Goal: Task Accomplishment & Management: Complete application form

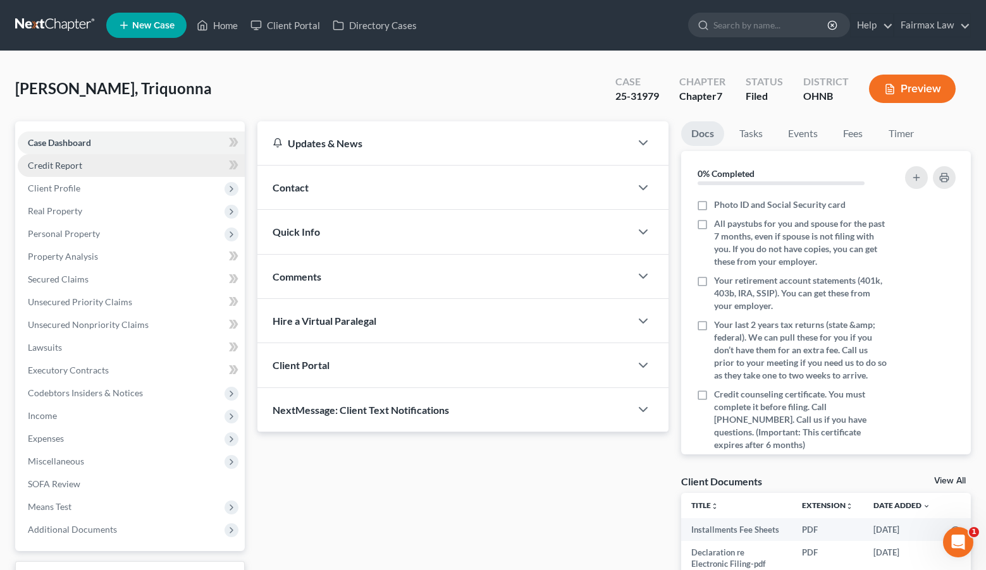
click at [154, 164] on link "Credit Report" at bounding box center [131, 165] width 227 height 23
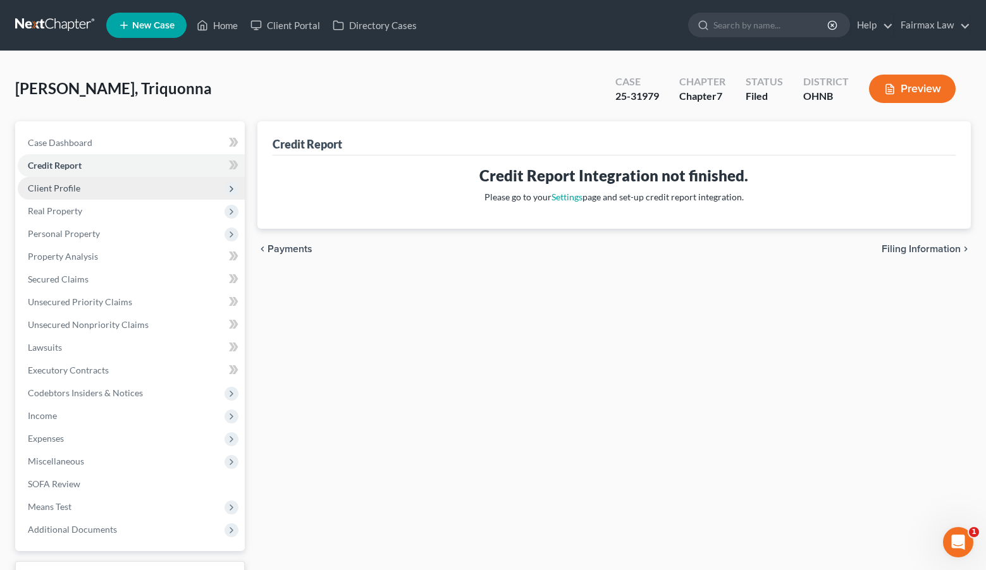
click at [164, 191] on span "Client Profile" at bounding box center [131, 188] width 227 height 23
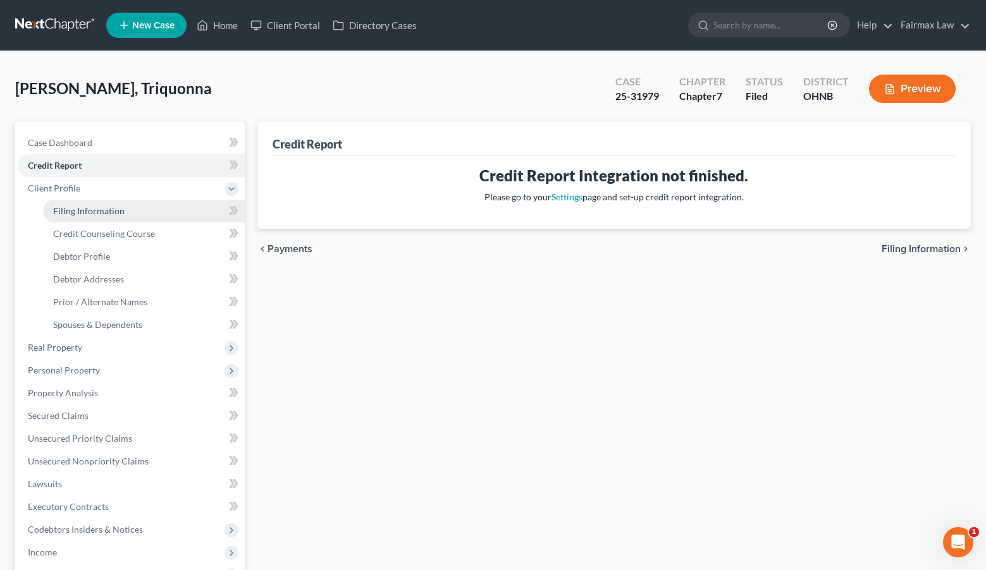
click at [164, 221] on link "Filing Information" at bounding box center [144, 211] width 202 height 23
select select "1"
select select "0"
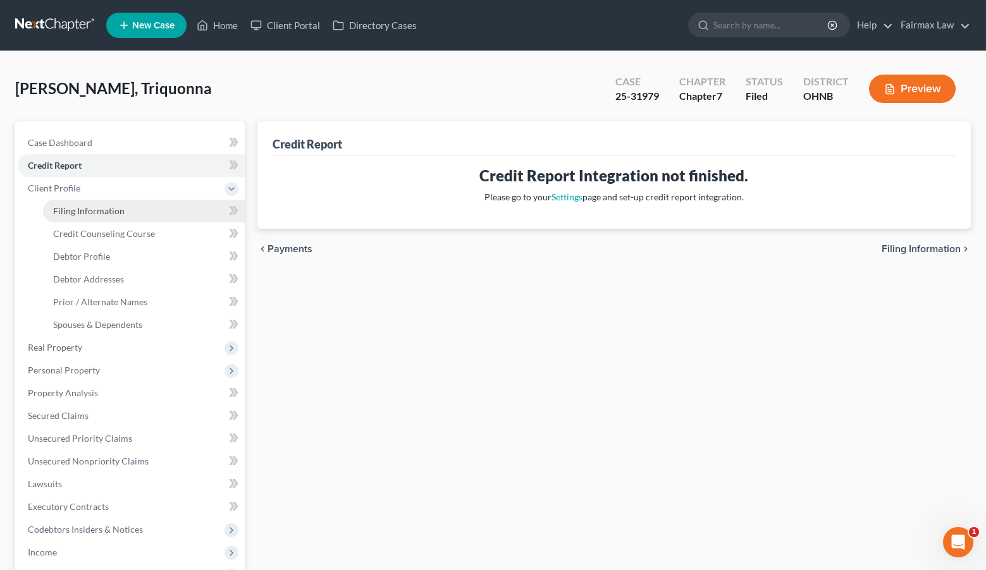
select select "36"
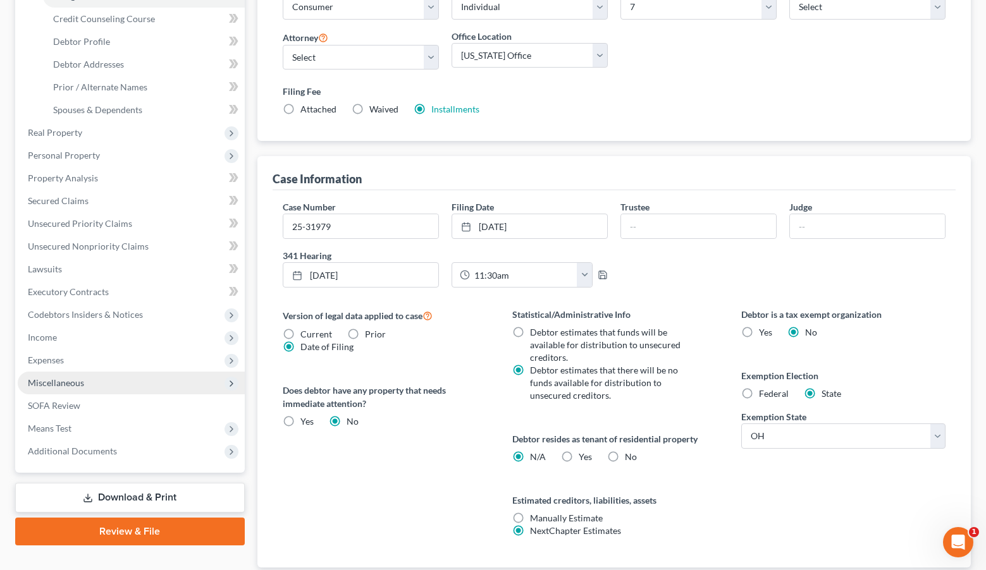
scroll to position [195, 0]
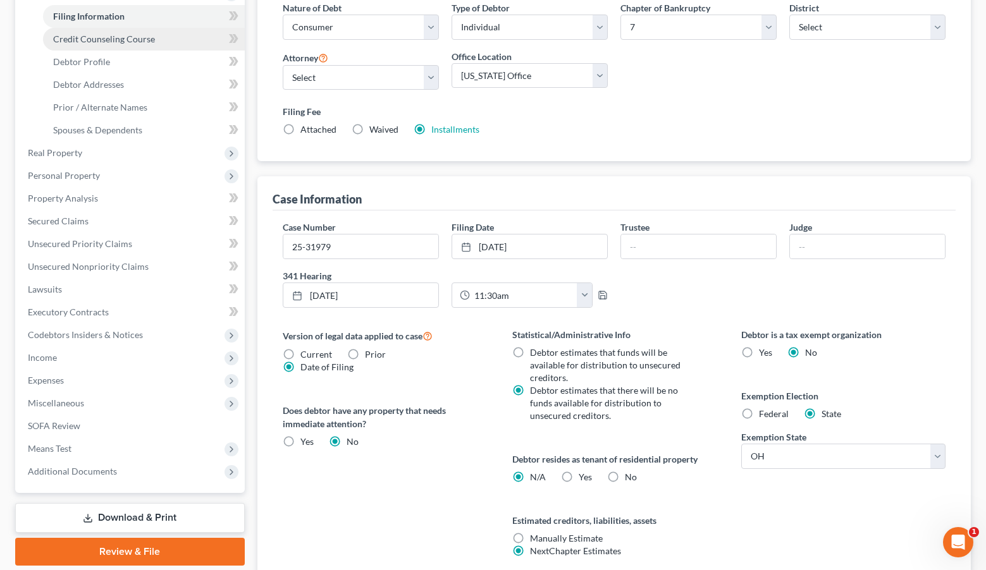
click at [121, 37] on span "Credit Counseling Course" at bounding box center [104, 39] width 102 height 11
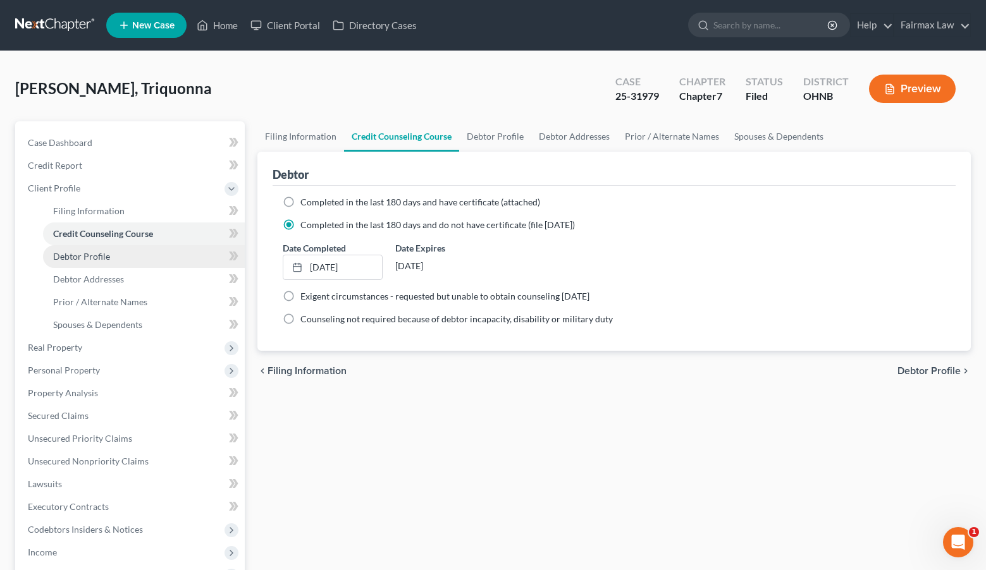
click at [151, 254] on link "Debtor Profile" at bounding box center [144, 256] width 202 height 23
select select "3"
select select "0"
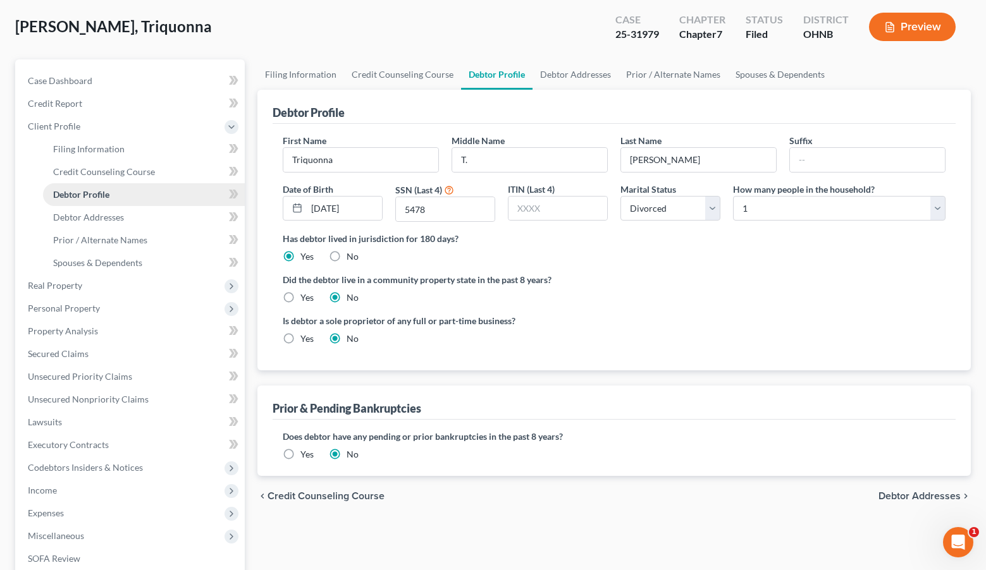
scroll to position [66, 0]
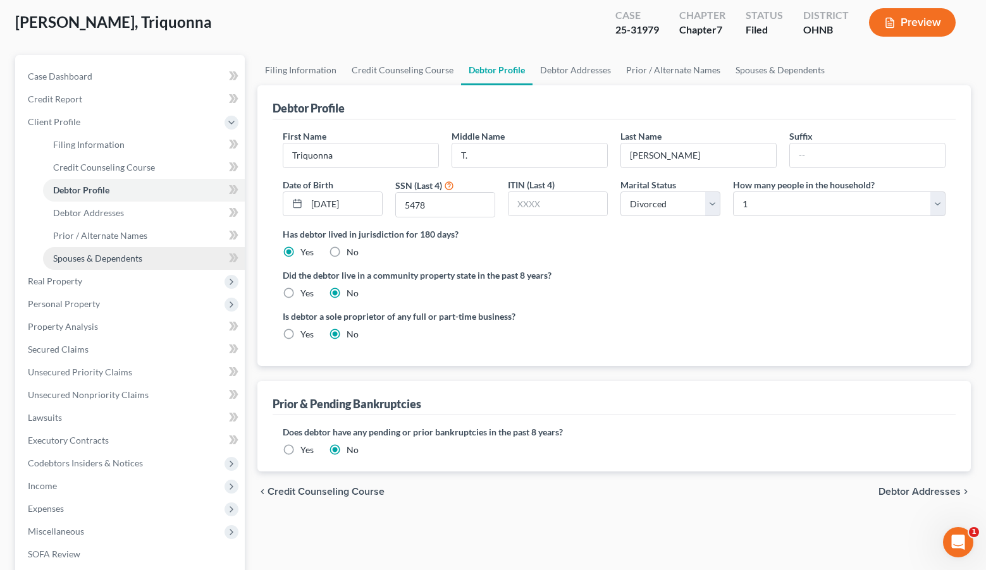
click at [151, 260] on link "Spouses & Dependents" at bounding box center [144, 258] width 202 height 23
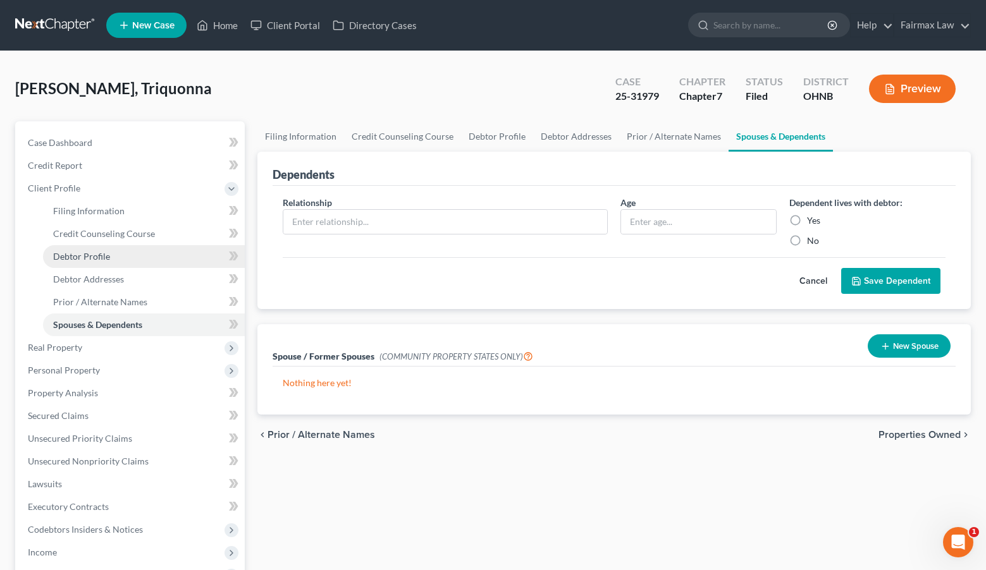
scroll to position [39, 0]
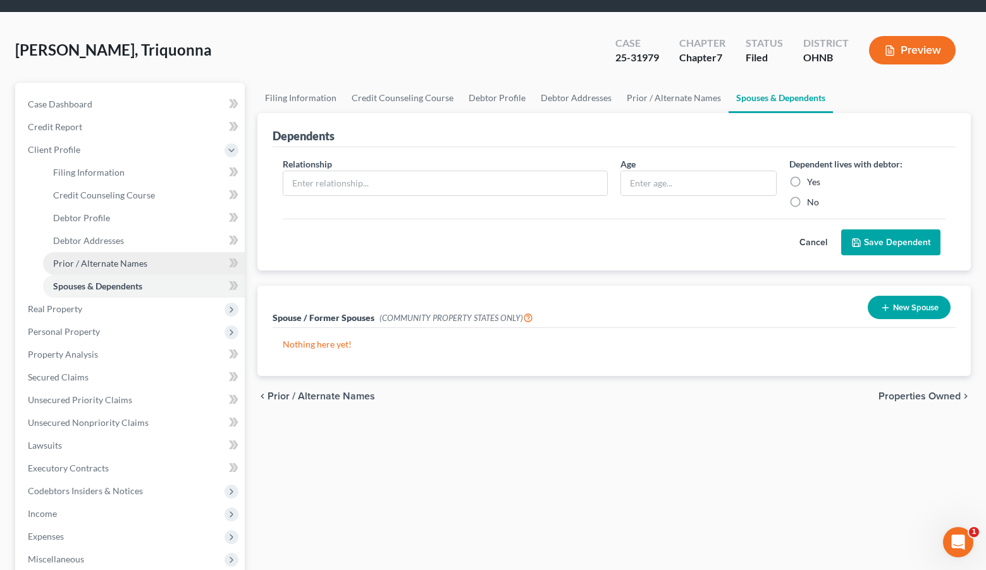
click at [150, 256] on link "Prior / Alternate Names" at bounding box center [144, 263] width 202 height 23
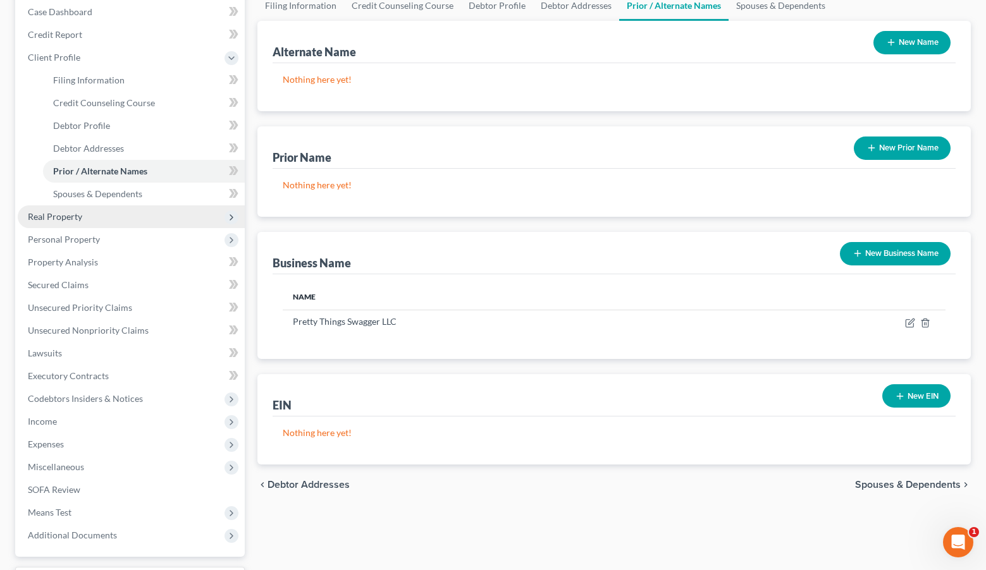
scroll to position [133, 0]
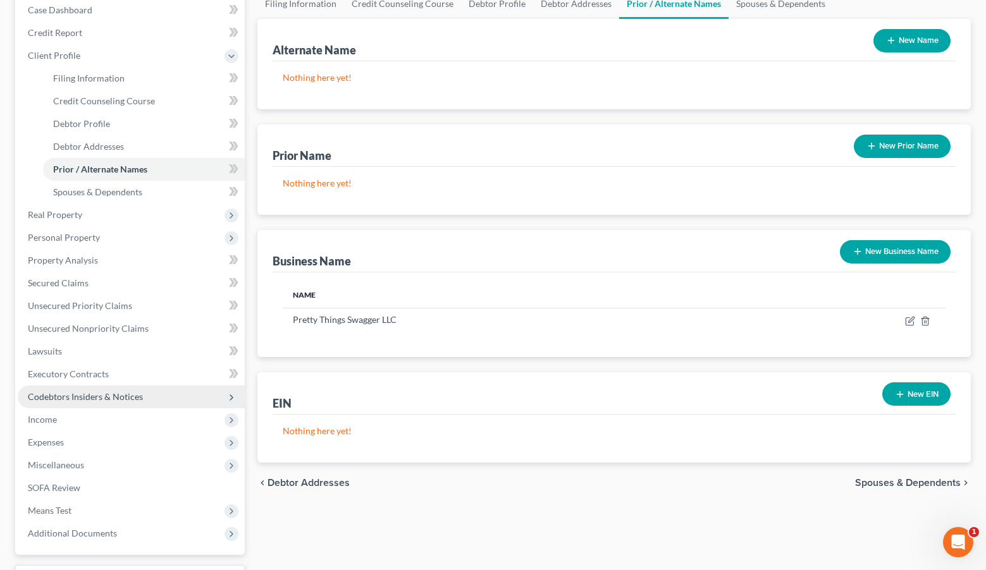
click at [166, 405] on span "Codebtors Insiders & Notices" at bounding box center [131, 397] width 227 height 23
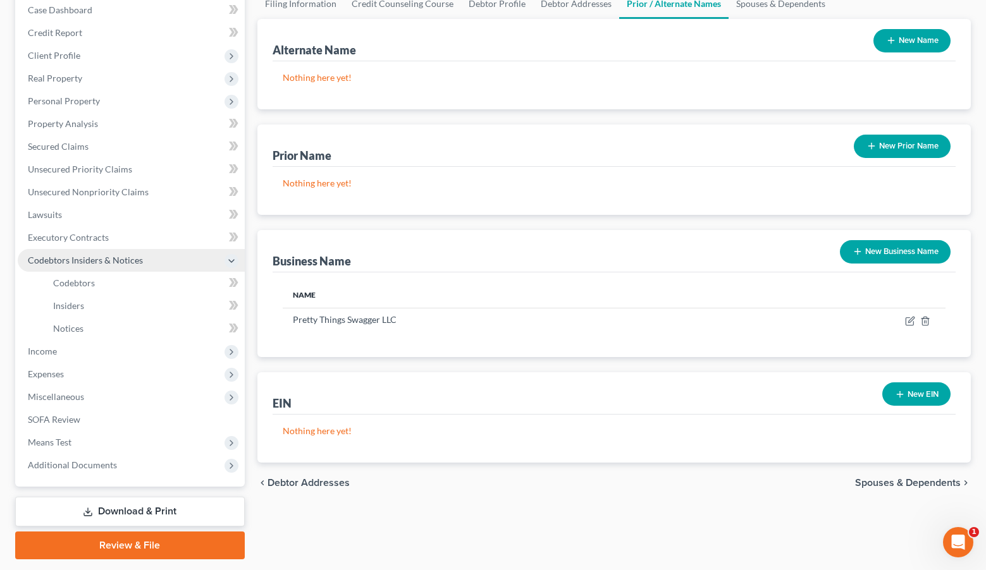
click at [151, 266] on span "Codebtors Insiders & Notices" at bounding box center [131, 260] width 227 height 23
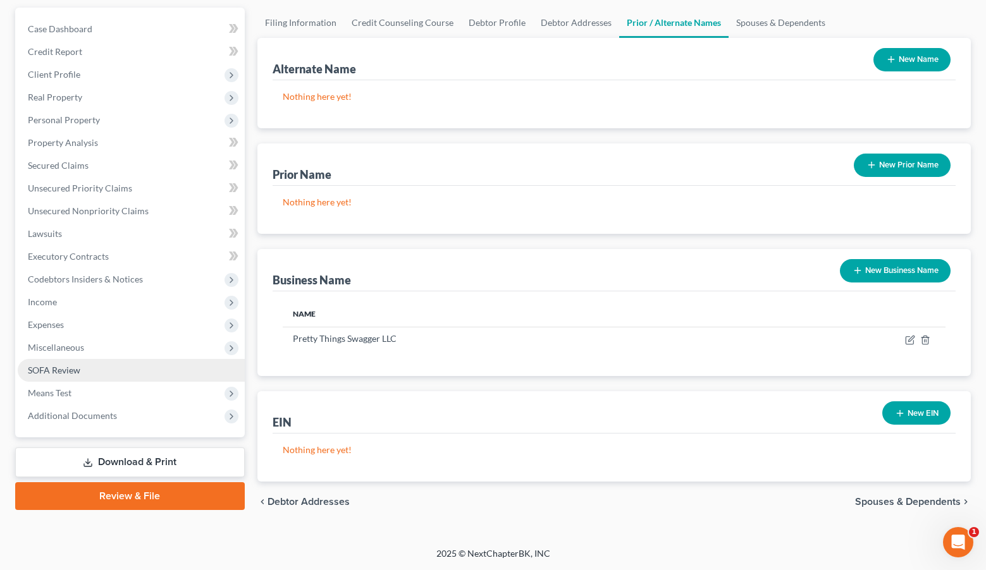
click at [114, 364] on link "SOFA Review" at bounding box center [131, 370] width 227 height 23
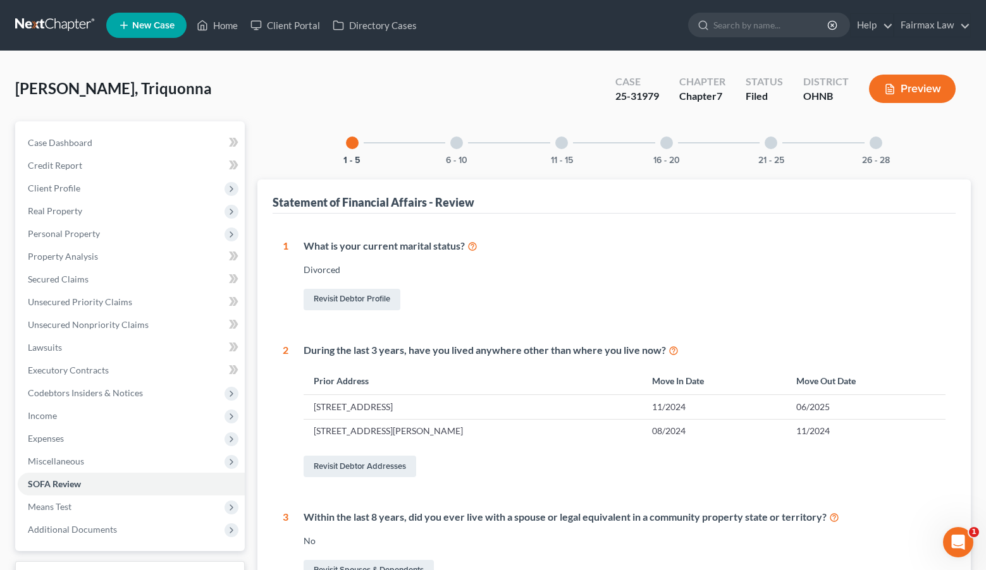
click at [665, 152] on div "16 - 20" at bounding box center [666, 142] width 43 height 43
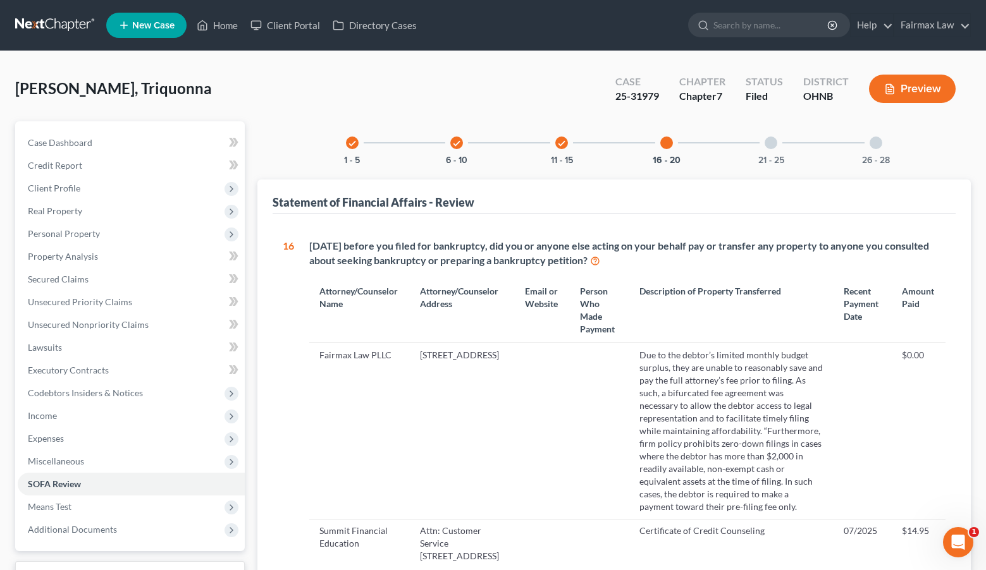
click at [759, 143] on div "21 - 25" at bounding box center [770, 142] width 43 height 43
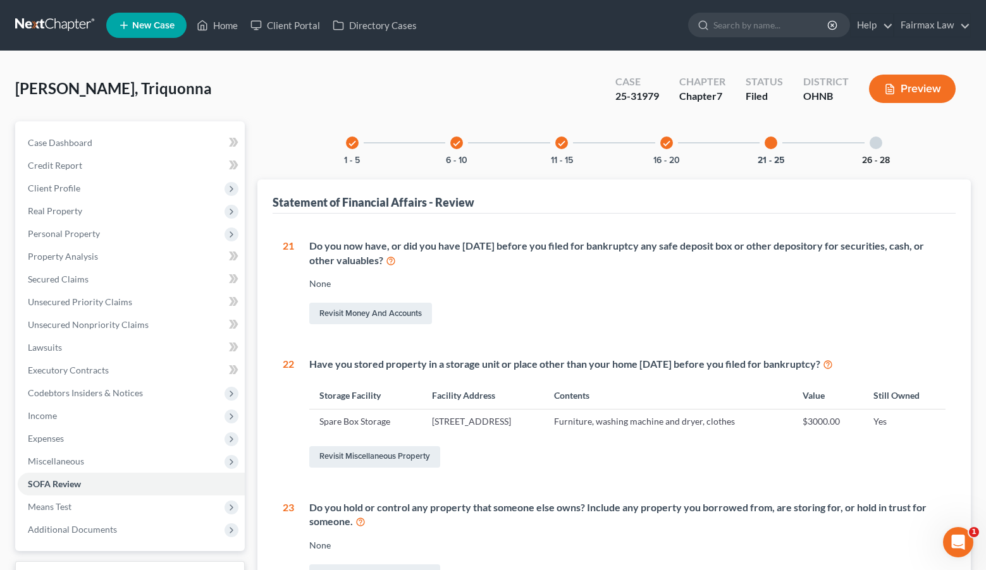
click at [867, 159] on button "26 - 28" at bounding box center [876, 160] width 28 height 9
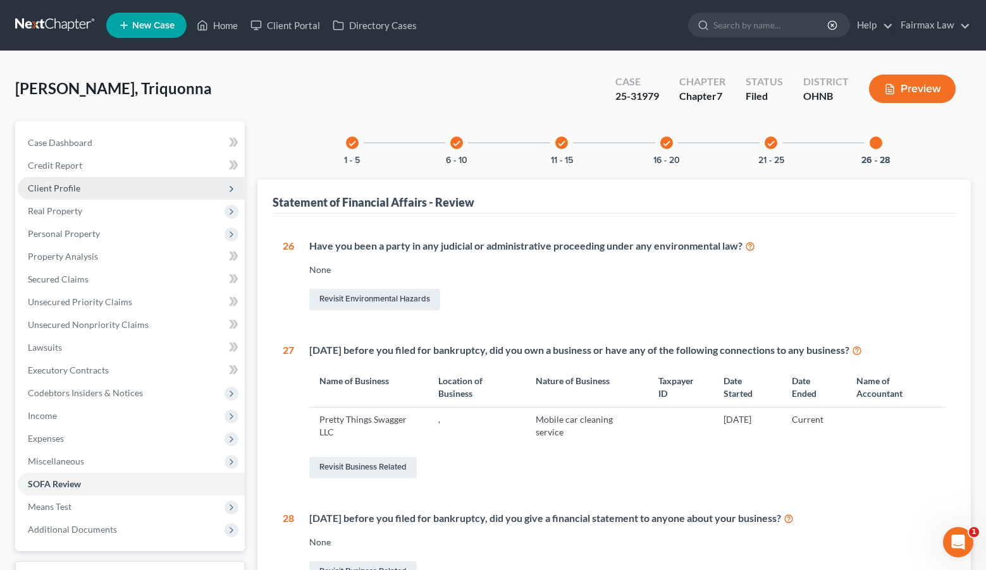
click at [162, 181] on span "Client Profile" at bounding box center [131, 188] width 227 height 23
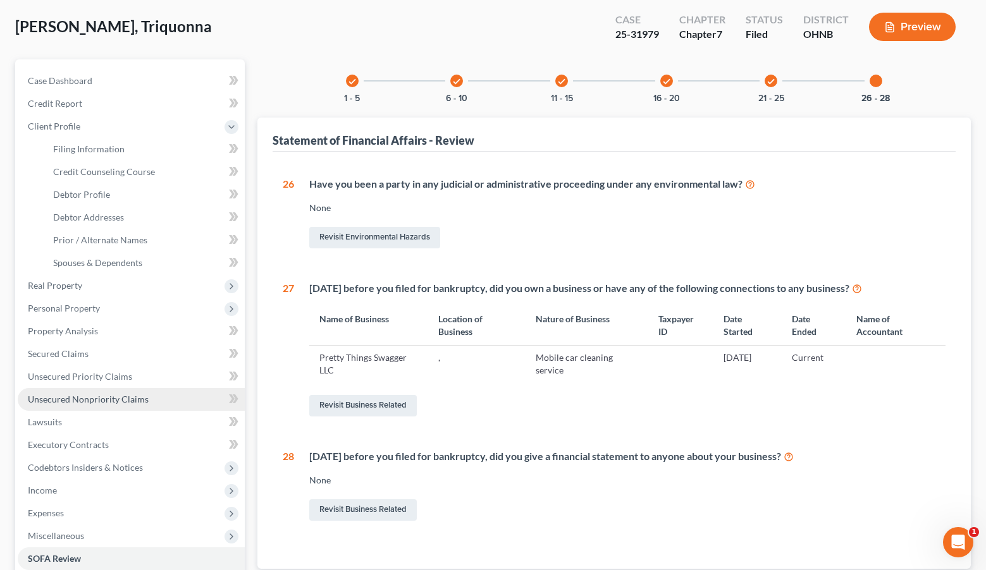
scroll to position [65, 0]
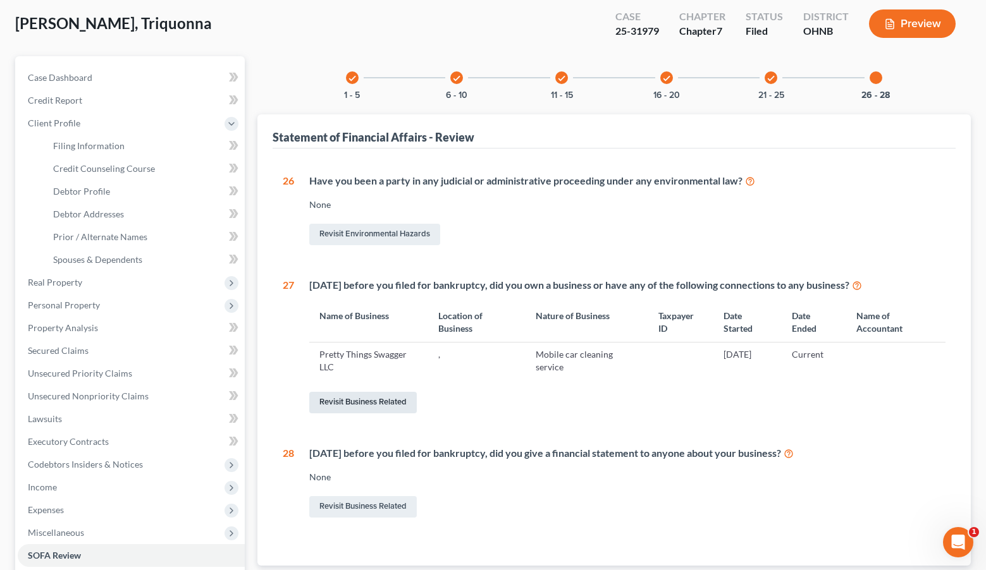
click at [366, 398] on link "Revisit Business Related" at bounding box center [363, 403] width 108 height 22
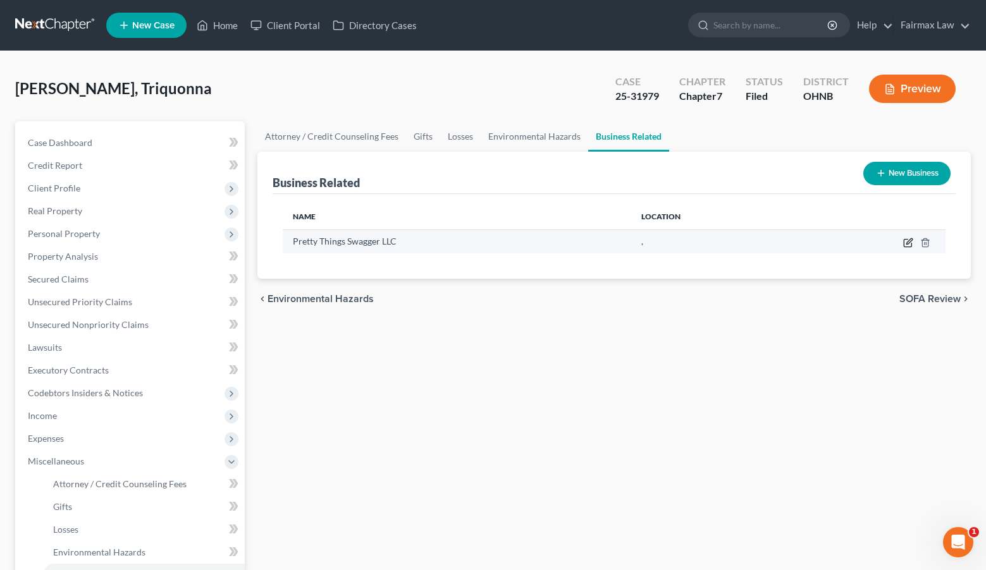
click at [912, 240] on icon "button" at bounding box center [909, 241] width 6 height 6
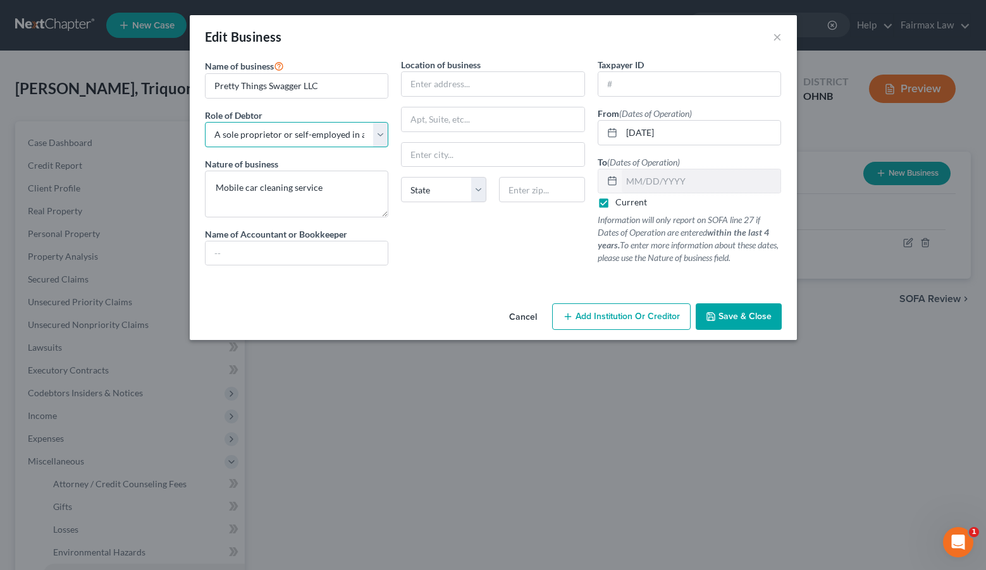
select select "member"
click at [748, 321] on span "Save & Close" at bounding box center [744, 316] width 53 height 11
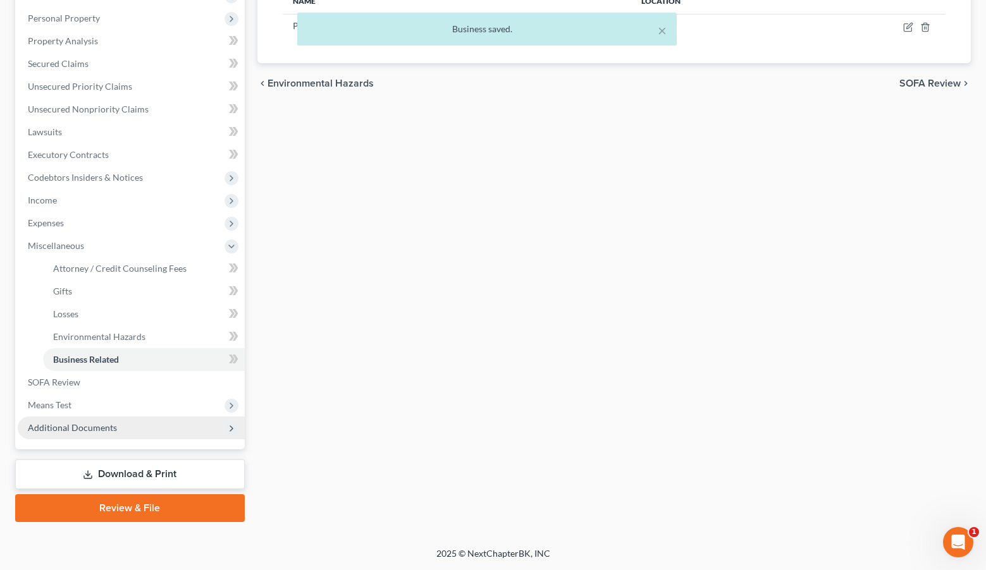
scroll to position [216, 0]
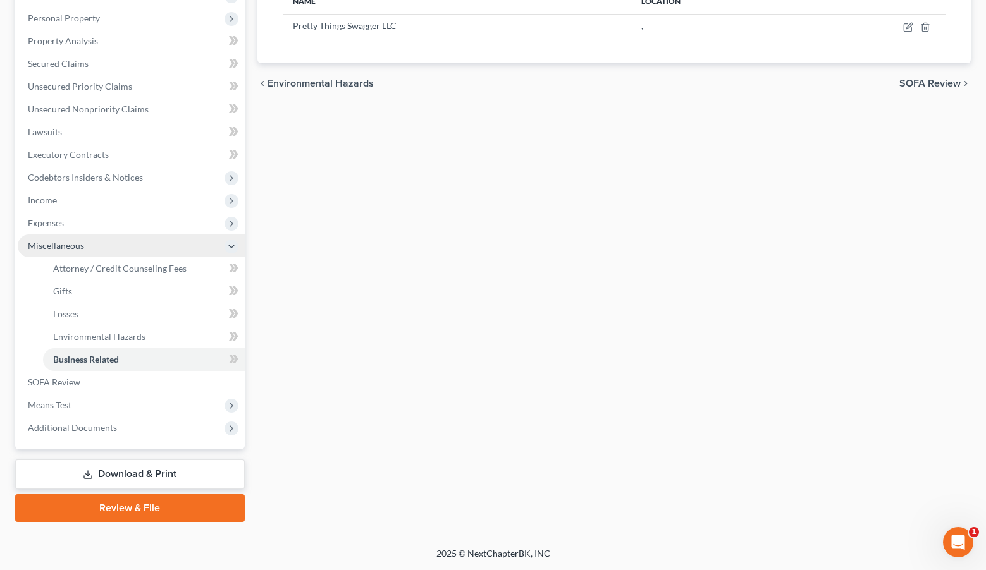
click at [109, 247] on span "Miscellaneous" at bounding box center [131, 246] width 227 height 23
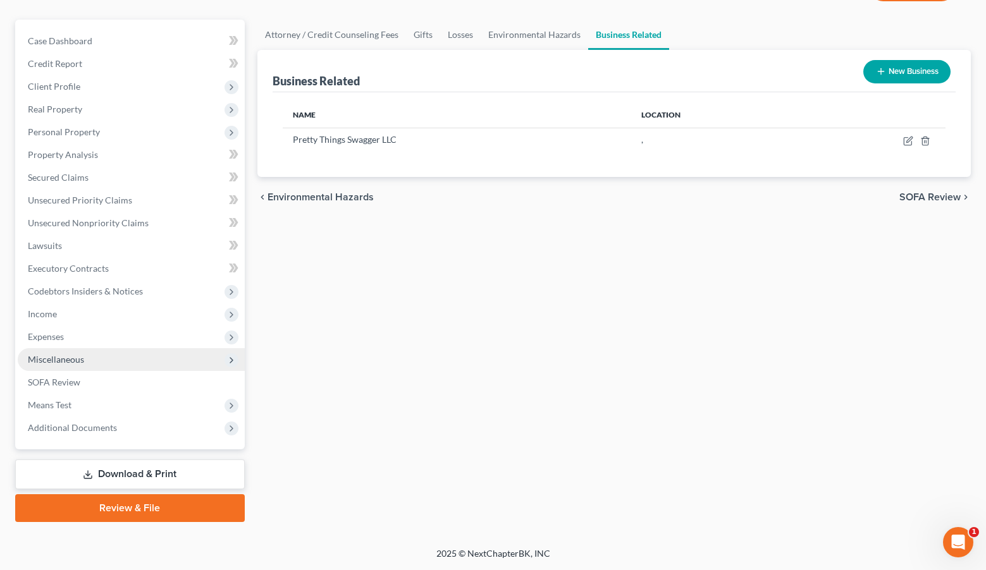
scroll to position [102, 0]
click at [116, 472] on link "Download & Print" at bounding box center [130, 475] width 230 height 30
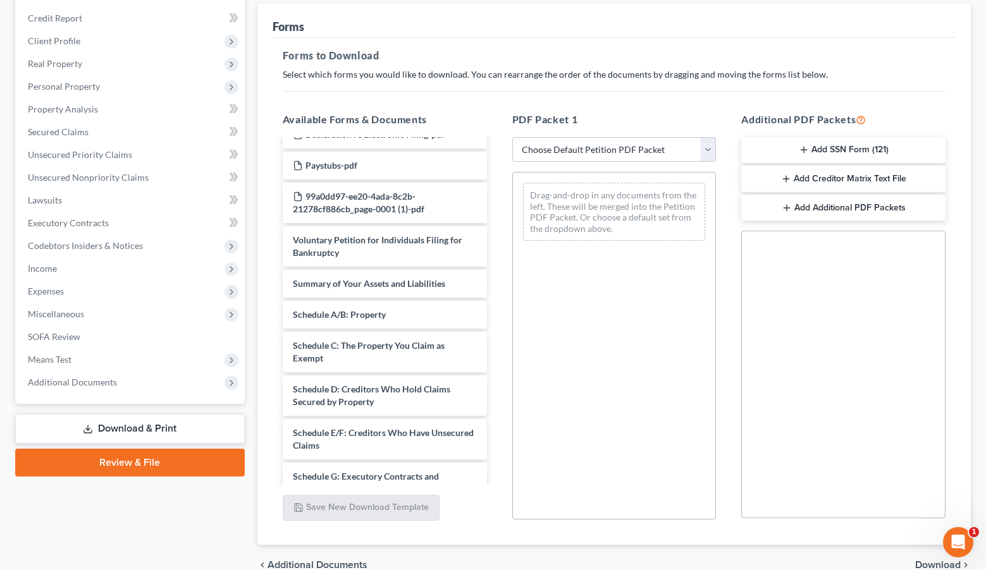
scroll to position [87, 0]
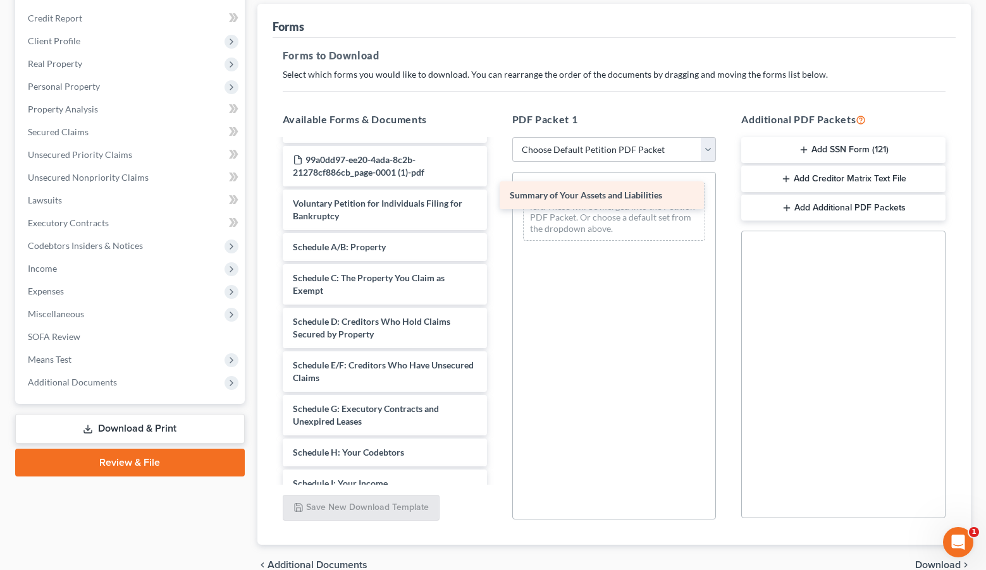
drag, startPoint x: 423, startPoint y: 248, endPoint x: 641, endPoint y: 197, distance: 223.5
click at [497, 197] on div "Summary of Your Assets and Liabilities Installments Fee Sheets Declaration re E…" at bounding box center [385, 446] width 225 height 787
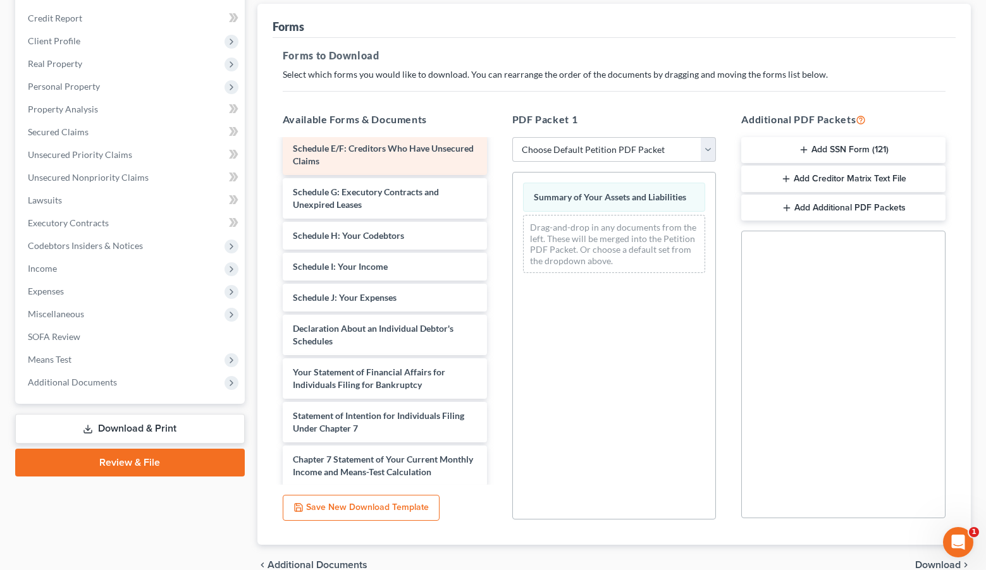
scroll to position [317, 0]
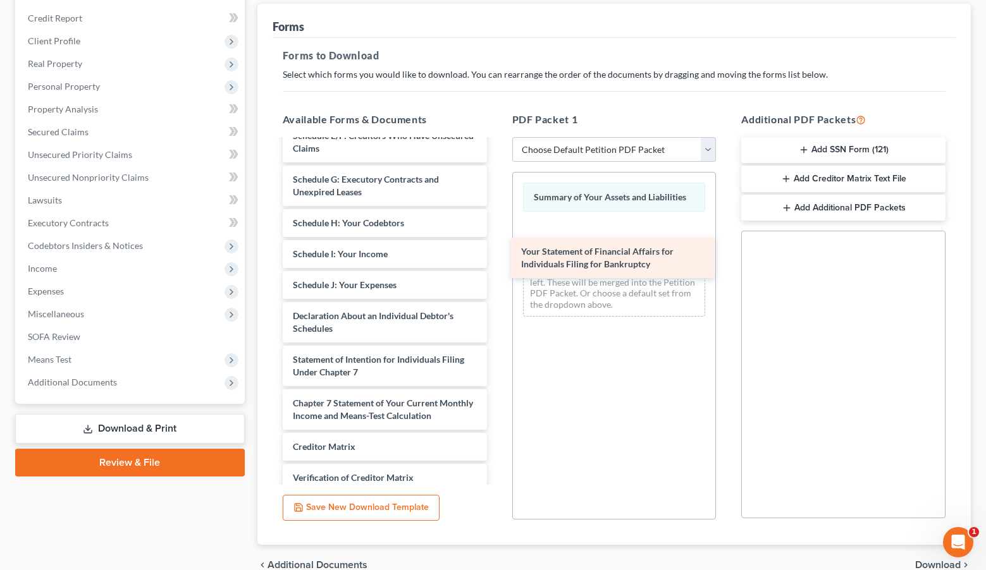
drag, startPoint x: 348, startPoint y: 364, endPoint x: 576, endPoint y: 268, distance: 247.1
click at [497, 268] on div "Your Statement of Financial Affairs for Individuals Filing for Bankruptcy Insta…" at bounding box center [385, 195] width 225 height 743
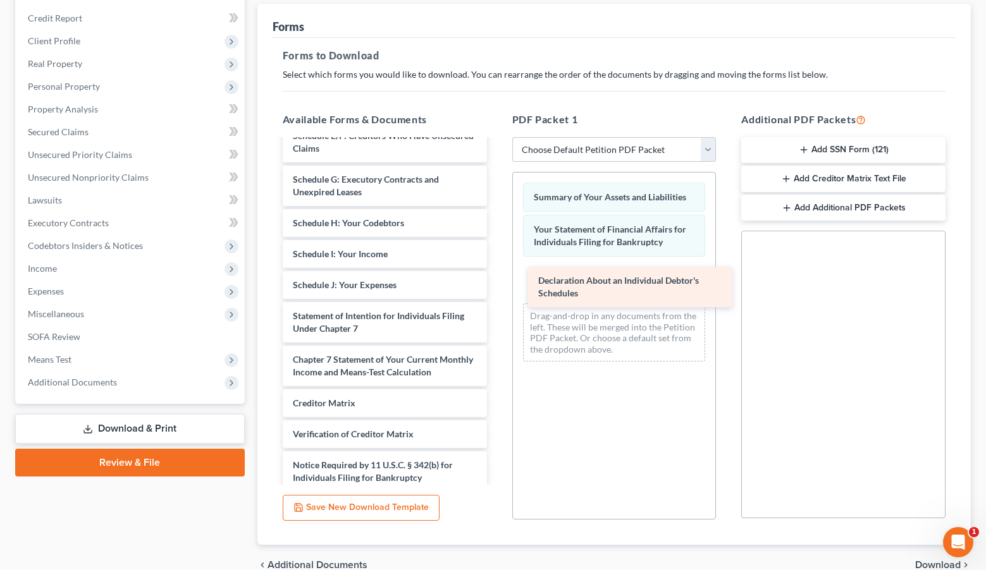
drag, startPoint x: 376, startPoint y: 300, endPoint x: 622, endPoint y: 278, distance: 246.4
click at [497, 278] on div "Declaration About an Individual Debtor's Schedules Installments Fee Sheets Decl…" at bounding box center [385, 174] width 225 height 700
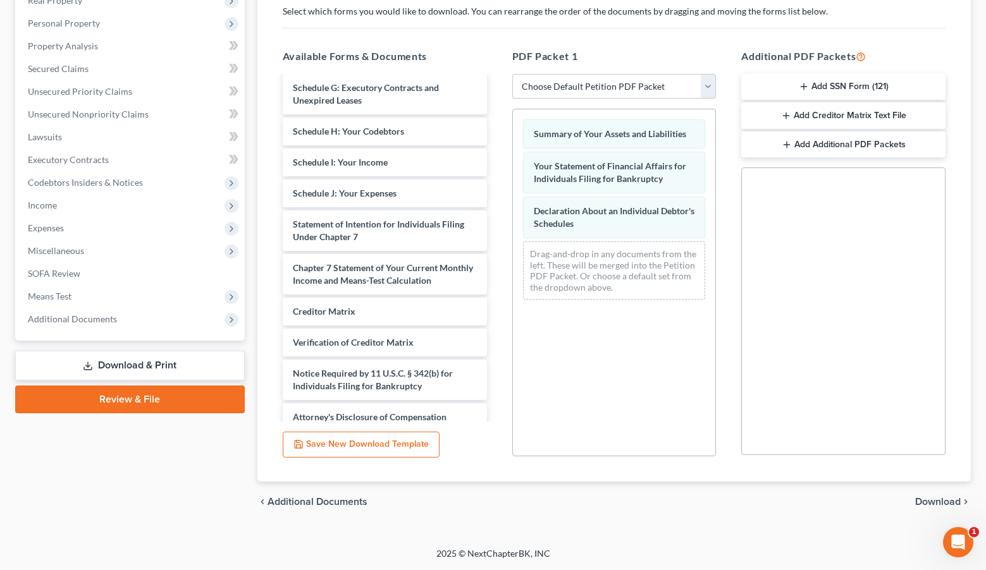
scroll to position [211, 0]
click at [193, 405] on link "Review & File" at bounding box center [130, 400] width 230 height 28
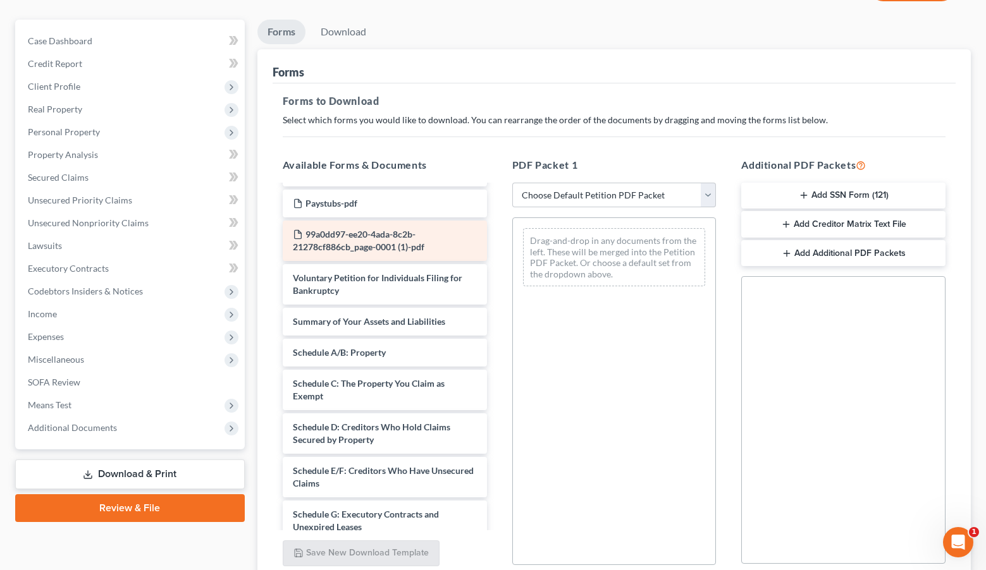
scroll to position [59, 0]
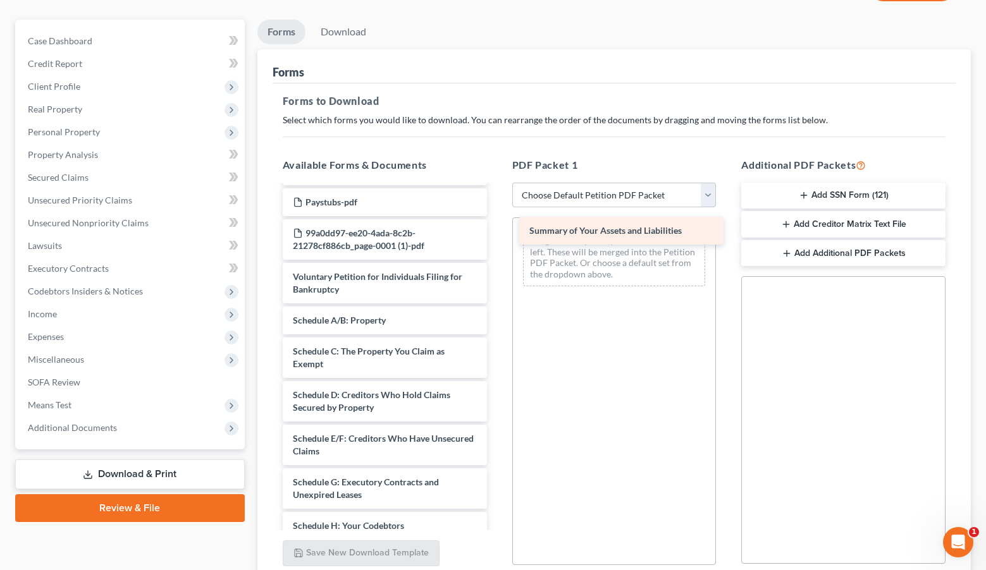
drag, startPoint x: 367, startPoint y: 320, endPoint x: 603, endPoint y: 230, distance: 252.4
click at [497, 231] on div "Summary of Your Assets and Liabilities Installments Fee Sheets Declaration re E…" at bounding box center [385, 519] width 225 height 787
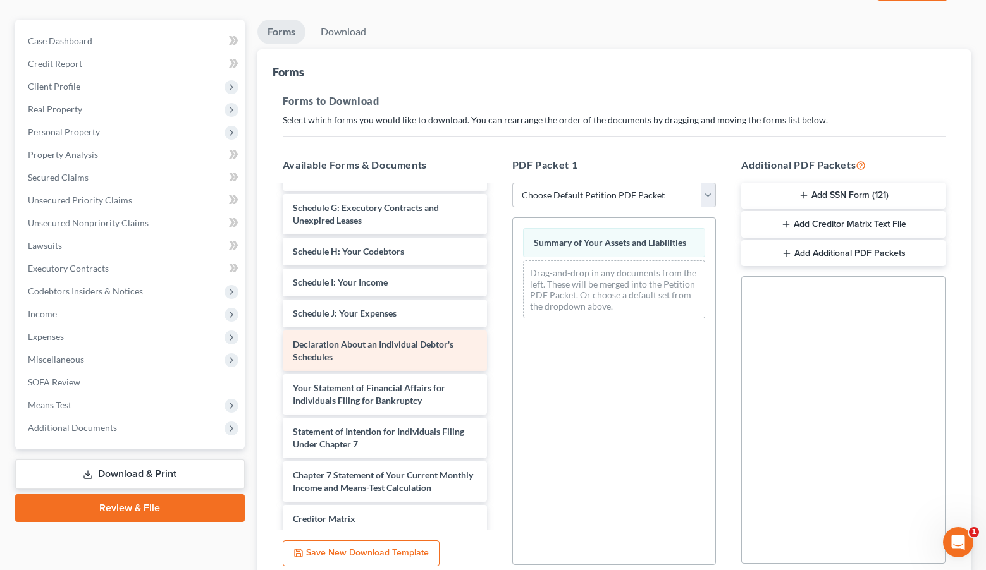
scroll to position [335, 0]
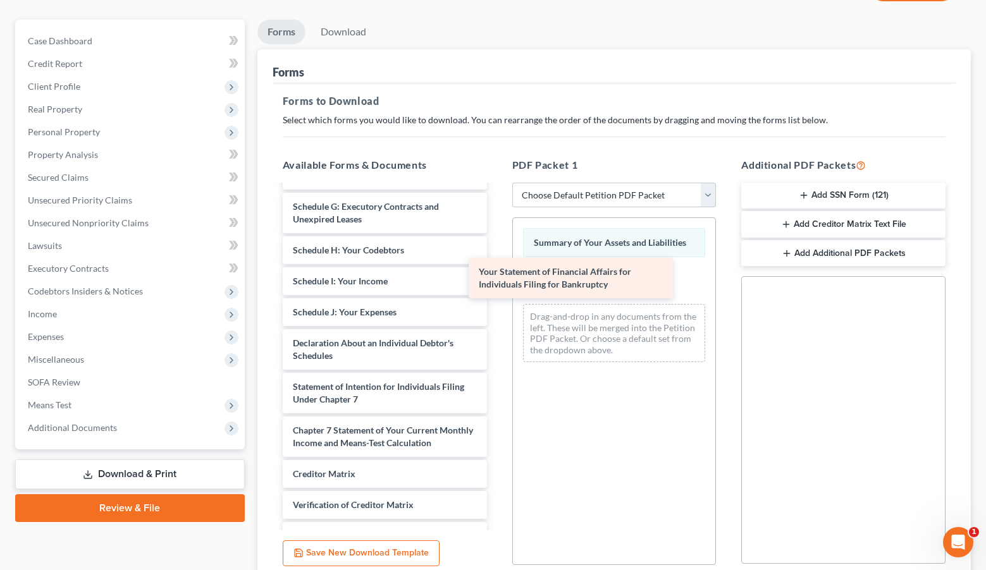
drag, startPoint x: 386, startPoint y: 387, endPoint x: 572, endPoint y: 285, distance: 212.0
click at [497, 285] on div "Your Statement of Financial Affairs for Individuals Filing for Bankruptcy Insta…" at bounding box center [385, 222] width 225 height 743
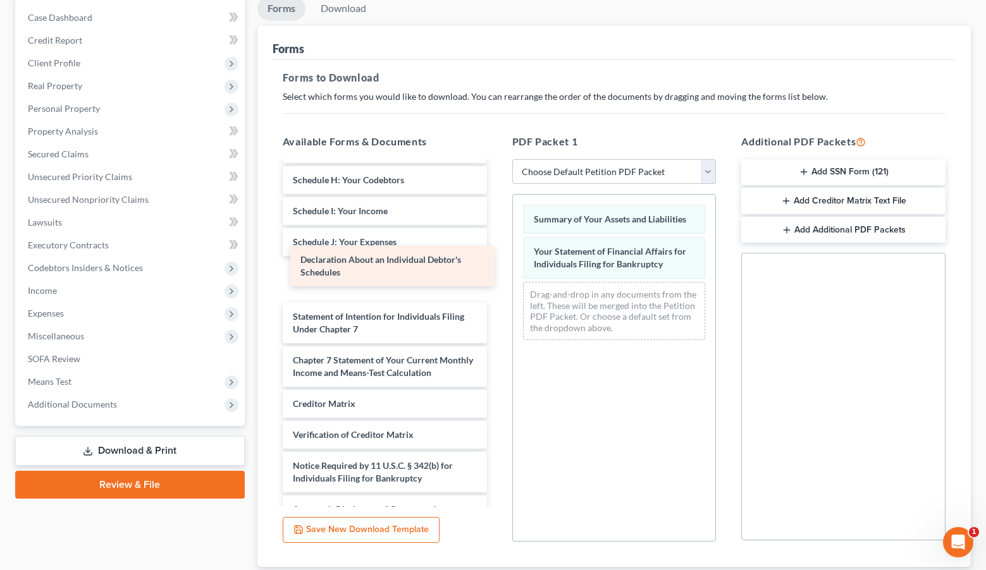
scroll to position [345, 0]
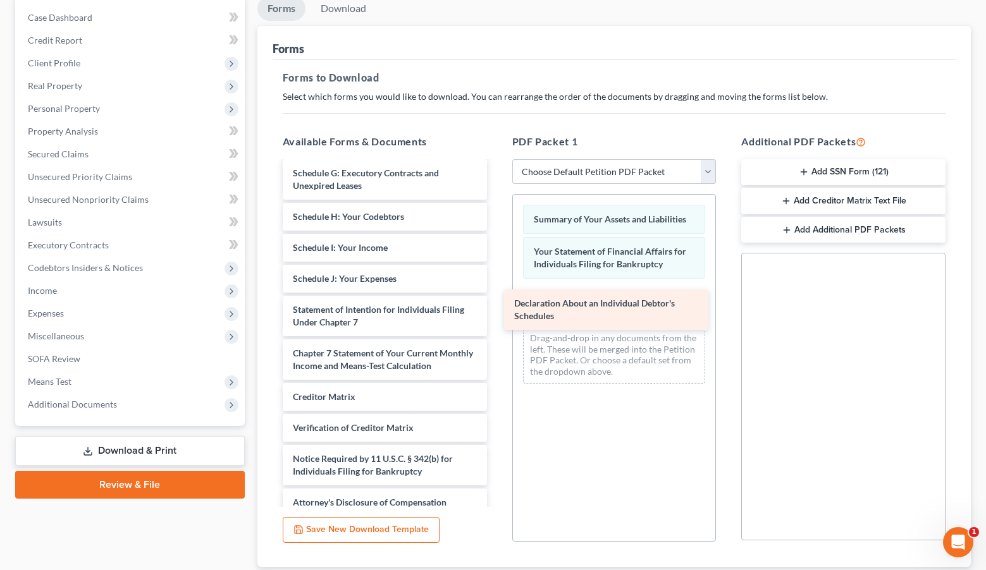
drag, startPoint x: 378, startPoint y: 269, endPoint x: 600, endPoint y: 313, distance: 226.9
click at [497, 313] on div "Declaration About an Individual Debtor's Schedules Installments Fee Sheets Decl…" at bounding box center [385, 167] width 225 height 700
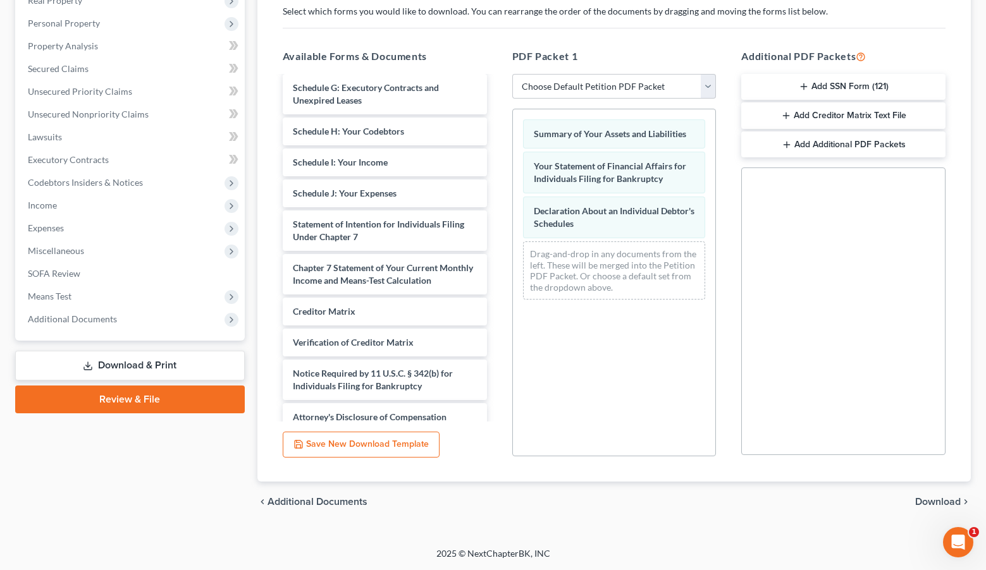
scroll to position [211, 0]
click at [199, 360] on link "Download & Print" at bounding box center [130, 366] width 230 height 30
click at [170, 364] on link "Download & Print" at bounding box center [130, 366] width 230 height 30
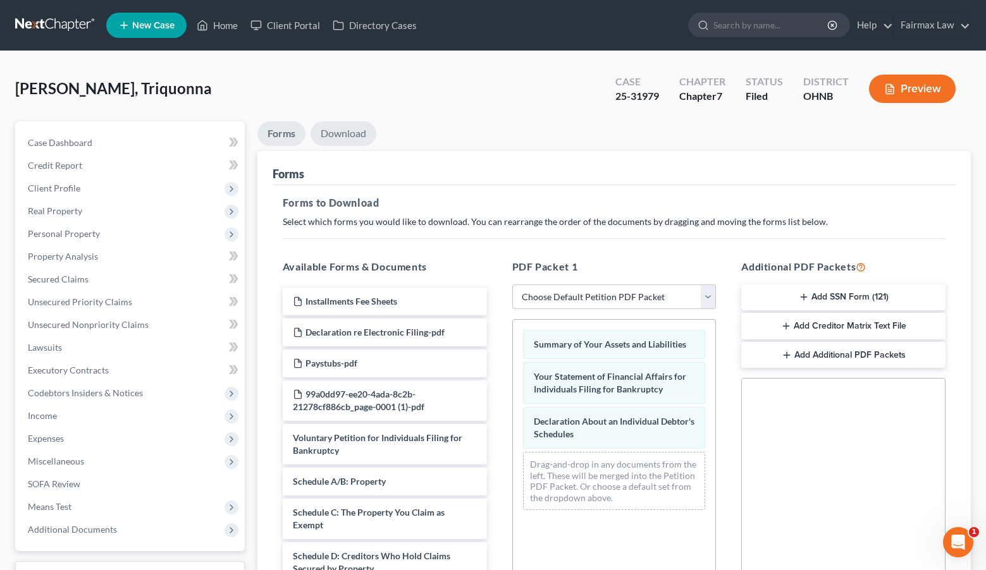
scroll to position [0, 0]
click at [339, 124] on link "Download" at bounding box center [344, 133] width 66 height 25
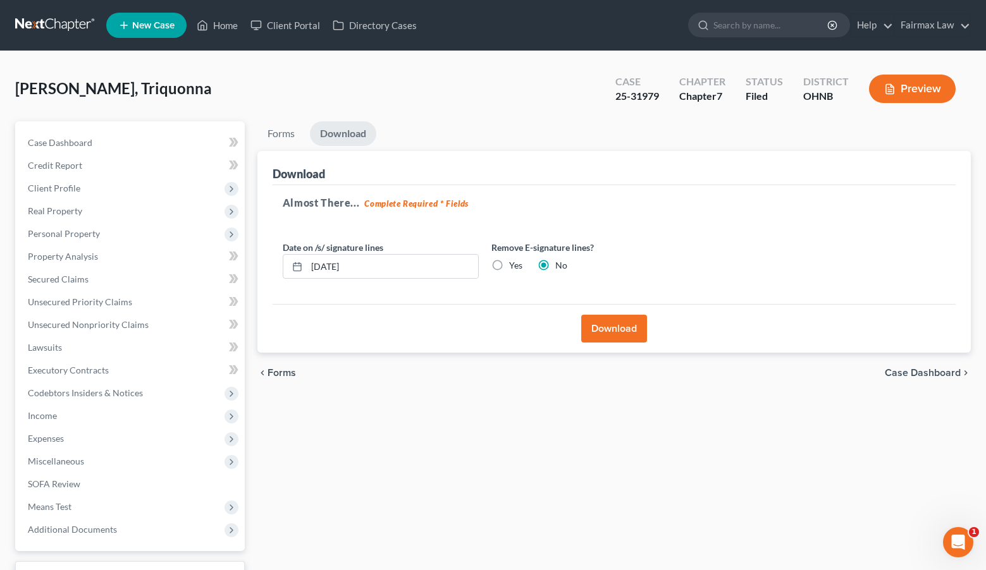
click at [642, 336] on button "Download" at bounding box center [614, 329] width 66 height 28
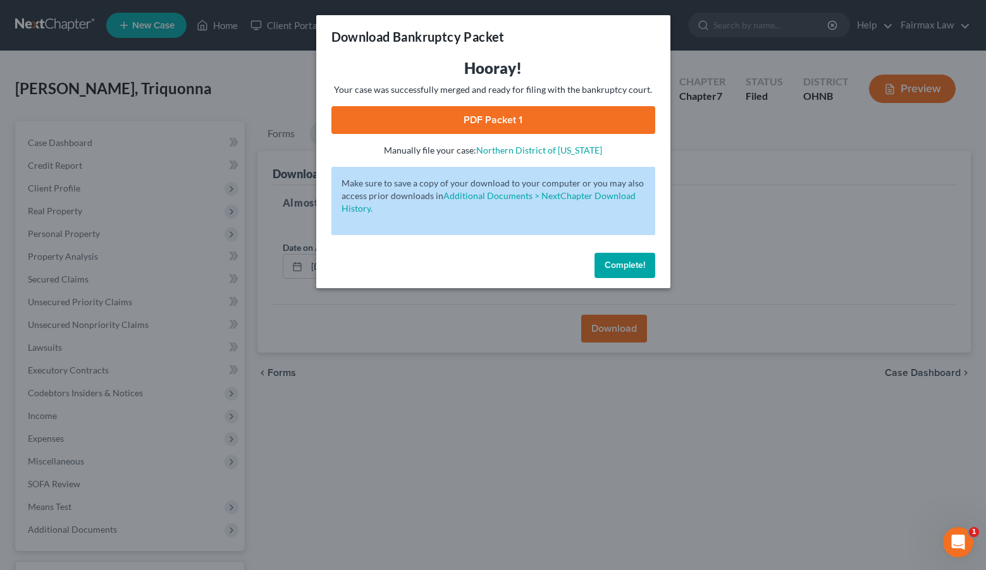
click at [556, 110] on link "PDF Packet 1" at bounding box center [493, 120] width 324 height 28
click at [617, 265] on span "Complete!" at bounding box center [625, 265] width 40 height 11
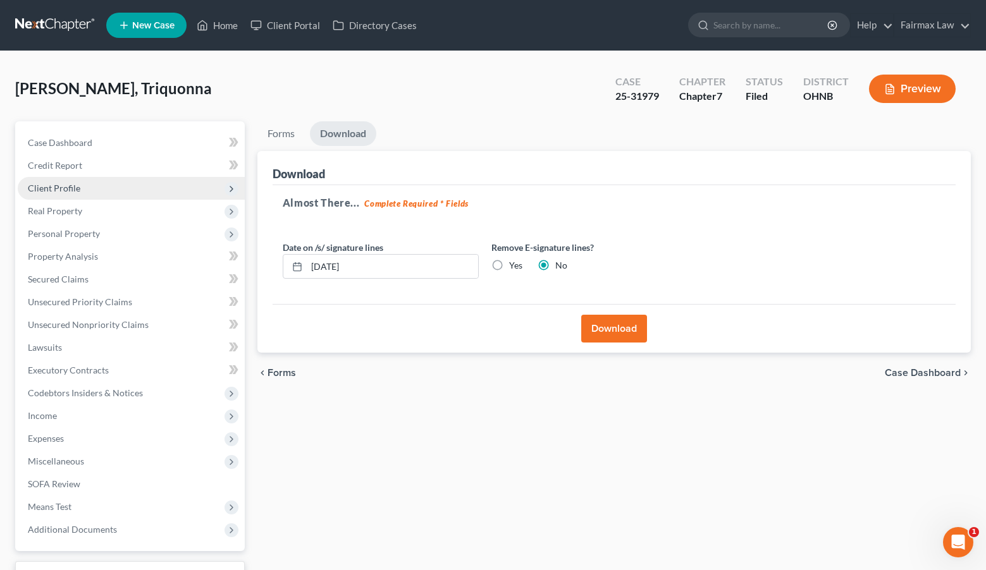
click at [109, 185] on span "Client Profile" at bounding box center [131, 188] width 227 height 23
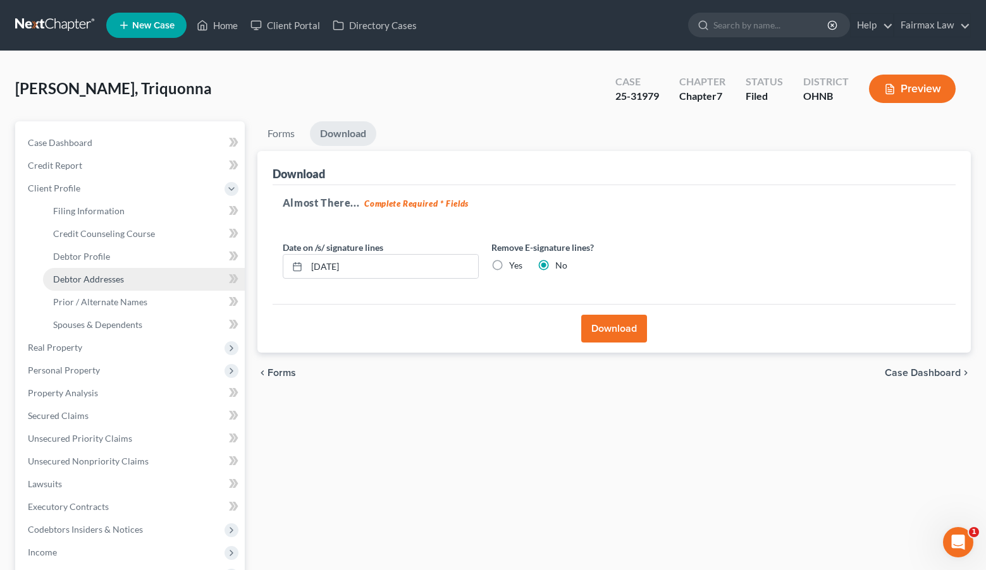
click at [114, 278] on span "Debtor Addresses" at bounding box center [88, 279] width 71 height 11
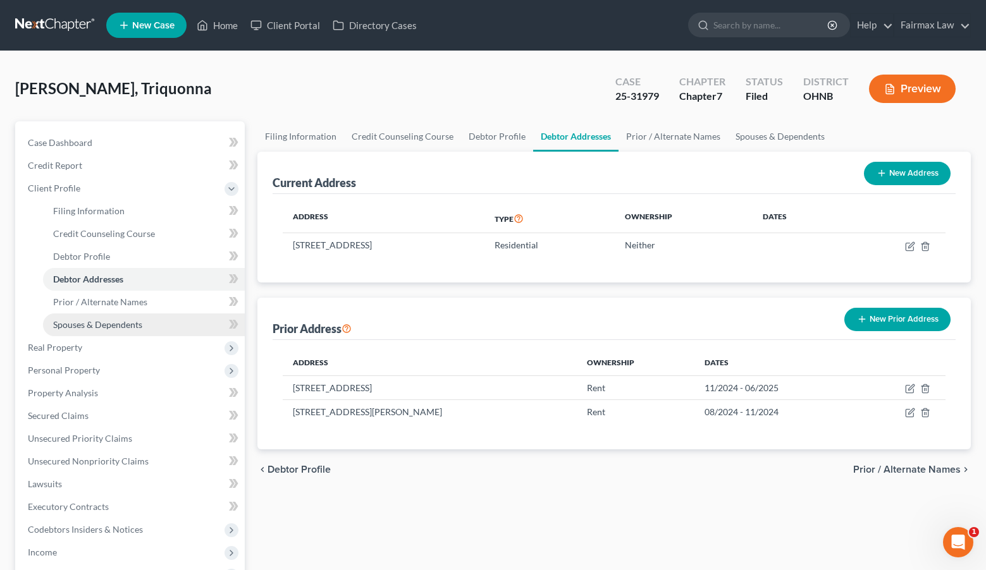
click at [125, 317] on link "Spouses & Dependents" at bounding box center [144, 325] width 202 height 23
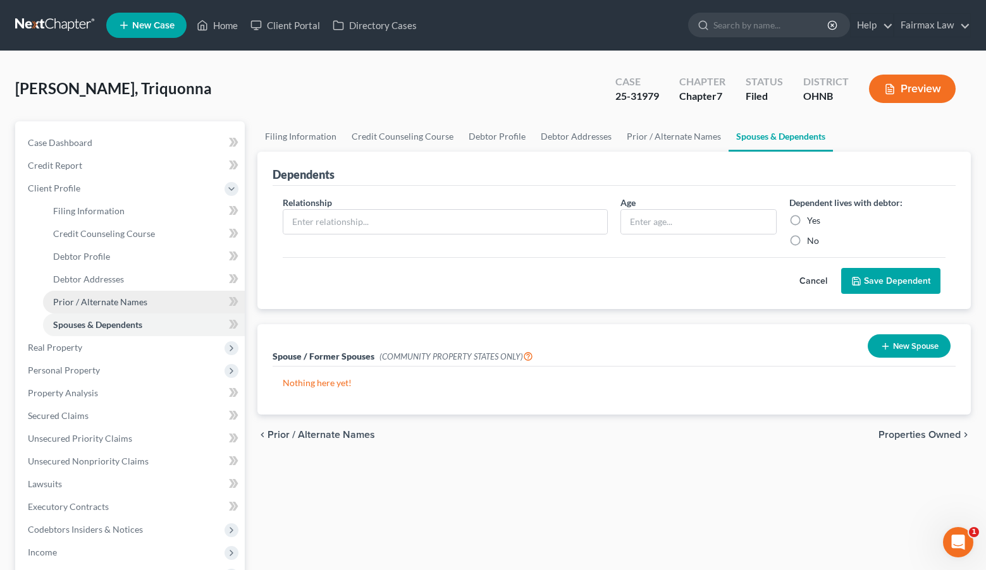
click at [126, 297] on span "Prior / Alternate Names" at bounding box center [100, 302] width 94 height 11
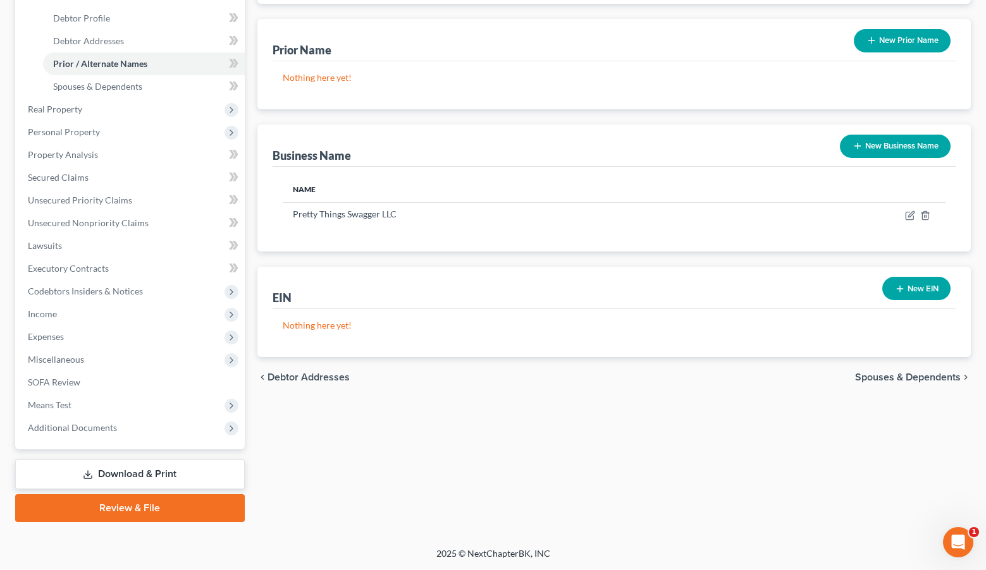
scroll to position [238, 0]
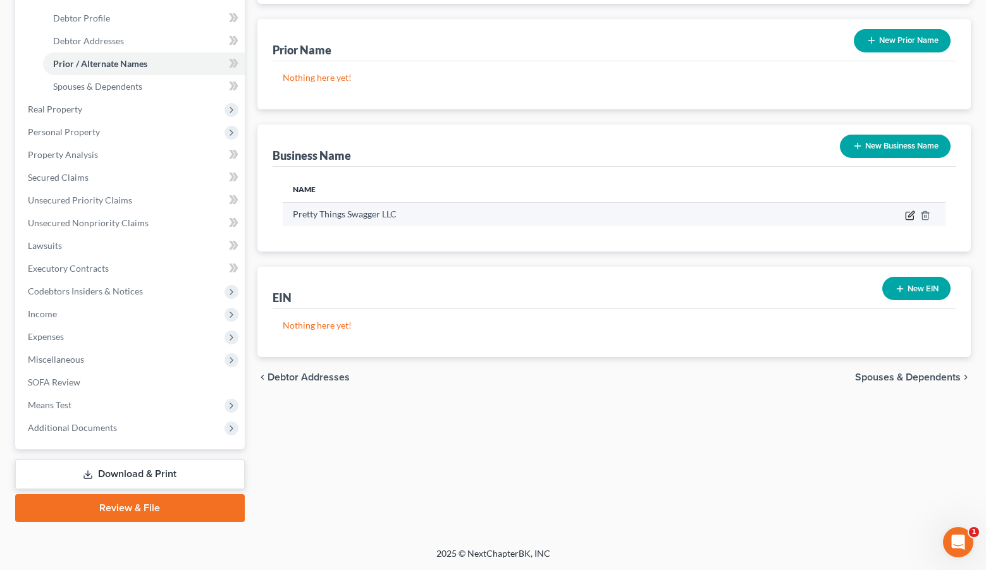
click at [908, 215] on icon "button" at bounding box center [910, 216] width 10 height 10
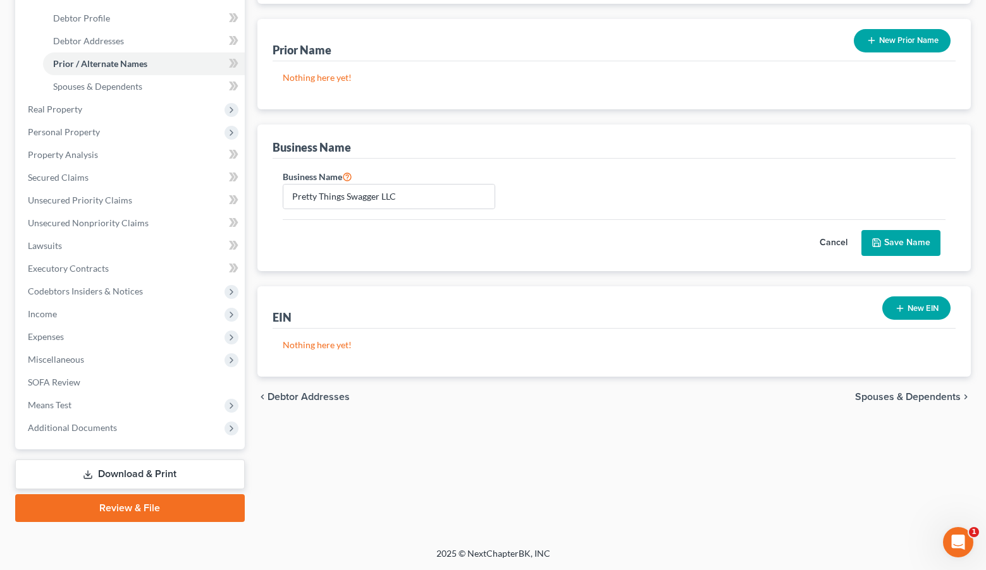
click at [924, 235] on button "Save Name" at bounding box center [900, 243] width 79 height 27
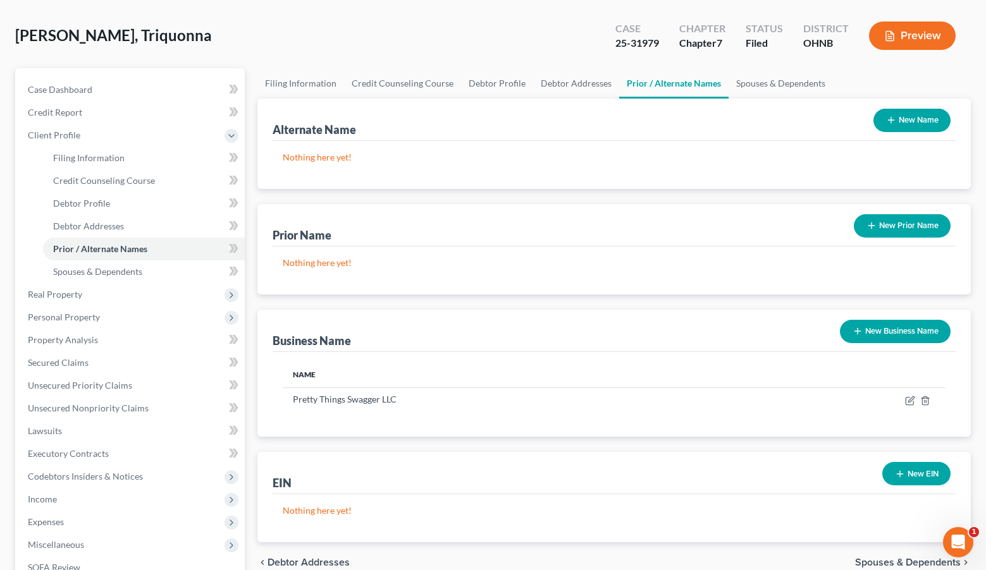
scroll to position [52, 0]
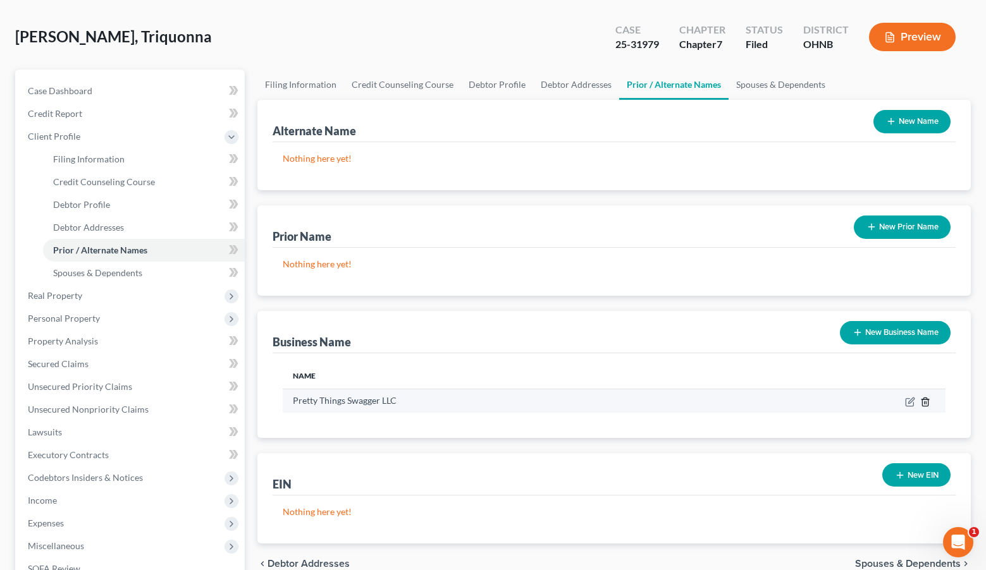
click at [926, 402] on line "button" at bounding box center [926, 403] width 0 height 3
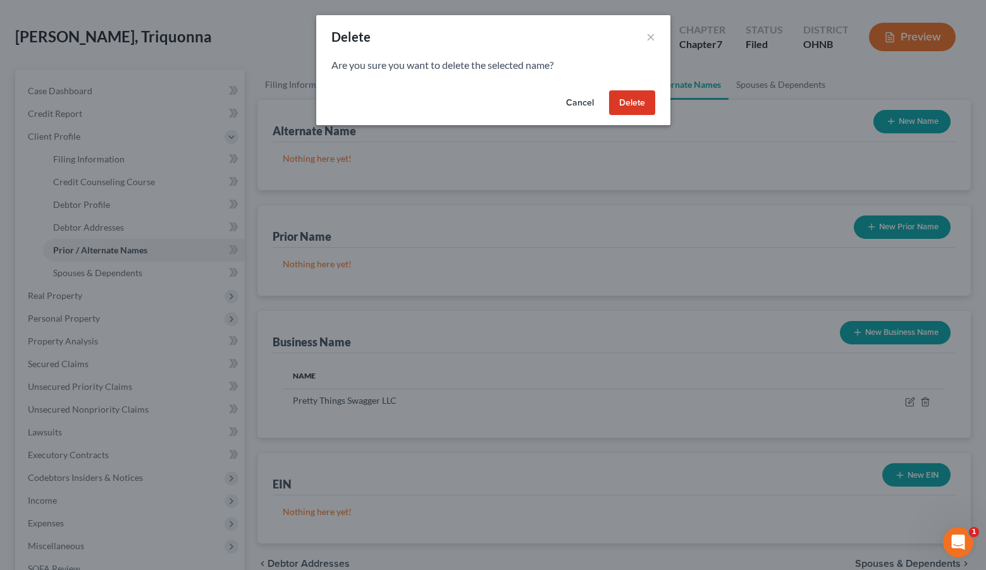
click at [630, 111] on button "Delete" at bounding box center [632, 102] width 46 height 25
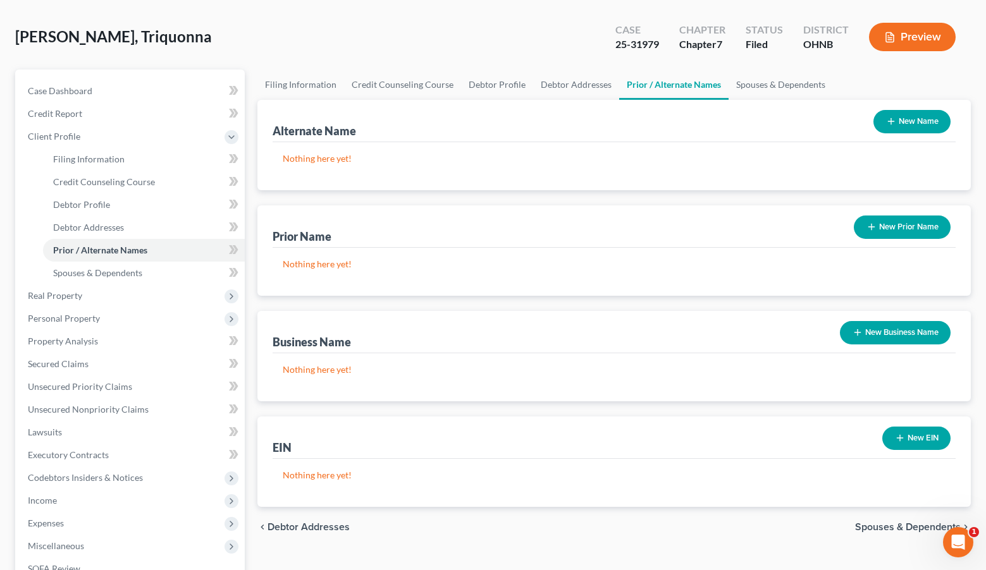
click at [265, 0] on div "[PERSON_NAME], Triquonna Upgraded Case 25-31979 Chapter Chapter 7 Status Filed …" at bounding box center [493, 366] width 986 height 735
click at [114, 230] on span "Debtor Addresses" at bounding box center [88, 227] width 71 height 11
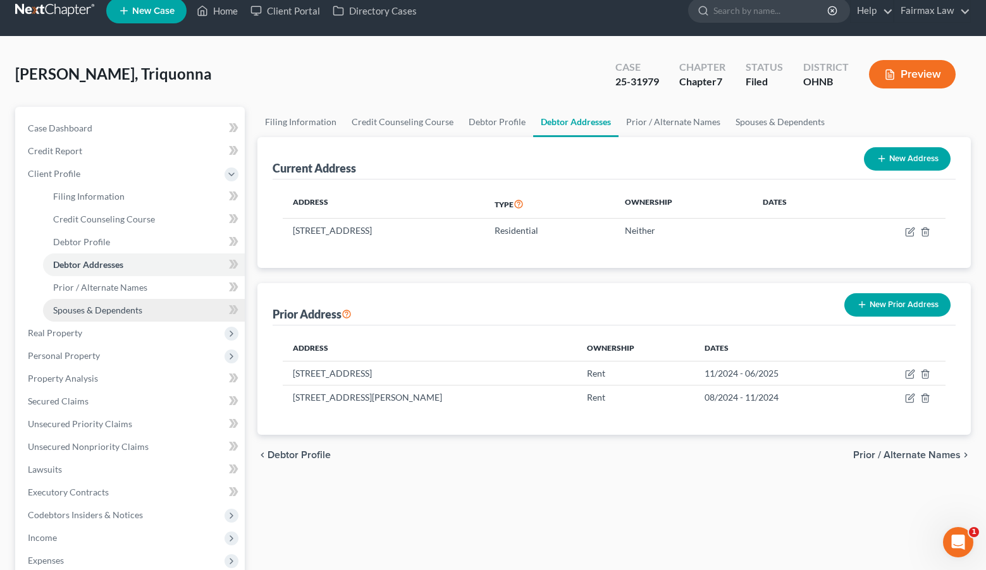
scroll to position [16, 0]
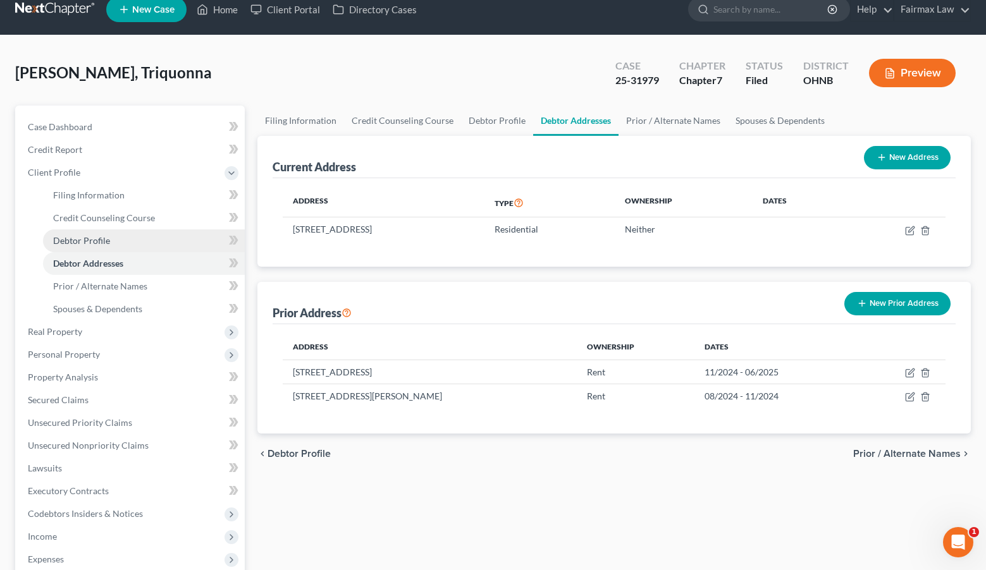
click at [203, 234] on link "Debtor Profile" at bounding box center [144, 241] width 202 height 23
select select "3"
select select "0"
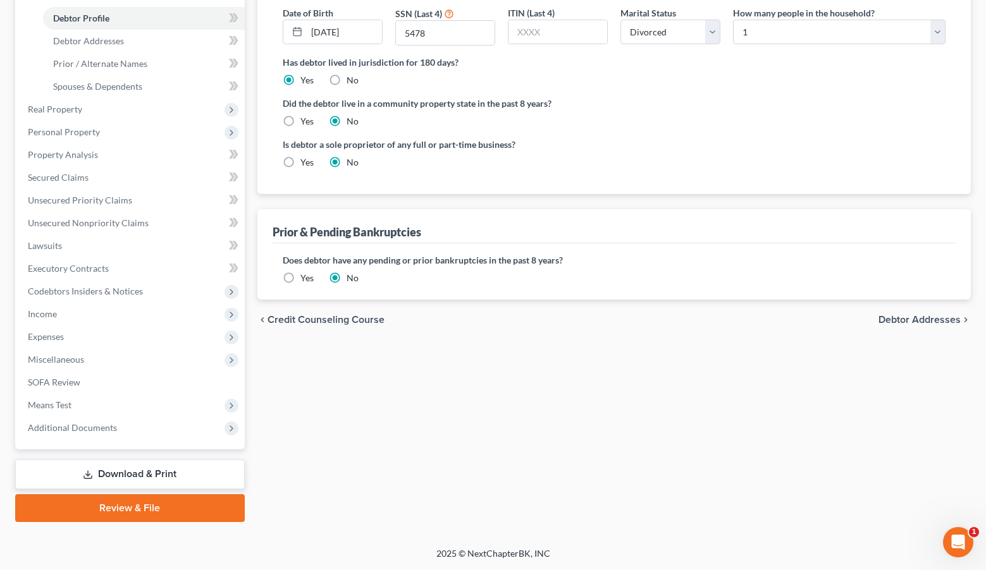
scroll to position [238, 0]
click at [159, 477] on link "Download & Print" at bounding box center [130, 475] width 230 height 30
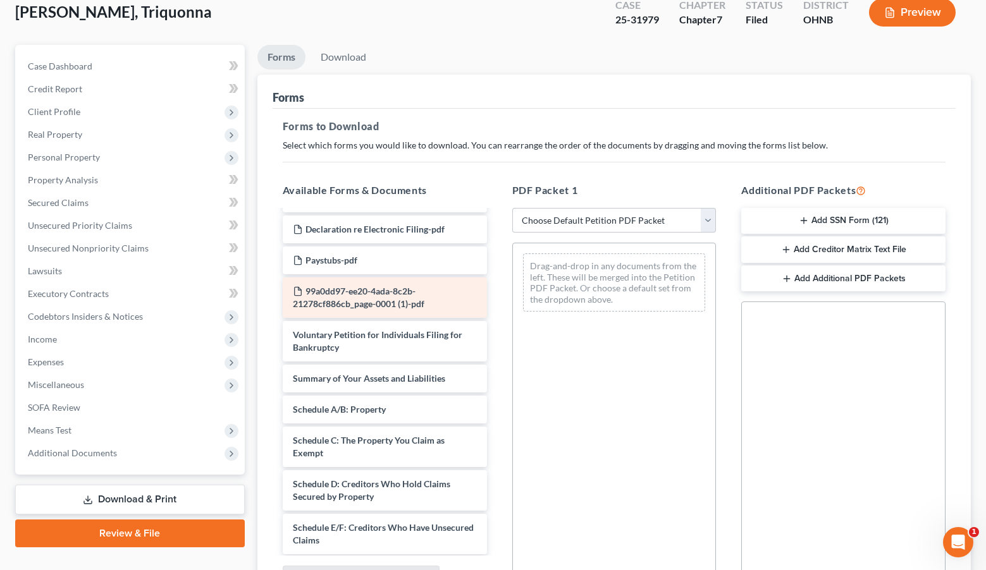
scroll to position [30, 0]
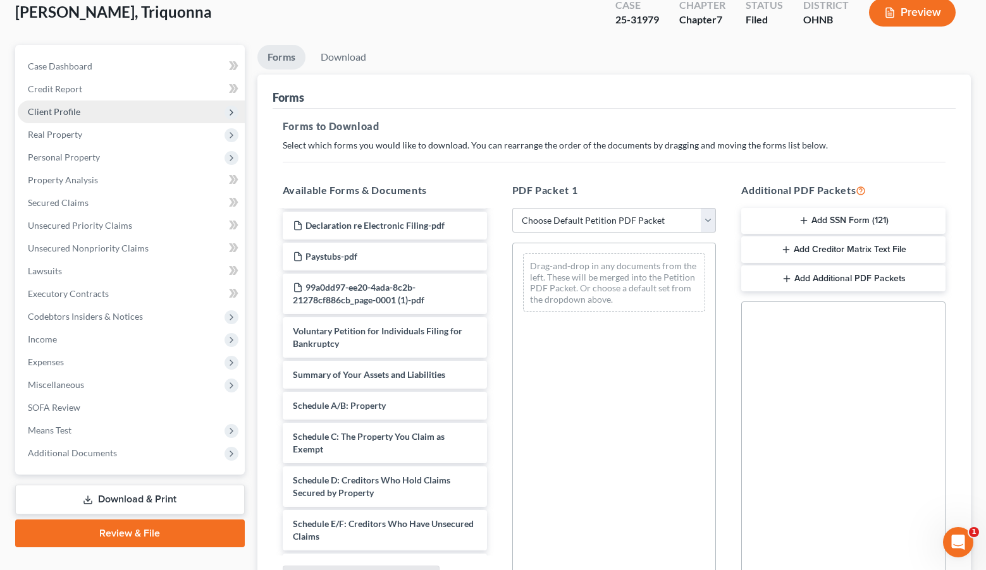
click at [156, 119] on span "Client Profile" at bounding box center [131, 112] width 227 height 23
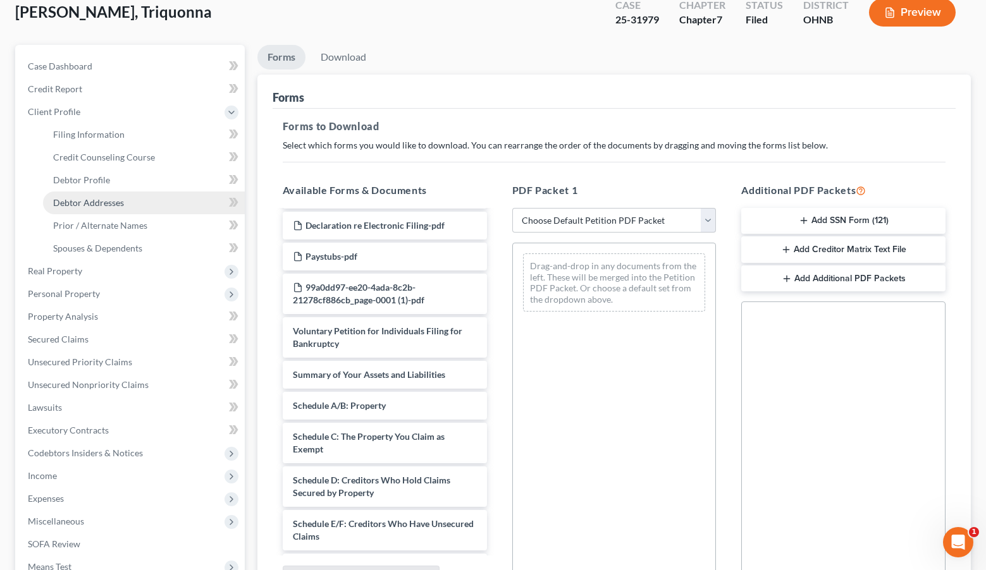
click at [144, 210] on link "Debtor Addresses" at bounding box center [144, 203] width 202 height 23
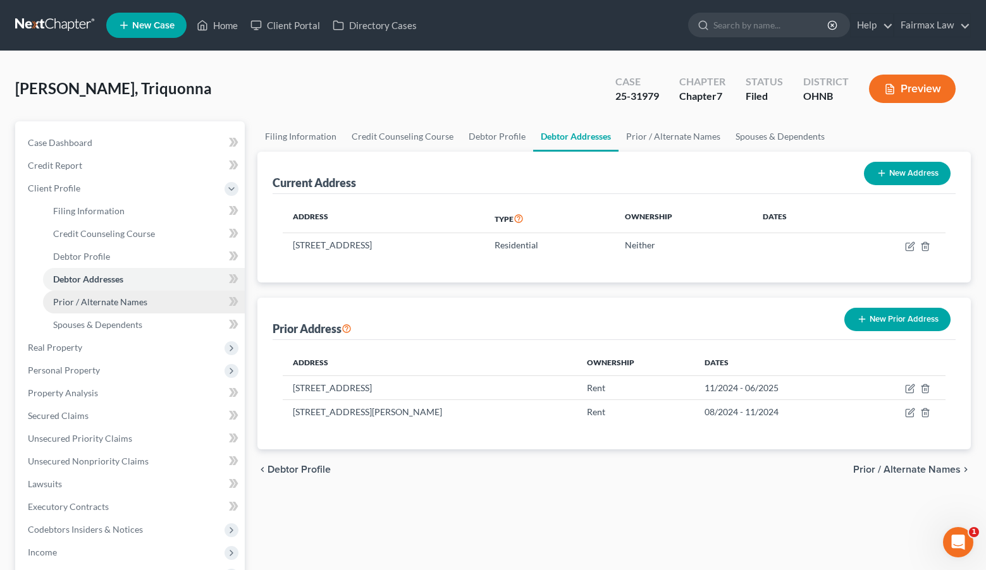
click at [82, 305] on span "Prior / Alternate Names" at bounding box center [100, 302] width 94 height 11
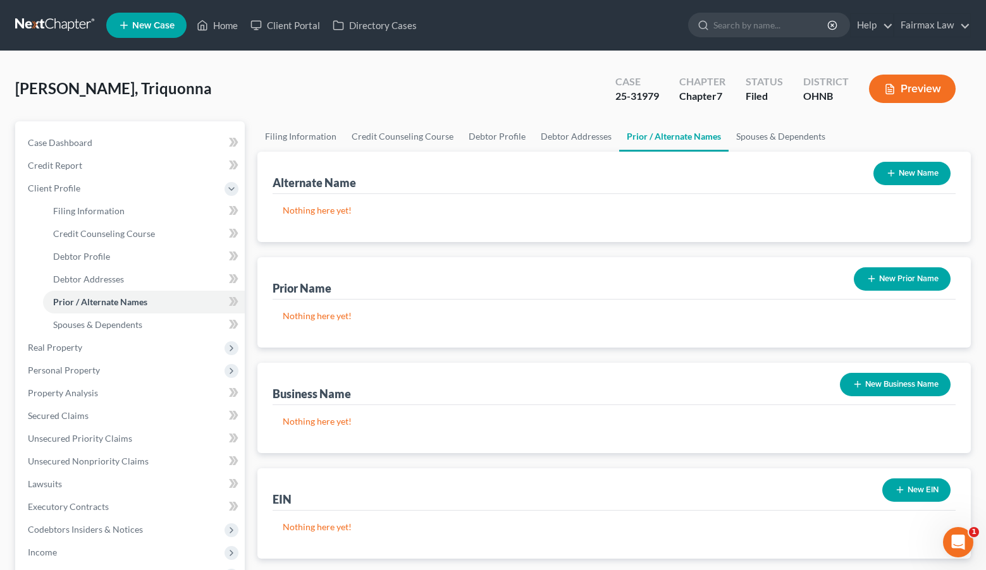
click at [906, 104] on div "Preview" at bounding box center [915, 89] width 112 height 37
click at [906, 95] on button "Preview" at bounding box center [912, 89] width 87 height 28
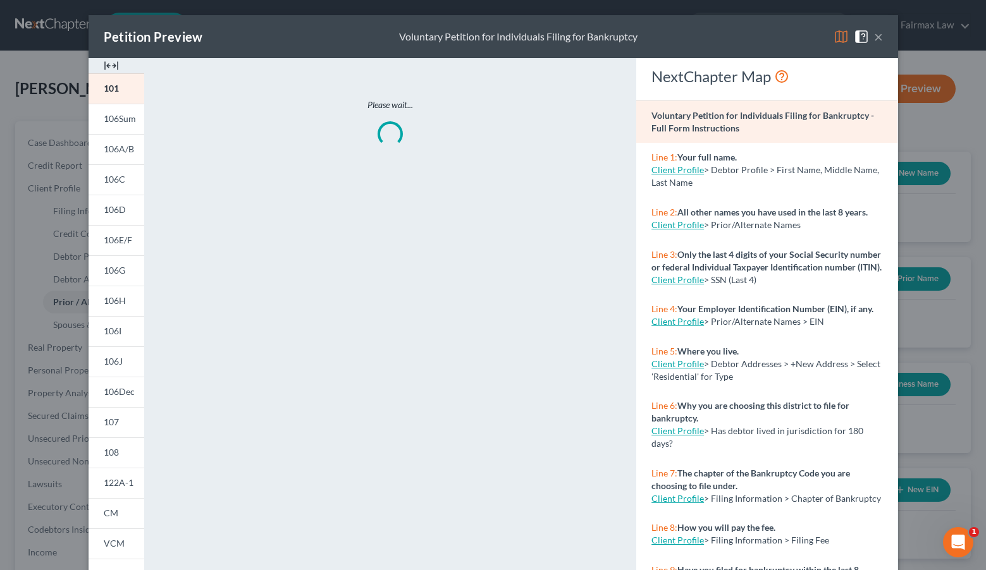
click at [880, 34] on button "×" at bounding box center [878, 36] width 9 height 15
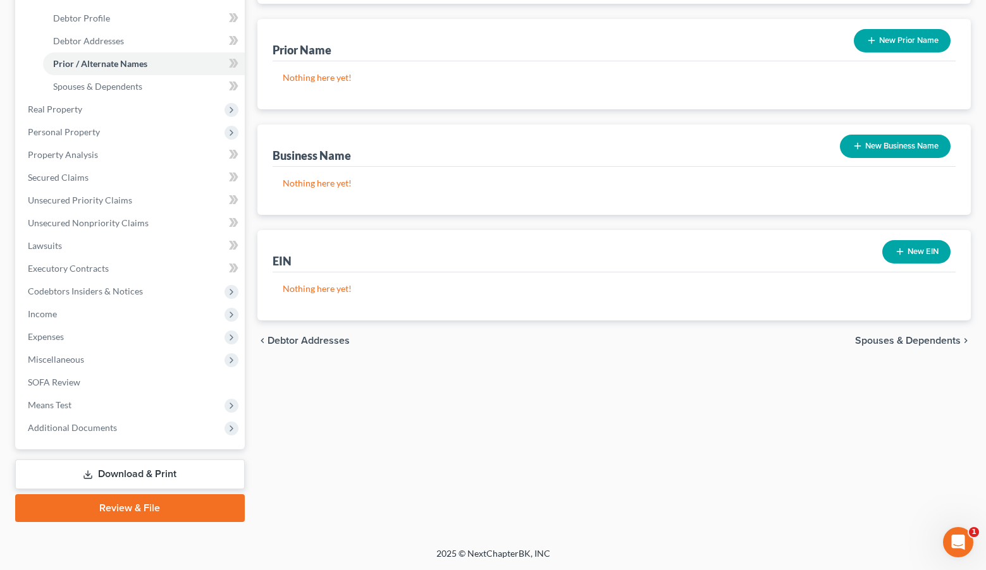
click at [114, 477] on link "Download & Print" at bounding box center [130, 475] width 230 height 30
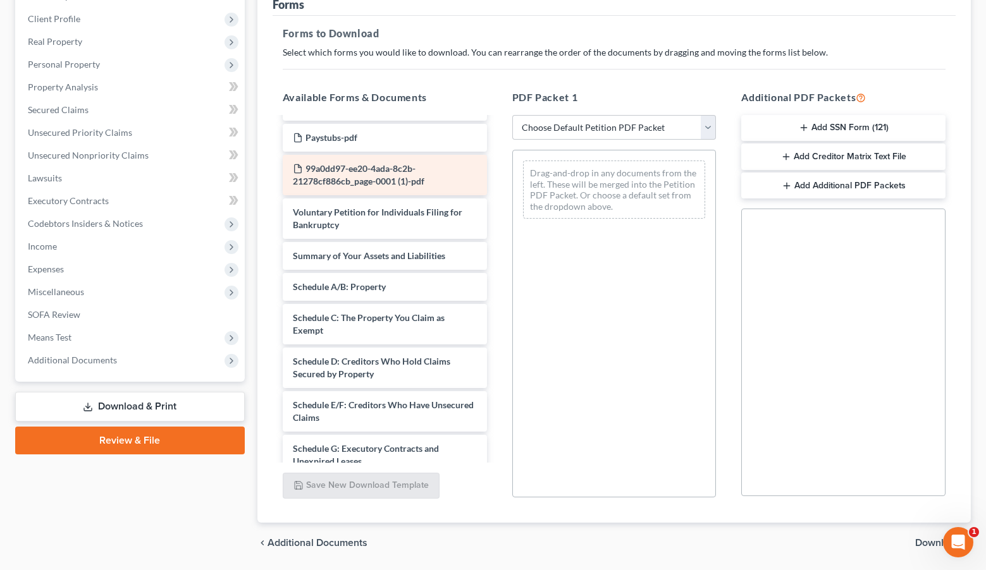
scroll to position [61, 0]
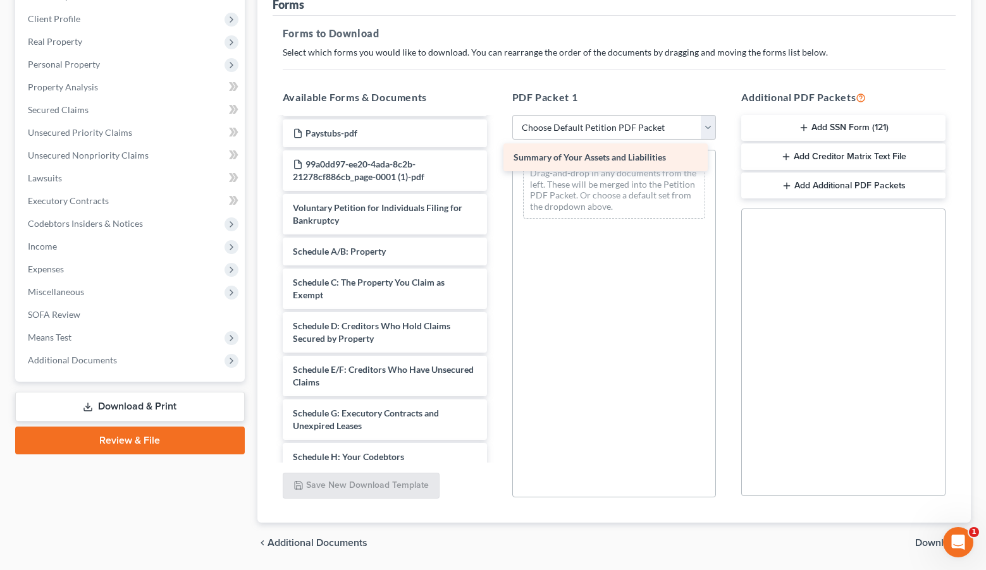
drag, startPoint x: 410, startPoint y: 253, endPoint x: 631, endPoint y: 166, distance: 236.8
click at [497, 166] on div "Summary of Your Assets and Liabilities Installments Fee Sheets Declaration re E…" at bounding box center [385, 451] width 225 height 787
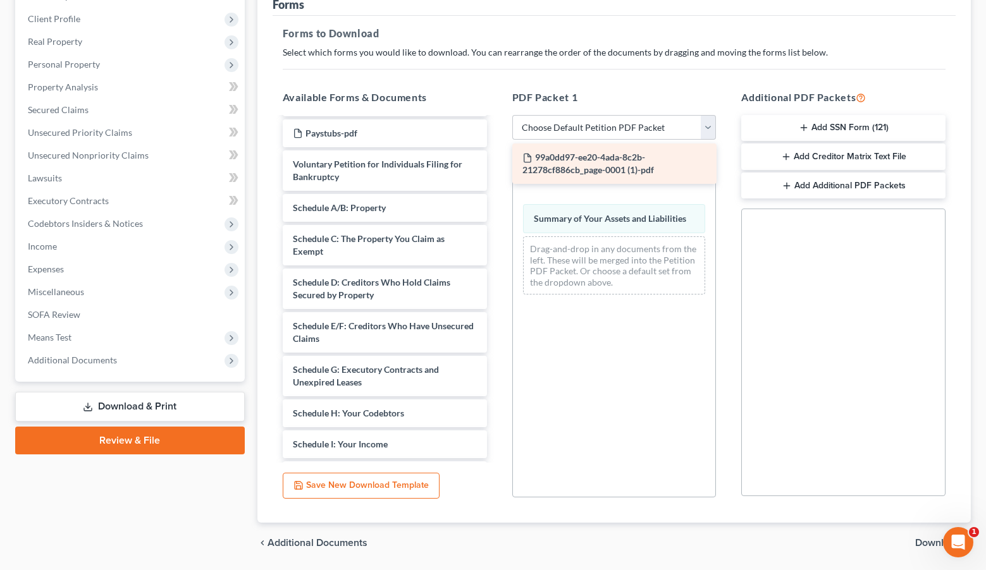
drag, startPoint x: 365, startPoint y: 177, endPoint x: 595, endPoint y: 171, distance: 229.7
click at [497, 171] on div "99a0dd97-ee20-4ada-8c2b-21278cf886cb_page-0001 (1)-pdf Installments Fee Sheets …" at bounding box center [385, 429] width 225 height 743
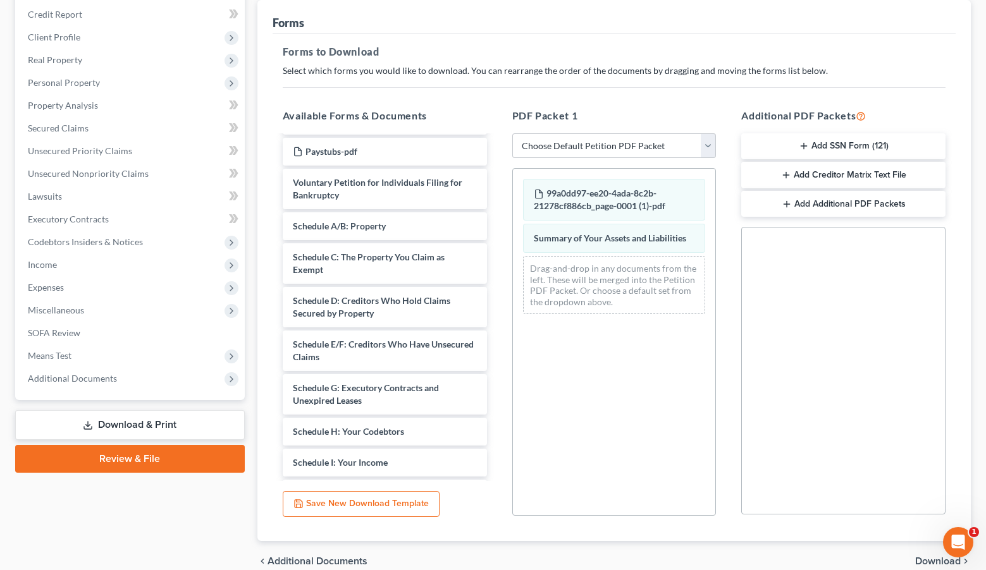
scroll to position [148, 0]
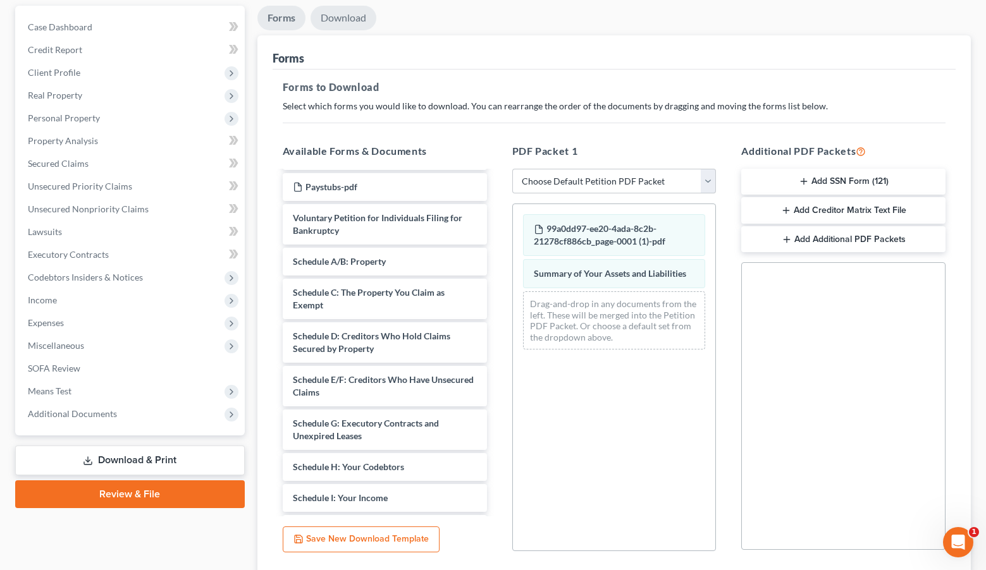
click at [353, 26] on link "Download" at bounding box center [344, 18] width 66 height 25
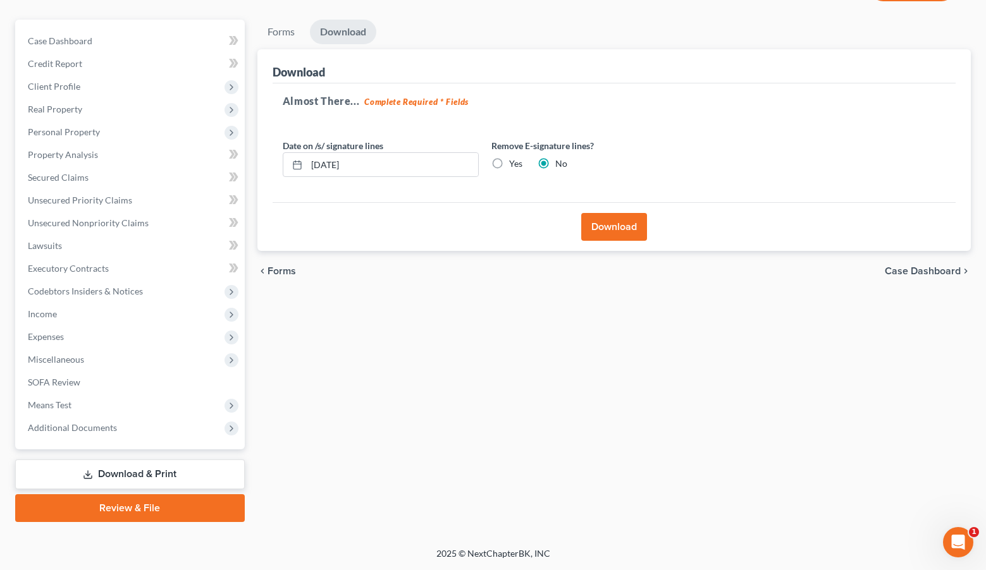
click at [595, 228] on button "Download" at bounding box center [614, 227] width 66 height 28
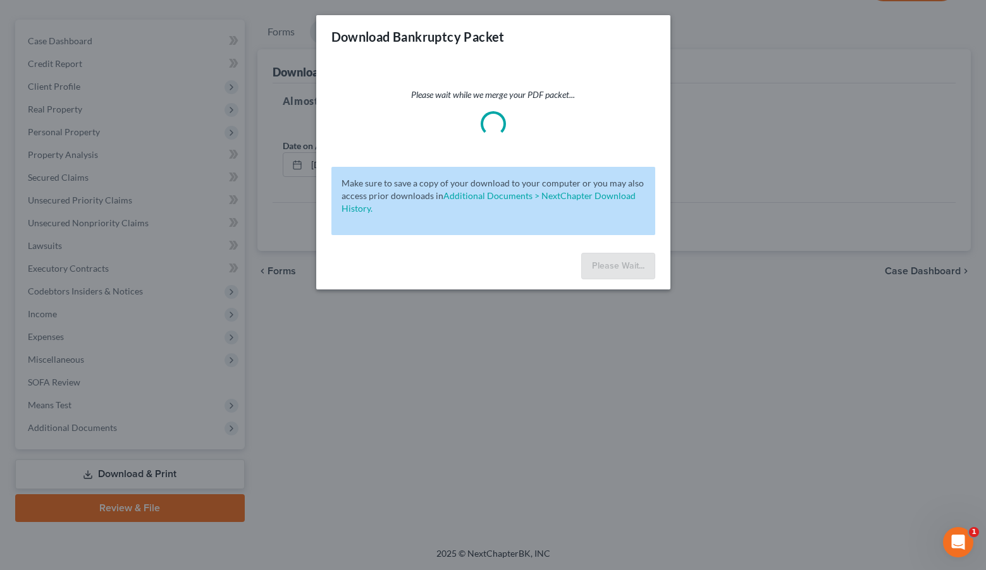
click at [260, 284] on div "Download Bankruptcy Packet Please wait while we merge your PDF packet... Make s…" at bounding box center [493, 285] width 986 height 570
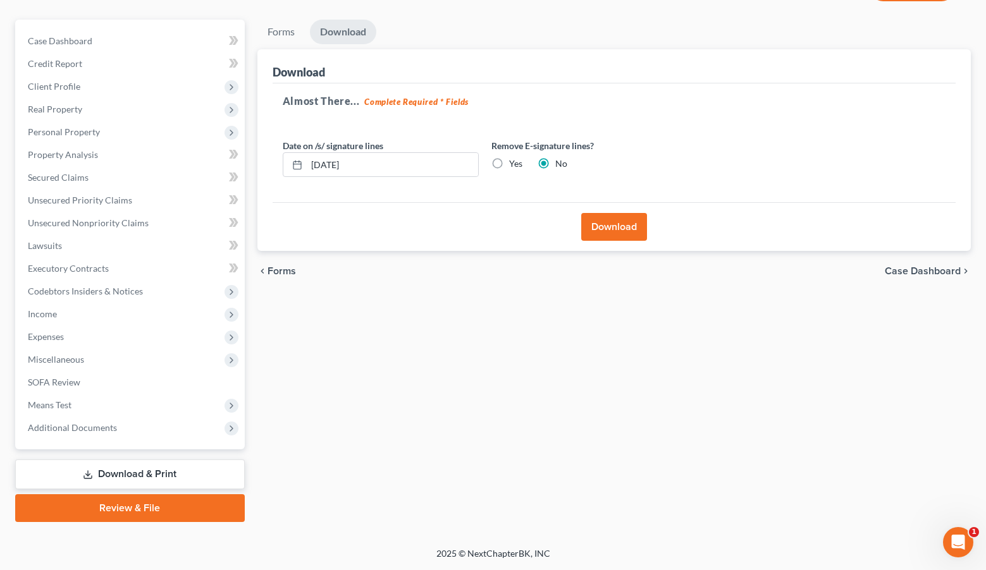
click at [620, 231] on button "Download" at bounding box center [614, 227] width 66 height 28
click at [605, 221] on body "Home New Case Client Portal Directory Cases Fairmax Law [EMAIL_ADDRESS][DOMAIN_…" at bounding box center [493, 234] width 986 height 672
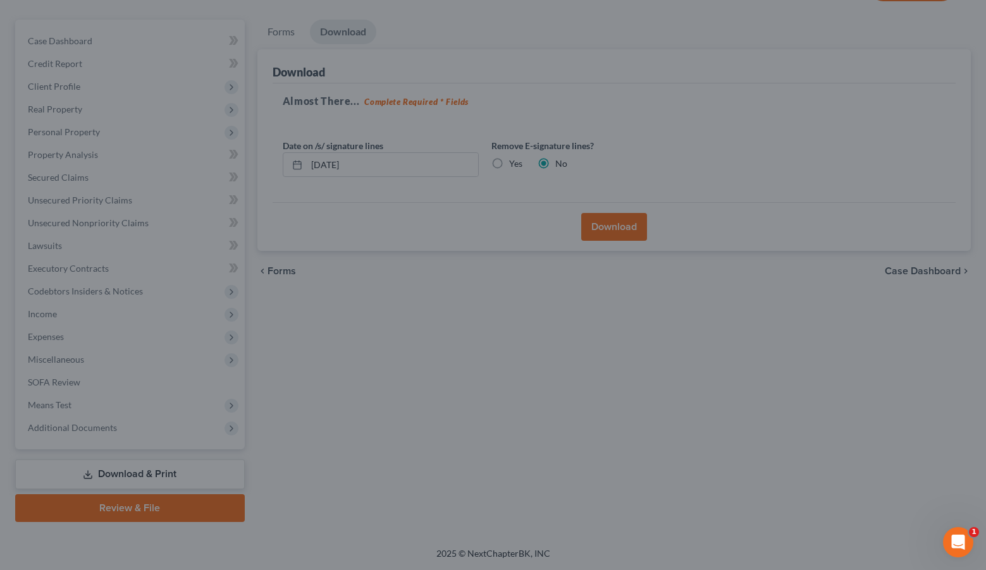
click at [489, 292] on div "Download Bankruptcy Packet Please wait while we merge your PDF packet... Make s…" at bounding box center [493, 285] width 986 height 570
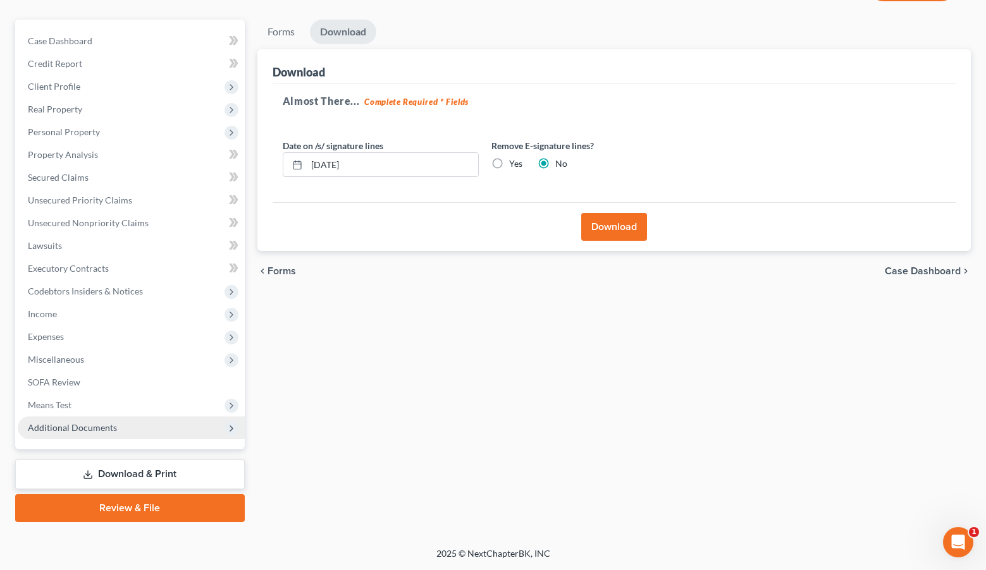
click at [80, 418] on span "Additional Documents" at bounding box center [131, 428] width 227 height 23
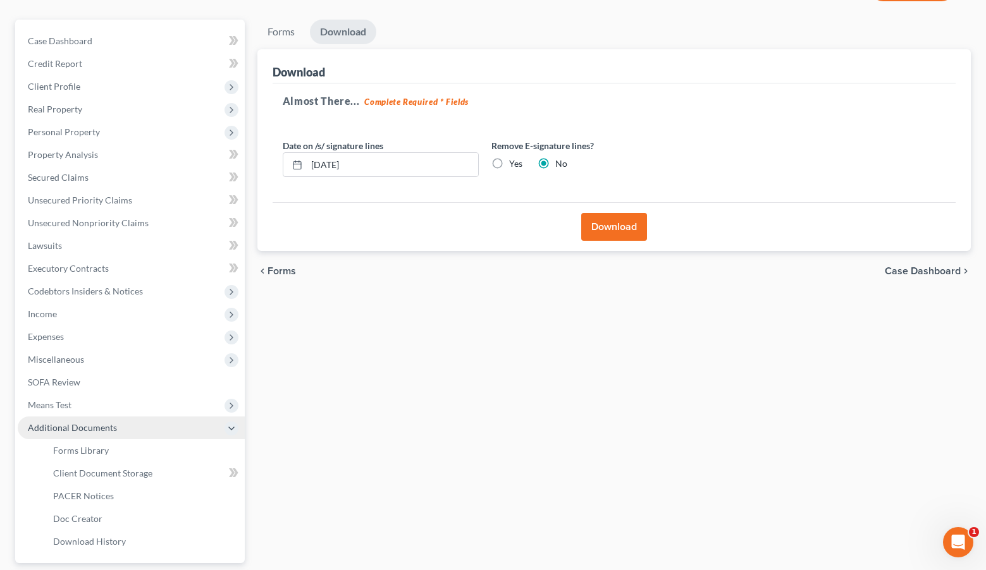
click at [78, 433] on span "Additional Documents" at bounding box center [72, 427] width 89 height 11
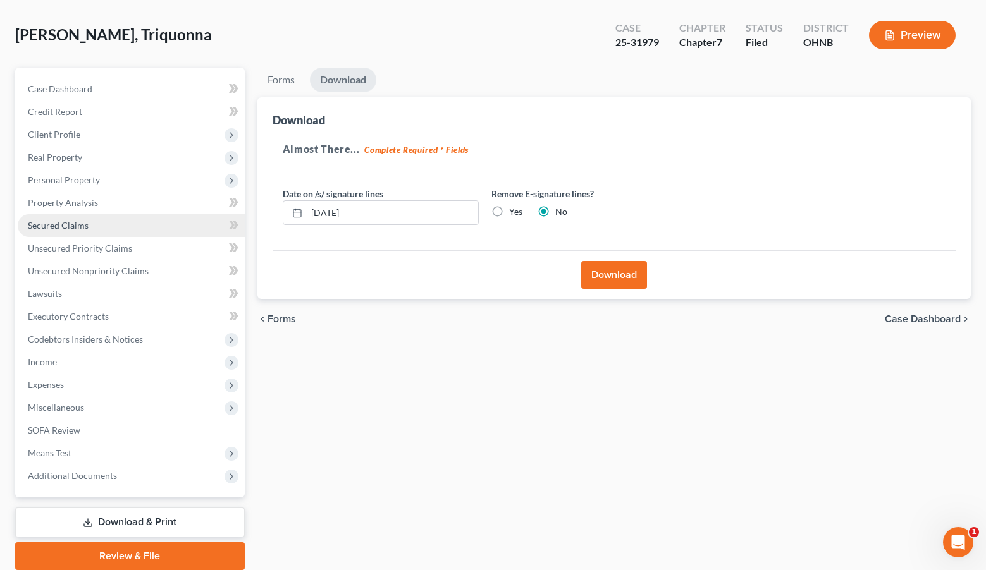
scroll to position [55, 0]
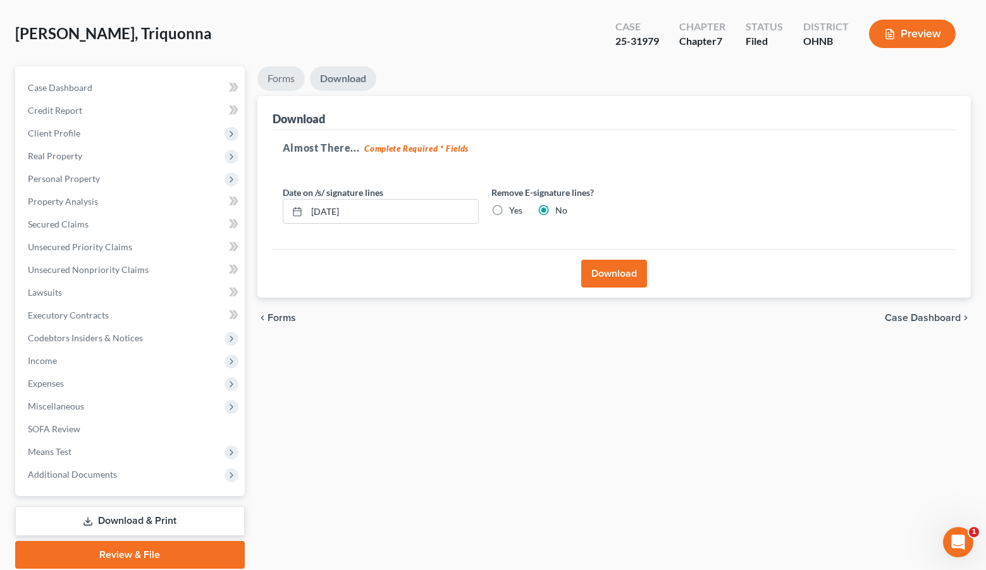
click at [286, 85] on link "Forms" at bounding box center [280, 78] width 47 height 25
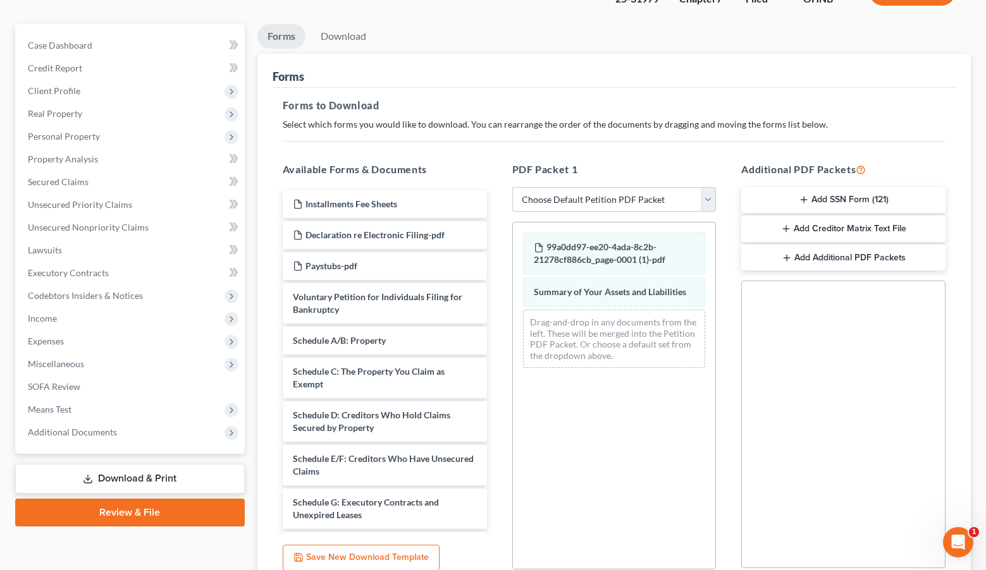
scroll to position [110, 0]
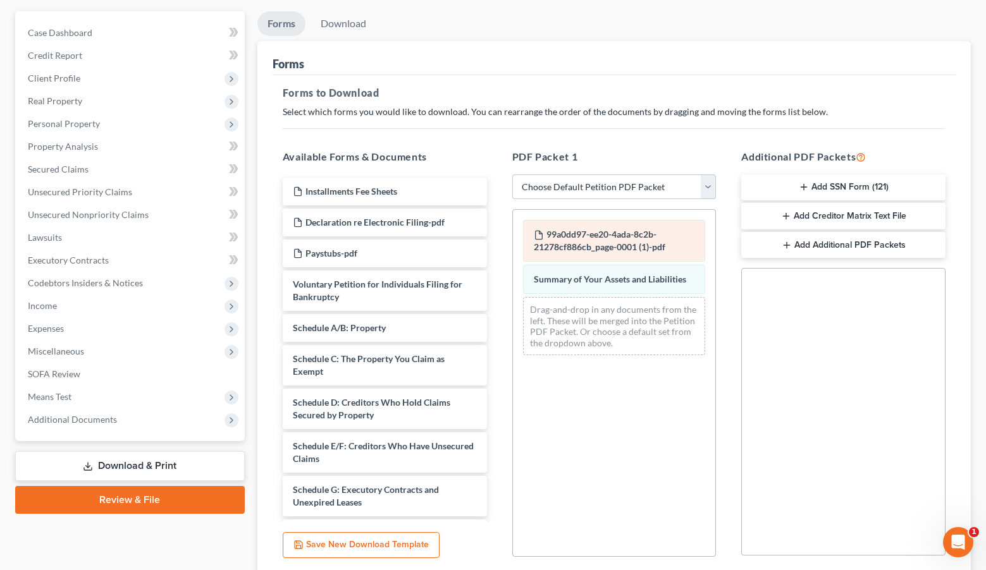
click at [597, 245] on span "99a0dd97-ee20-4ada-8c2b-21278cf886cb_page-0001 (1)-pdf" at bounding box center [600, 240] width 132 height 23
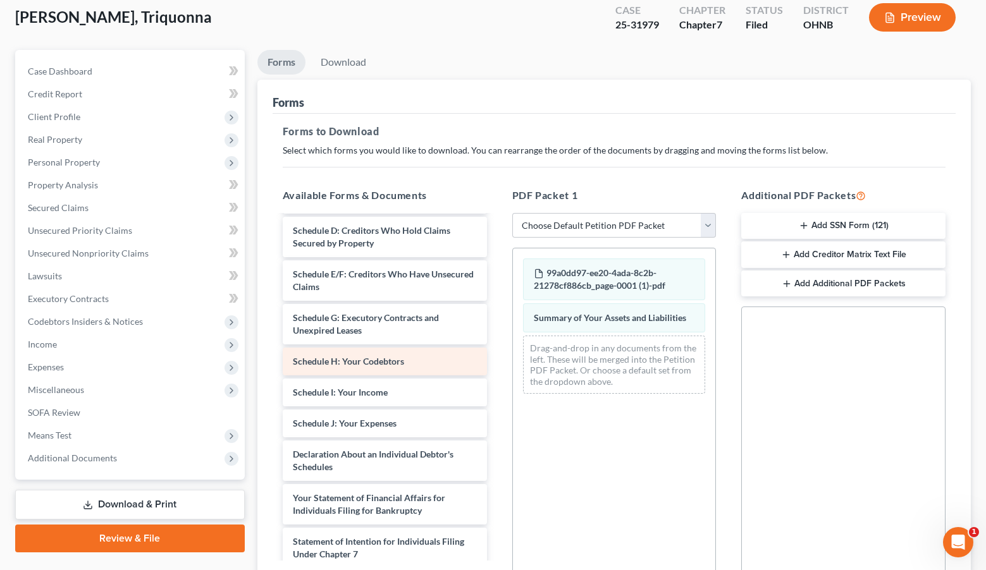
scroll to position [205, 0]
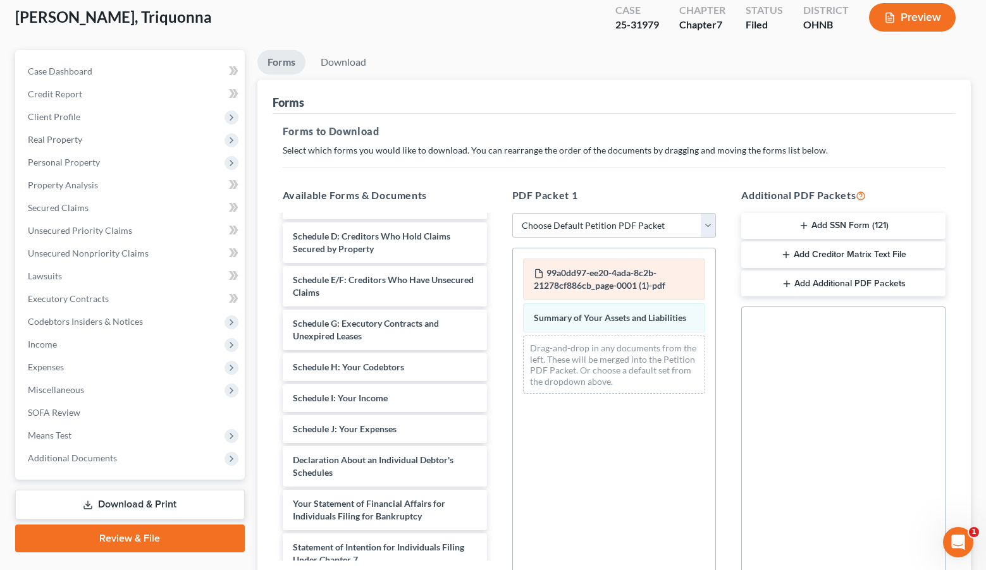
click at [601, 297] on div "99a0dd97-ee20-4ada-8c2b-21278cf886cb_page-0001 (1)-pdf" at bounding box center [614, 280] width 183 height 42
select select "0"
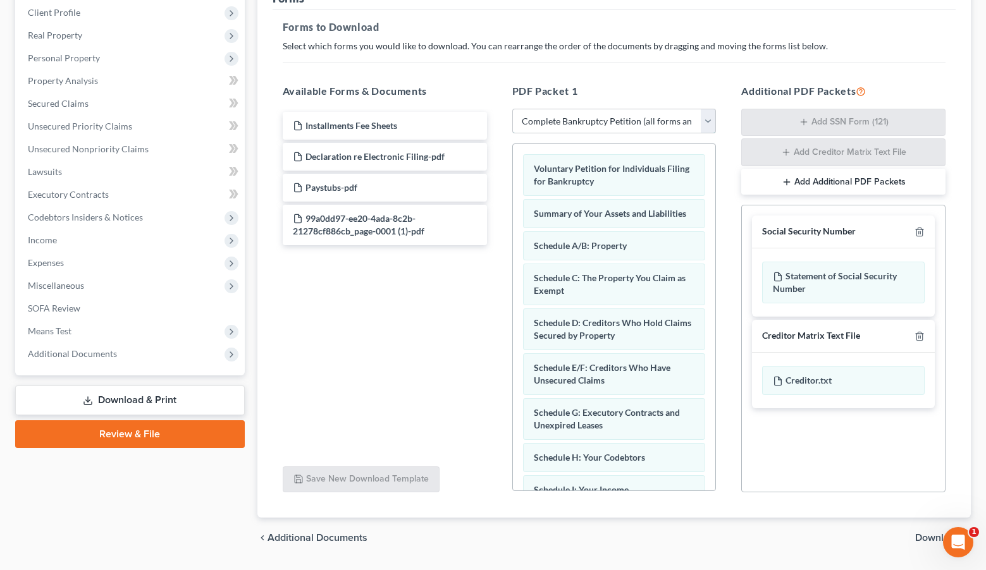
scroll to position [176, 0]
click at [607, 253] on div "Schedule A/B: Property" at bounding box center [614, 245] width 183 height 29
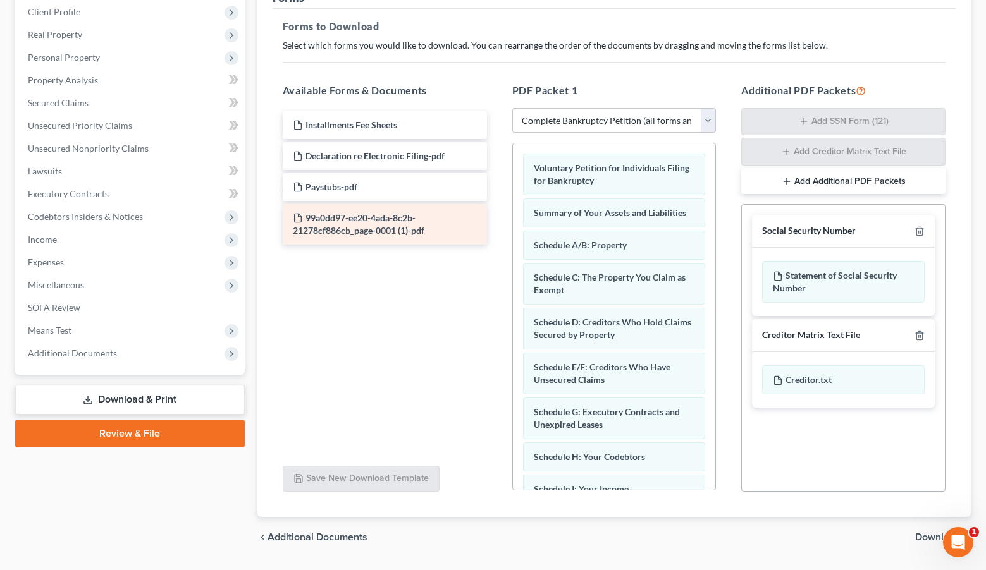
click at [419, 219] on div "99a0dd97-ee20-4ada-8c2b-21278cf886cb_page-0001 (1)-pdf" at bounding box center [385, 224] width 204 height 40
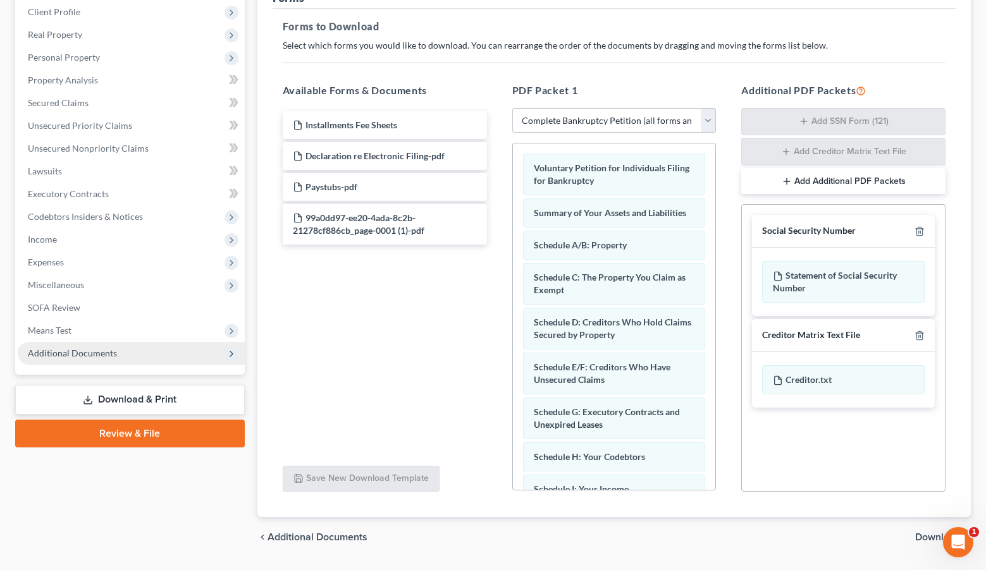
click at [139, 355] on span "Additional Documents" at bounding box center [131, 353] width 227 height 23
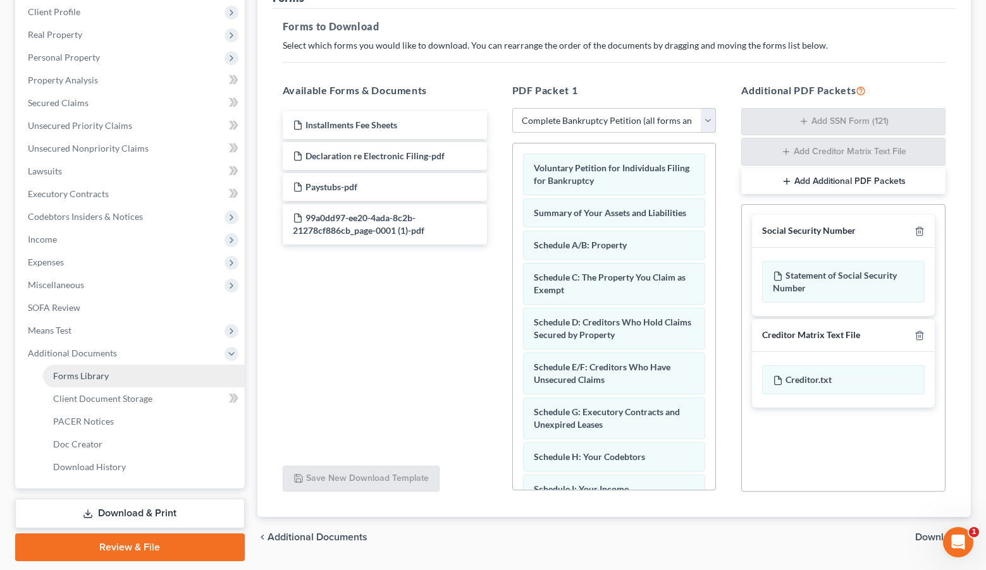
click at [141, 385] on link "Forms Library" at bounding box center [144, 376] width 202 height 23
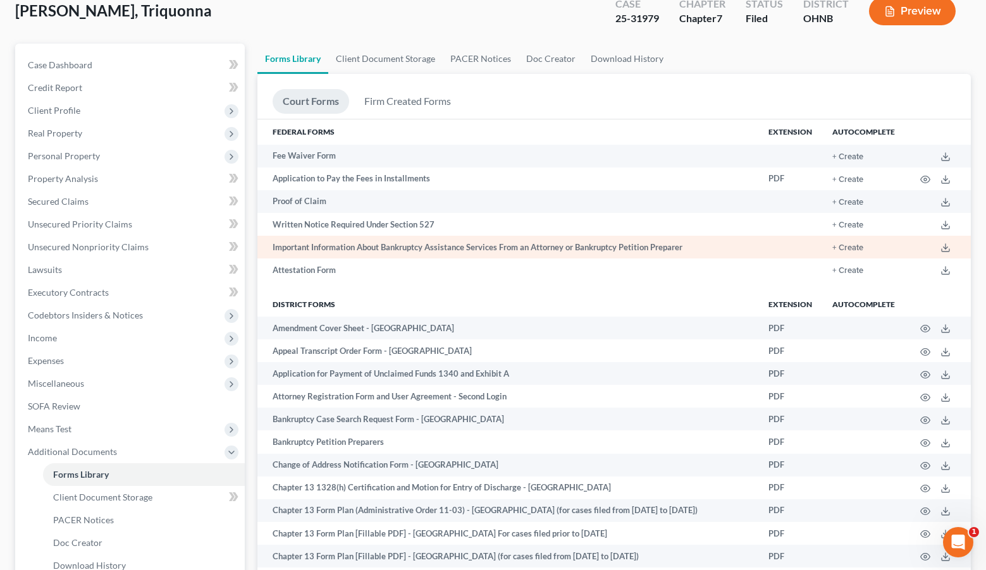
scroll to position [80, 0]
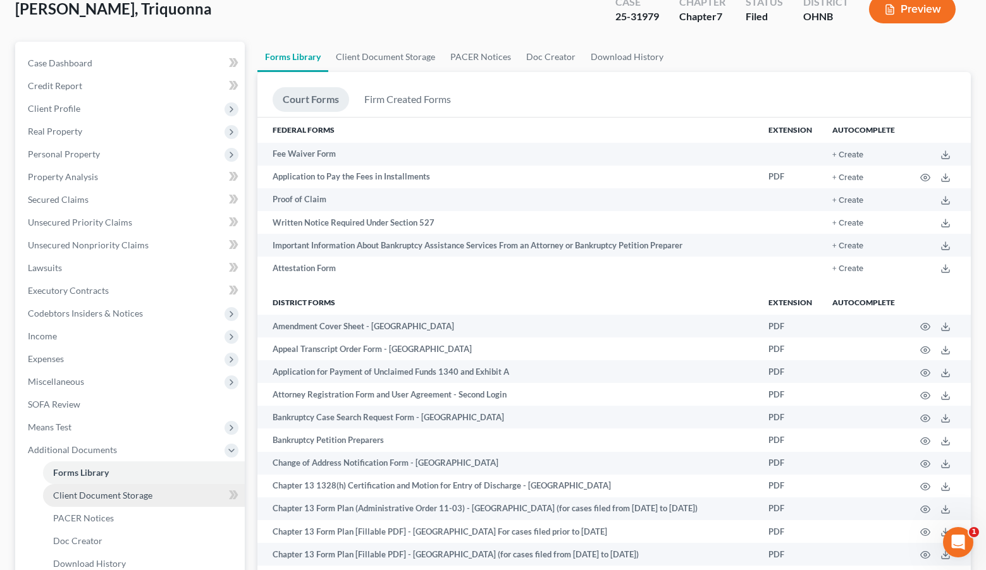
click at [131, 498] on span "Client Document Storage" at bounding box center [102, 495] width 99 height 11
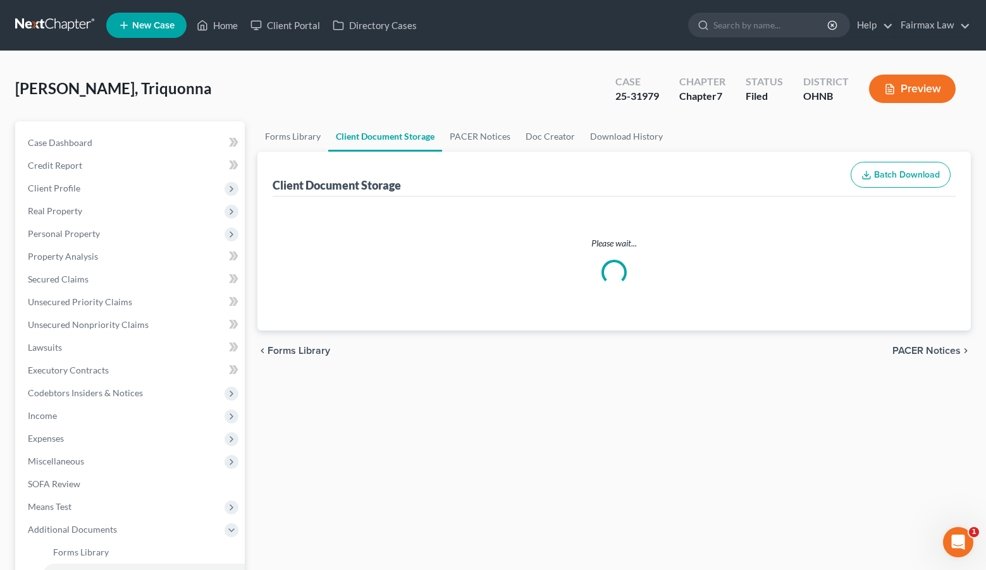
select select "5"
select select "20"
select select "16"
select select "24"
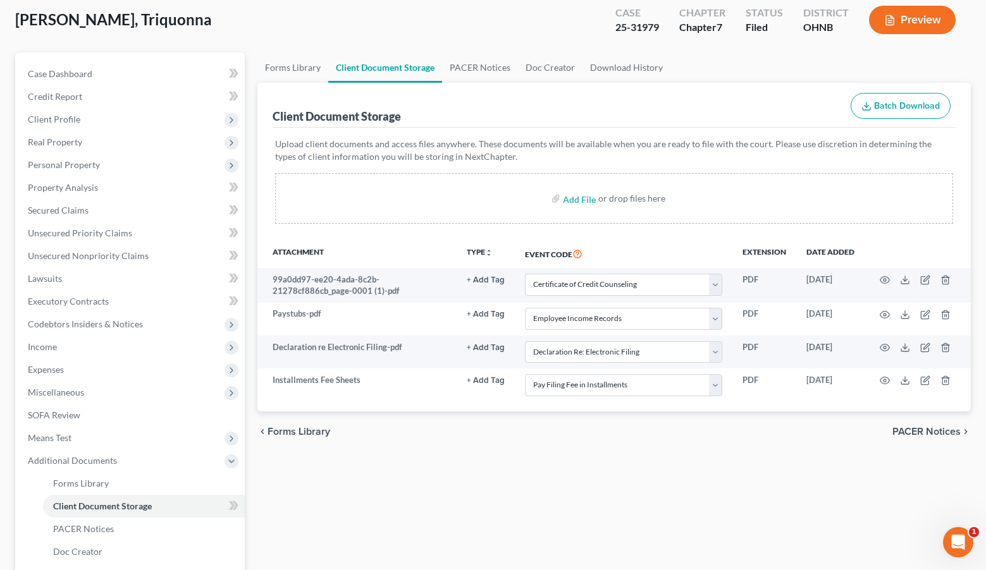
scroll to position [101, 0]
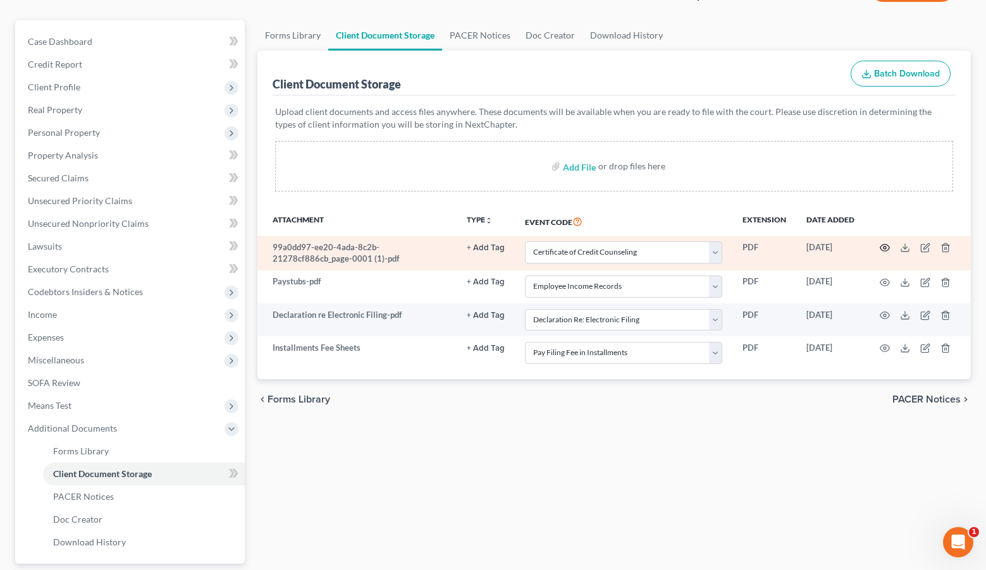
click at [886, 252] on icon "button" at bounding box center [885, 248] width 10 height 10
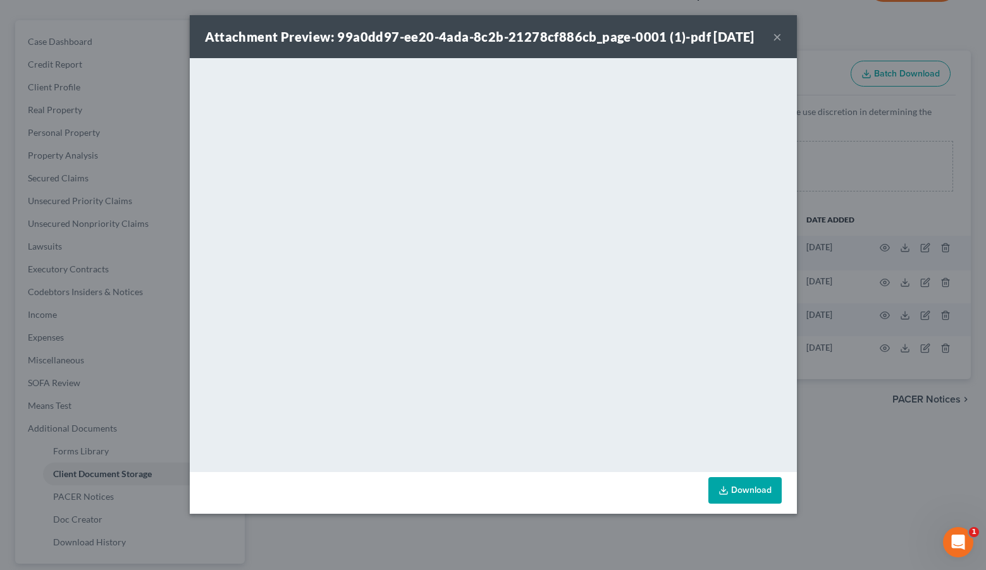
click at [773, 44] on button "×" at bounding box center [777, 36] width 9 height 15
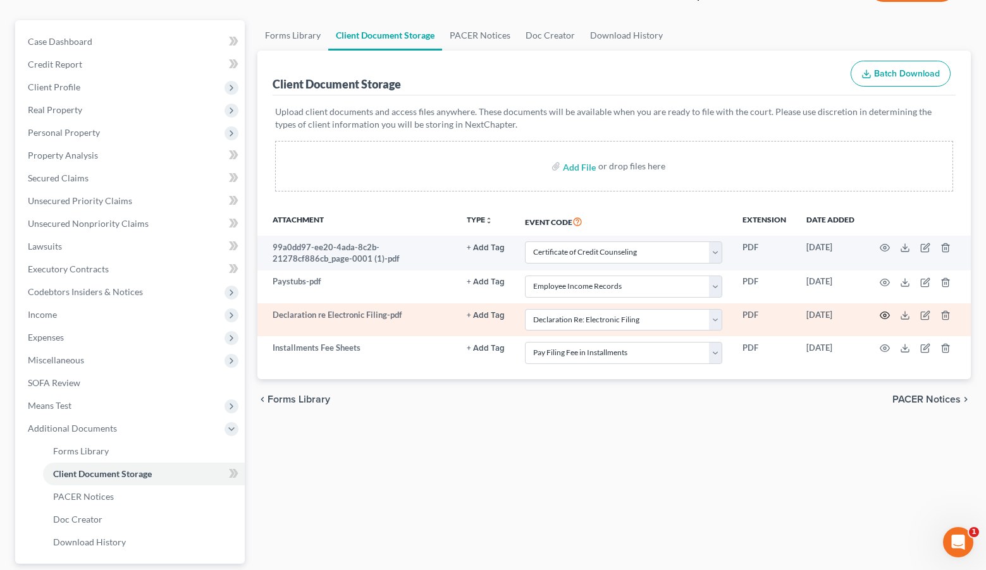
click at [882, 314] on icon "button" at bounding box center [885, 316] width 10 height 10
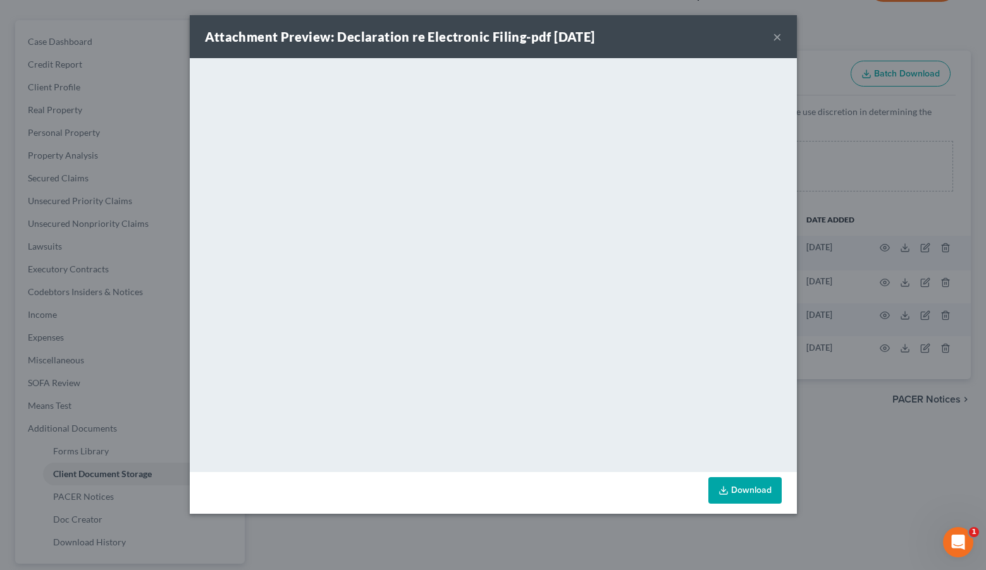
click at [778, 40] on button "×" at bounding box center [777, 36] width 9 height 15
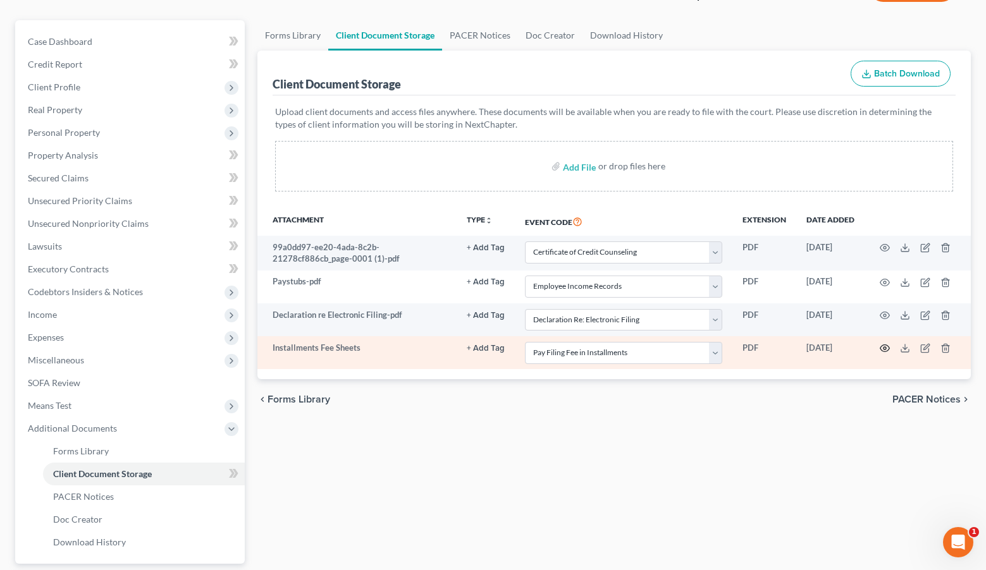
click at [887, 347] on icon "button" at bounding box center [885, 348] width 10 height 10
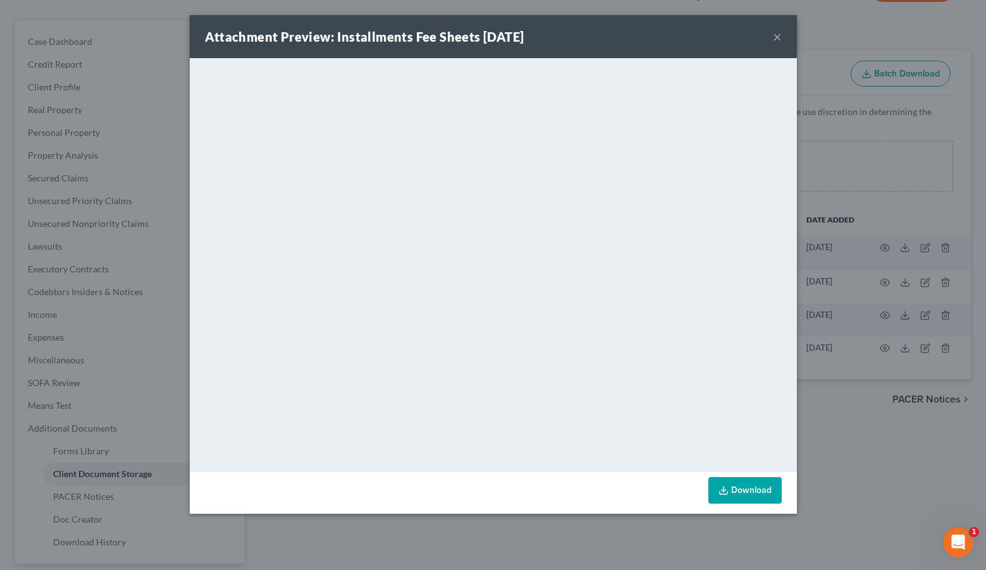
click at [779, 42] on button "×" at bounding box center [777, 36] width 9 height 15
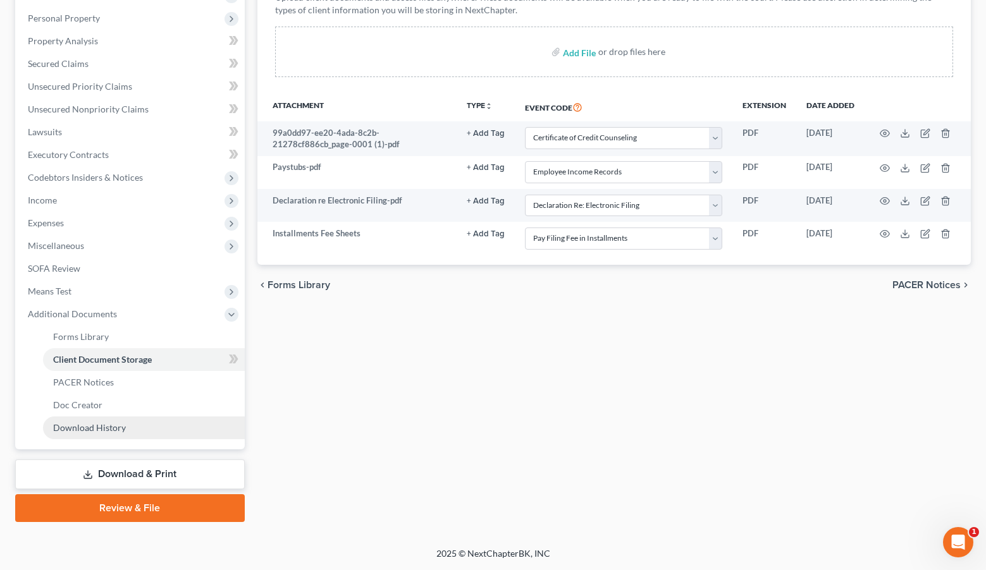
scroll to position [210, 0]
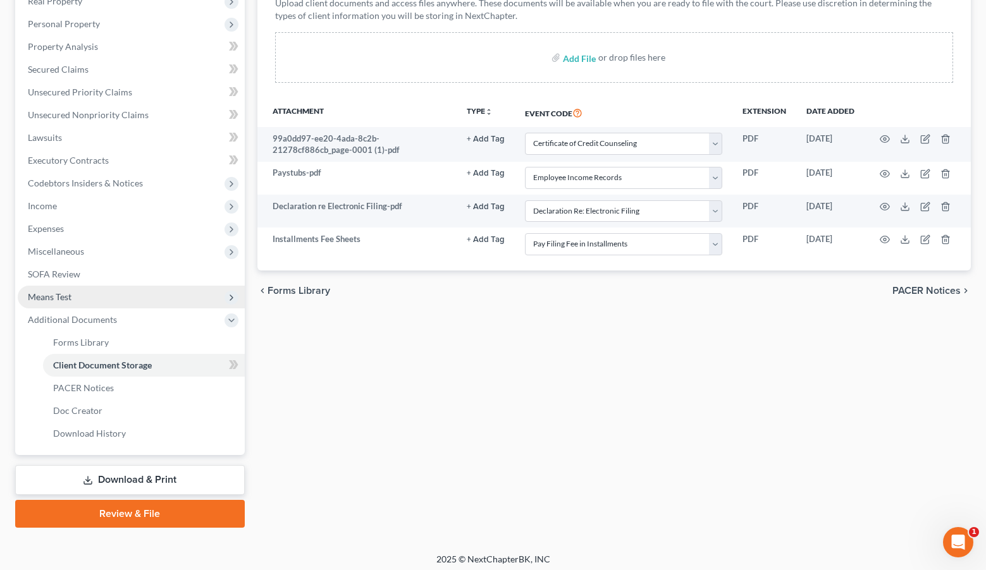
click at [166, 292] on span "Means Test" at bounding box center [131, 297] width 227 height 23
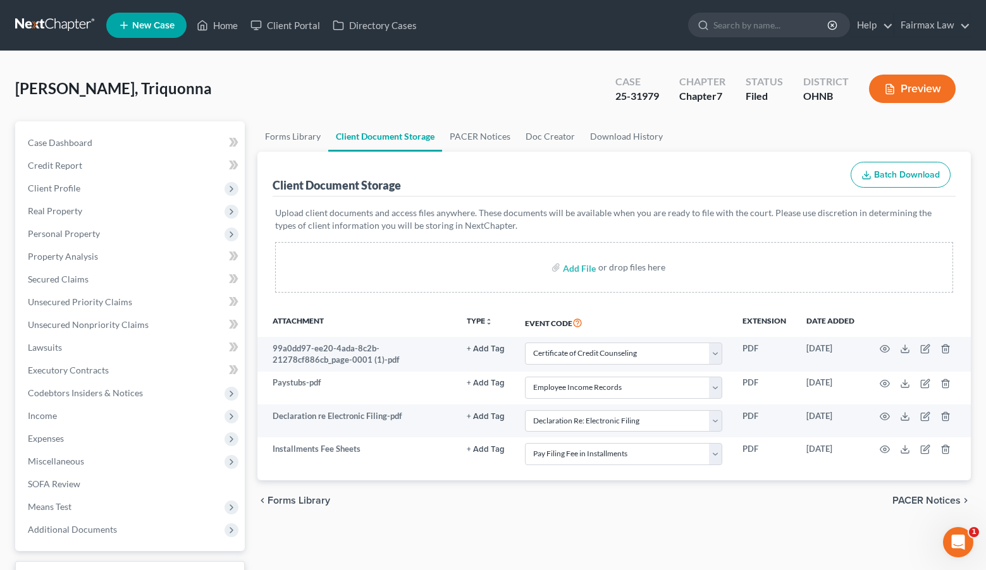
scroll to position [0, 0]
click at [555, 133] on link "Doc Creator" at bounding box center [550, 136] width 65 height 30
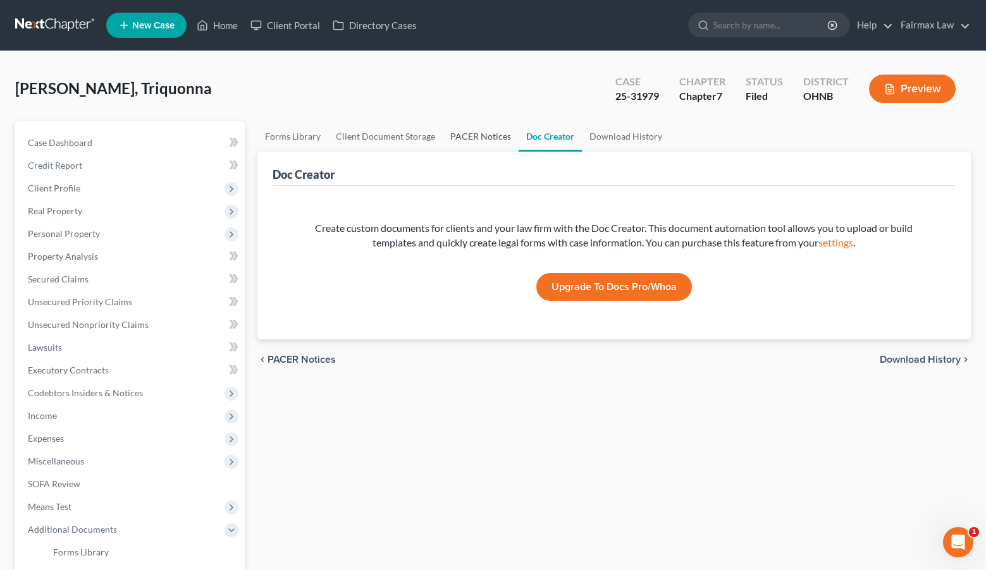
click at [479, 137] on link "PACER Notices" at bounding box center [481, 136] width 76 height 30
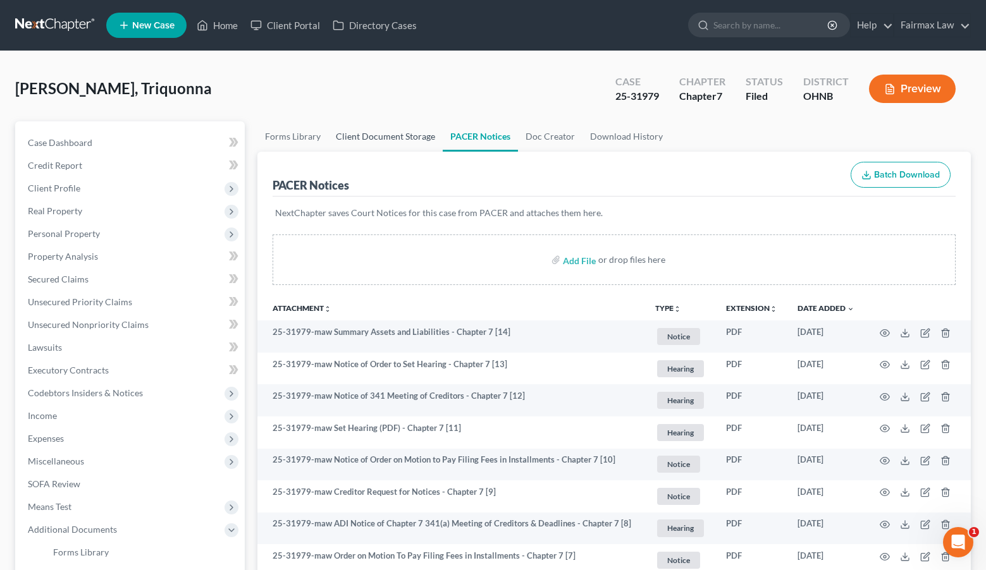
click at [392, 137] on link "Client Document Storage" at bounding box center [385, 136] width 114 height 30
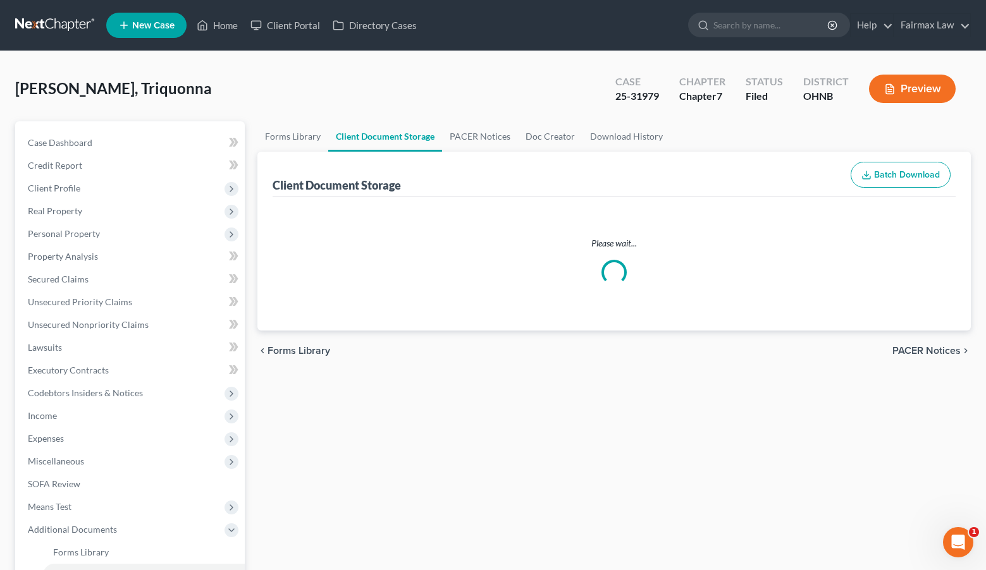
select select "5"
select select "20"
select select "16"
select select "24"
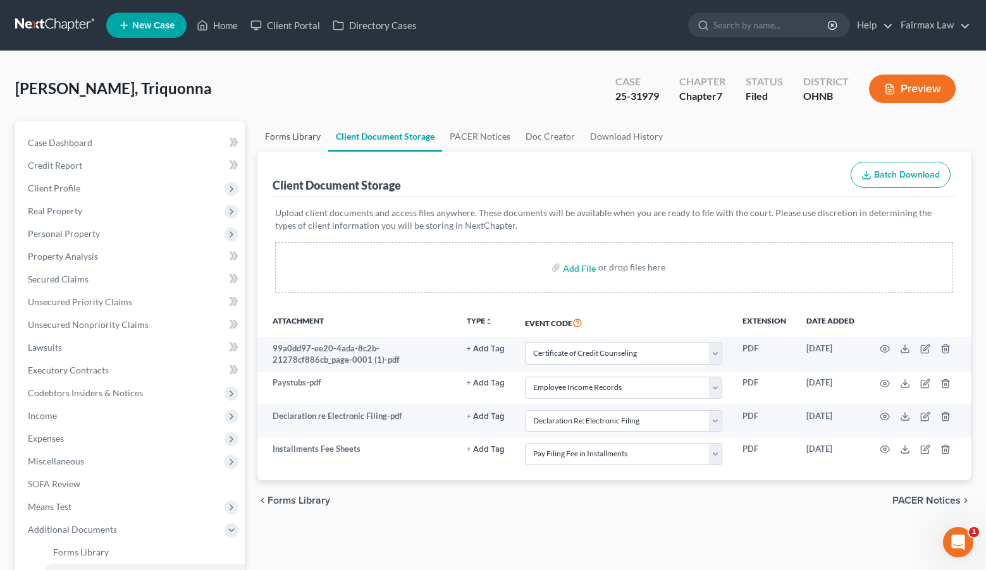
click at [312, 136] on link "Forms Library" at bounding box center [292, 136] width 71 height 30
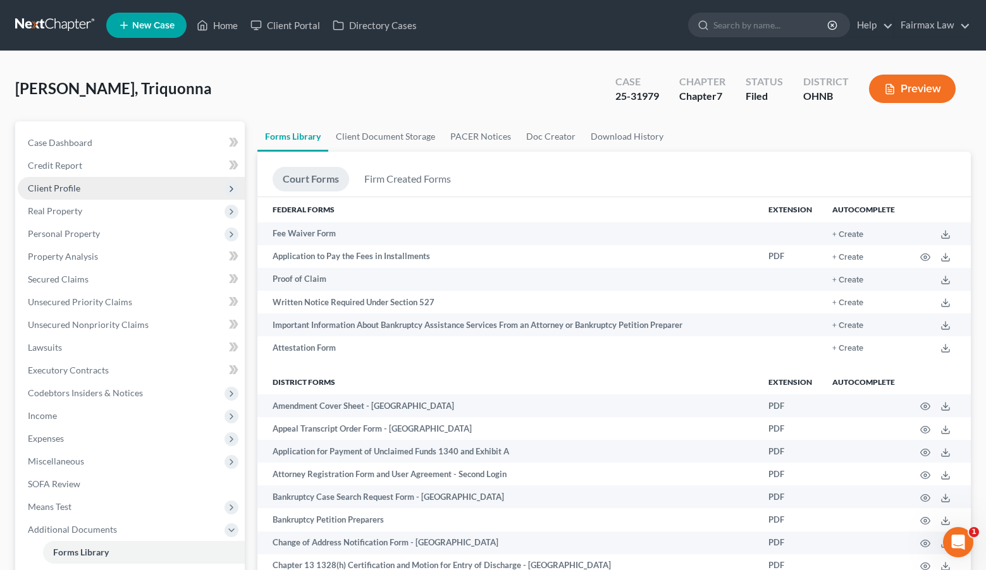
click at [166, 186] on span "Client Profile" at bounding box center [131, 188] width 227 height 23
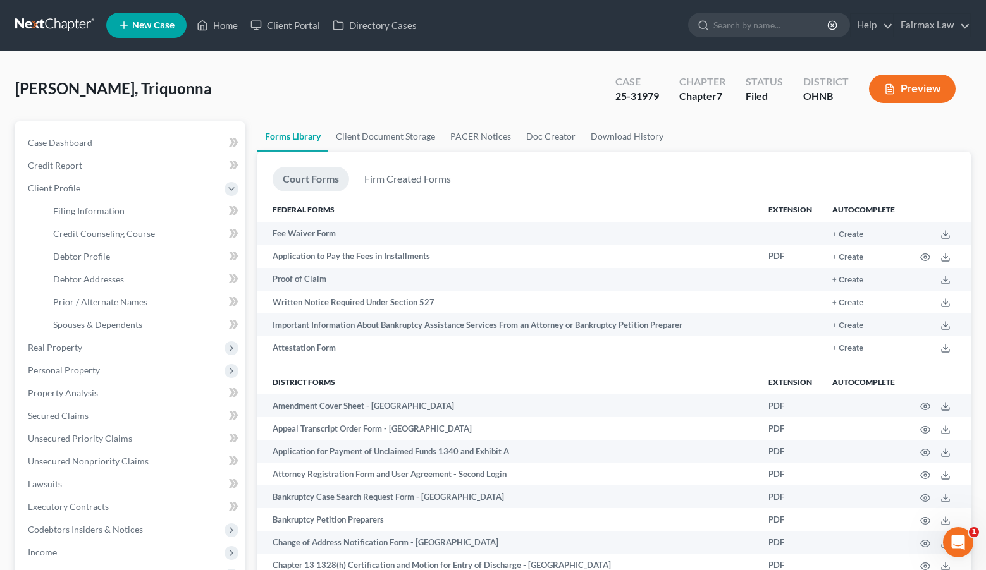
click at [887, 85] on icon "button" at bounding box center [889, 88] width 11 height 11
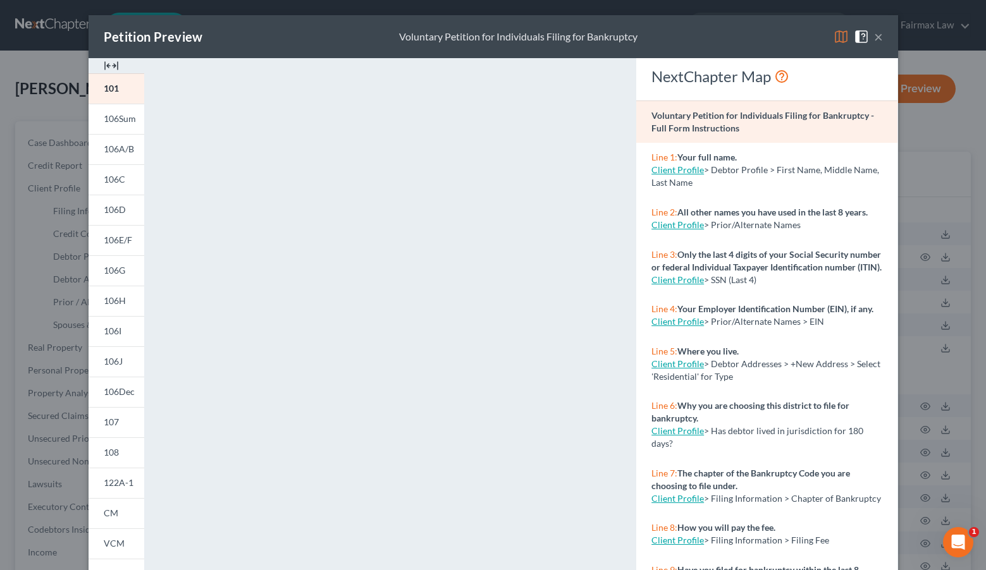
click at [879, 41] on button "×" at bounding box center [878, 36] width 9 height 15
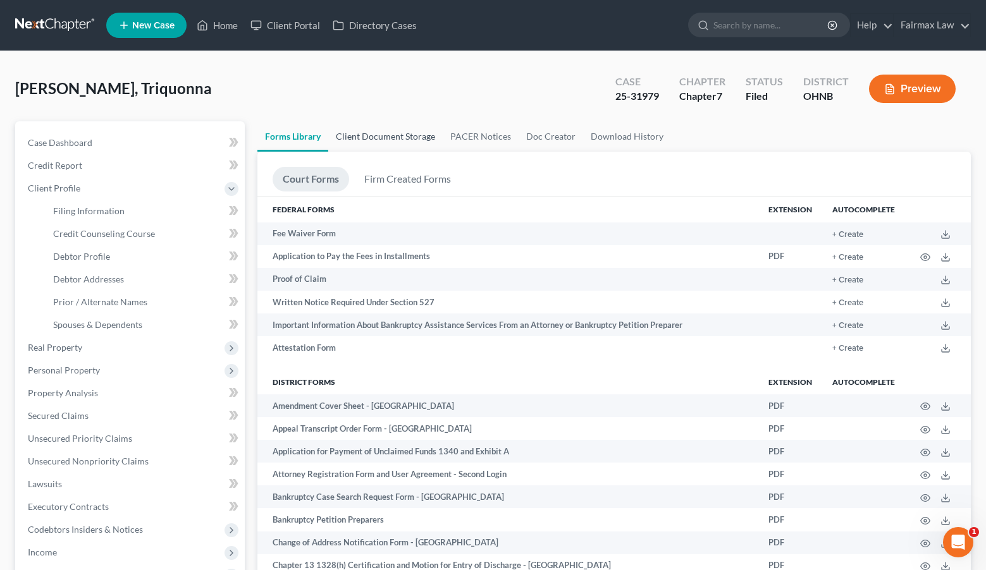
click at [400, 144] on link "Client Document Storage" at bounding box center [385, 136] width 114 height 30
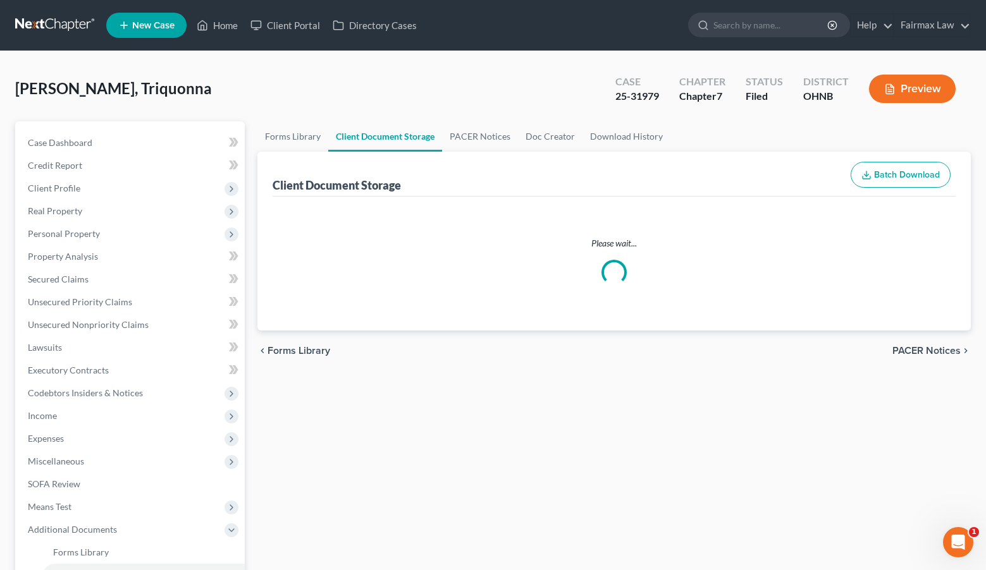
select select "5"
select select "20"
select select "16"
select select "24"
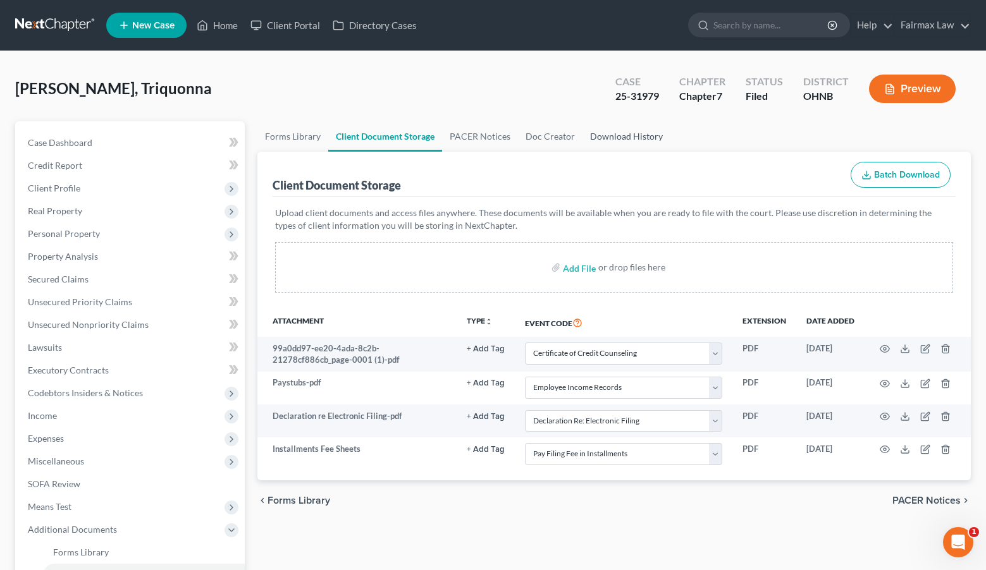
click at [611, 140] on link "Download History" at bounding box center [626, 136] width 88 height 30
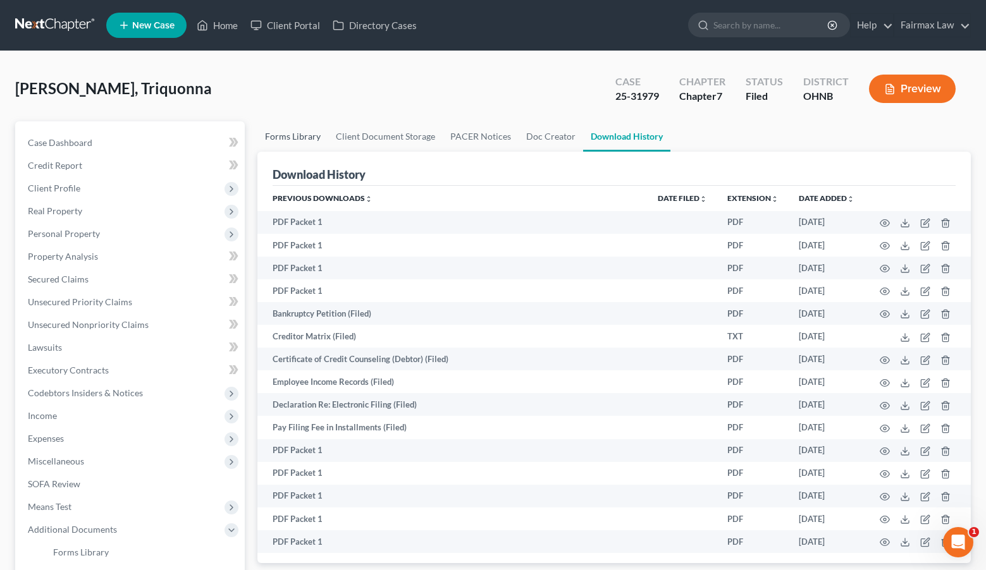
click at [316, 134] on link "Forms Library" at bounding box center [292, 136] width 71 height 30
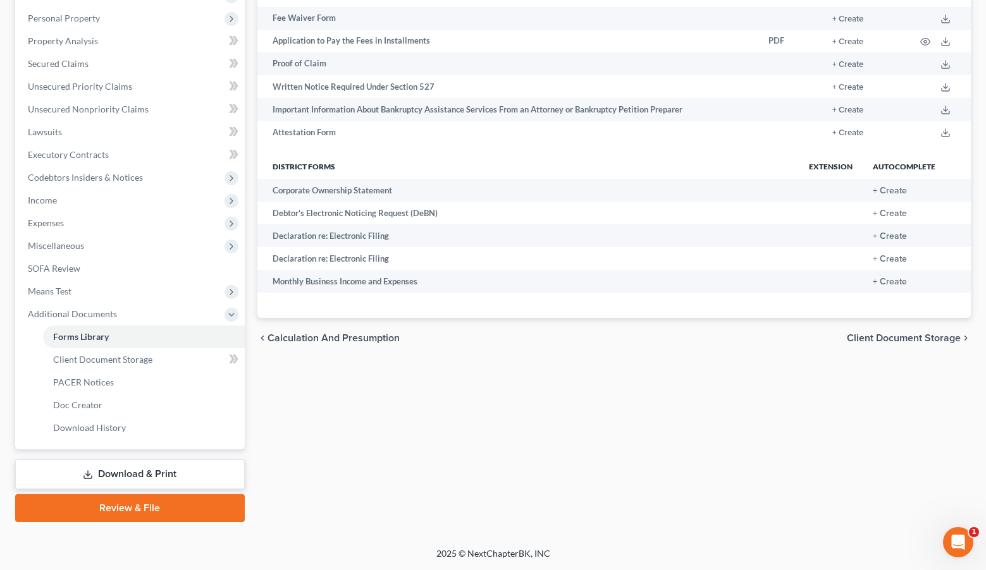
scroll to position [216, 0]
click at [142, 467] on link "Download & Print" at bounding box center [130, 475] width 230 height 30
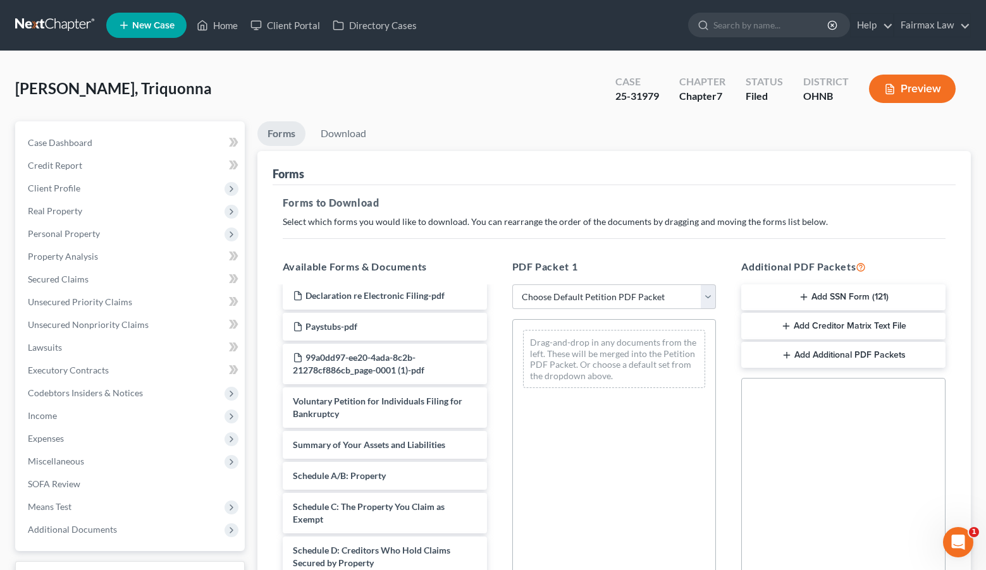
scroll to position [28, 0]
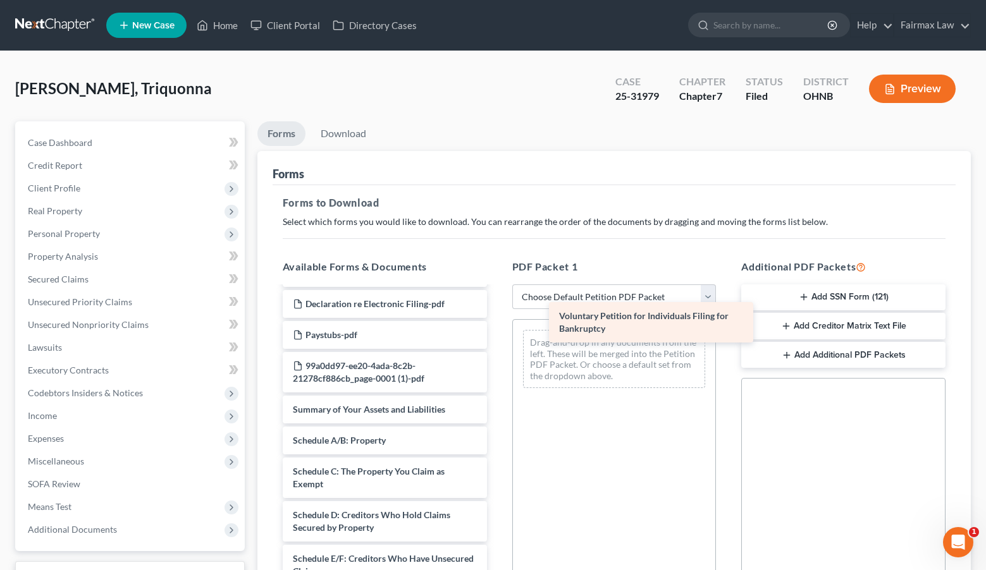
drag, startPoint x: 352, startPoint y: 408, endPoint x: 593, endPoint y: 326, distance: 253.8
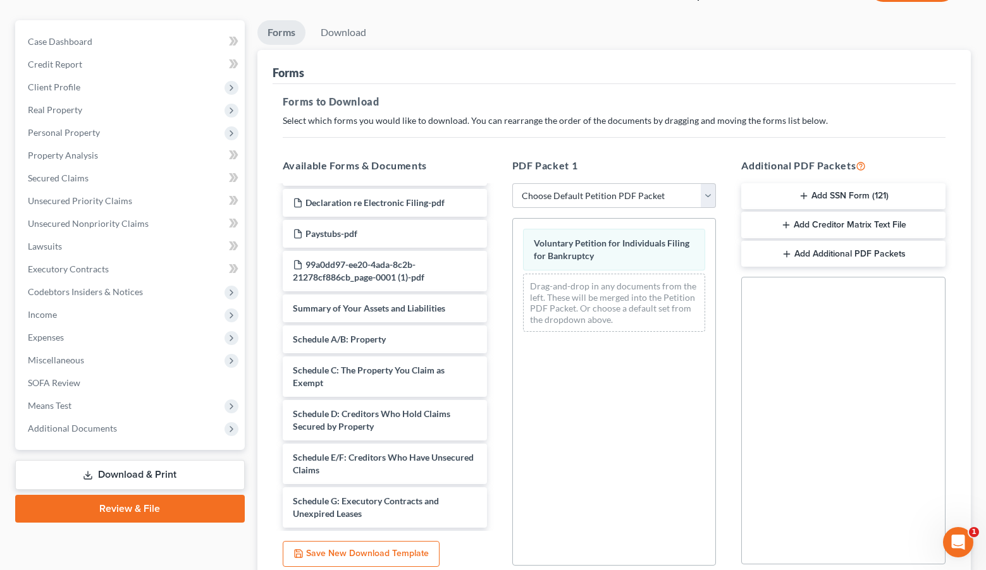
scroll to position [118, 0]
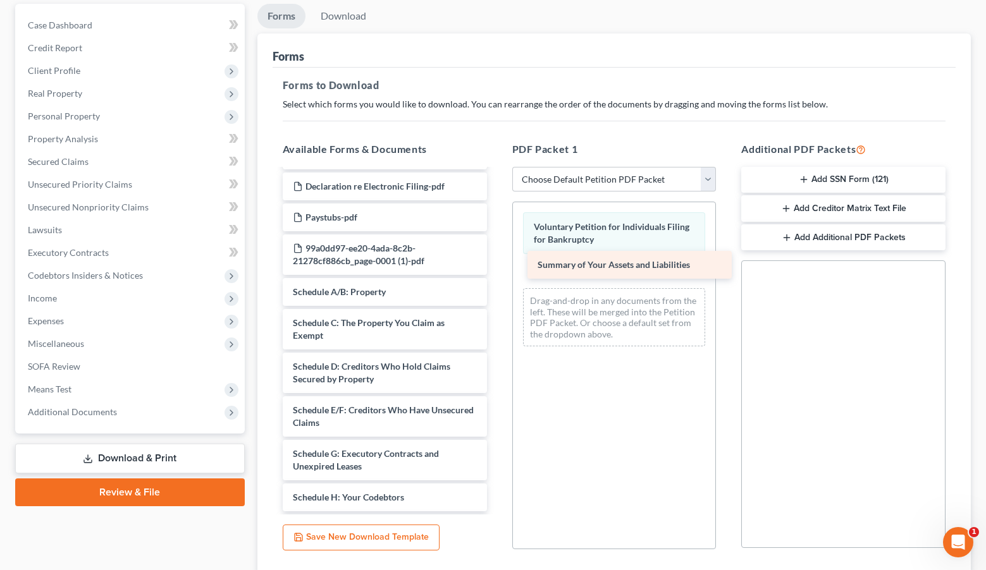
drag, startPoint x: 400, startPoint y: 289, endPoint x: 644, endPoint y: 262, distance: 245.6
click at [497, 262] on div "Summary of Your Assets and Liabilities Installments Fee Sheets Declaration re E…" at bounding box center [385, 513] width 225 height 743
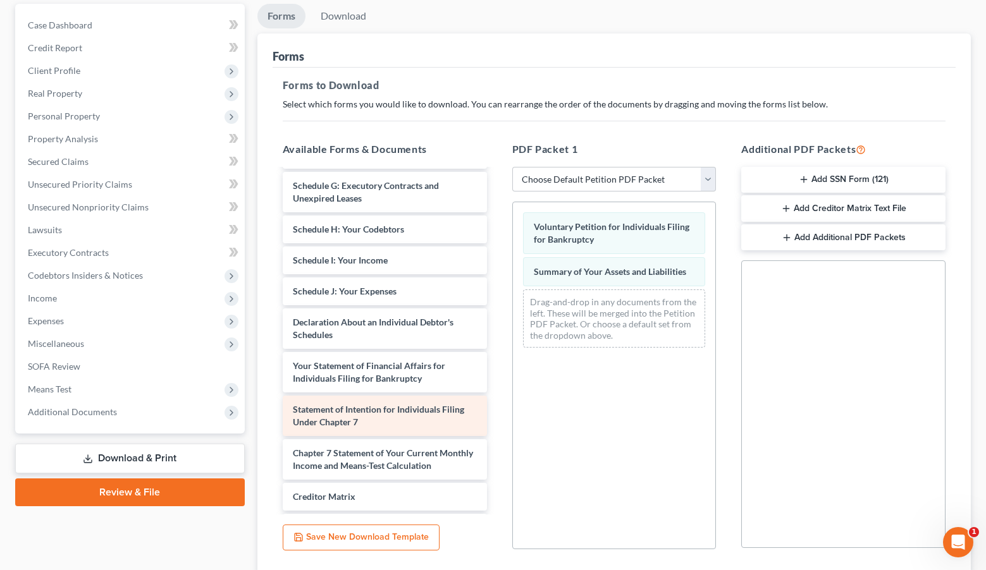
scroll to position [298, 0]
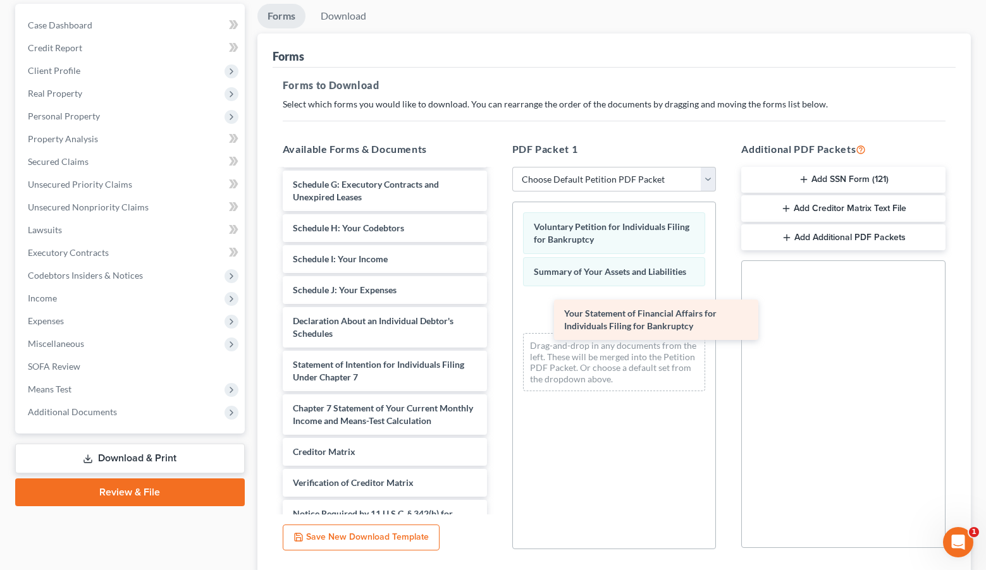
drag, startPoint x: 390, startPoint y: 366, endPoint x: 643, endPoint y: 316, distance: 257.9
click at [497, 317] on div "Your Statement of Financial Affairs for Individuals Filing for Bankruptcy Insta…" at bounding box center [385, 222] width 225 height 700
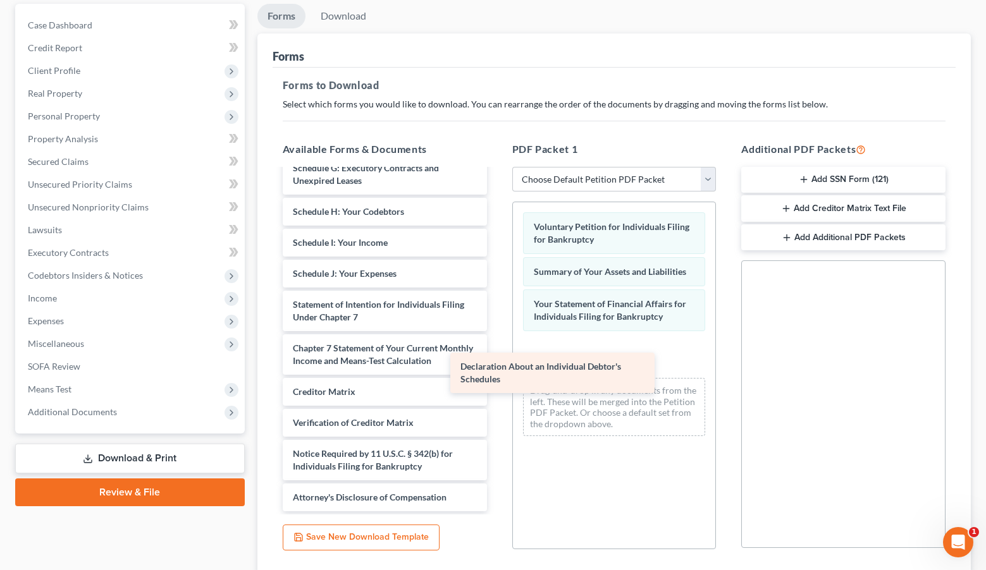
scroll to position [302, 0]
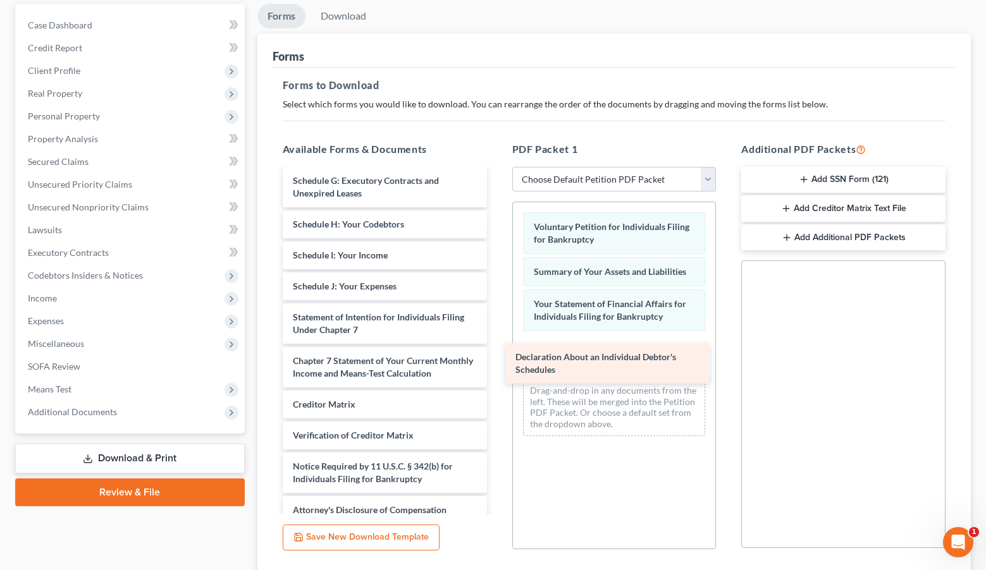
drag, startPoint x: 419, startPoint y: 266, endPoint x: 641, endPoint y: 363, distance: 242.2
click at [497, 363] on div "Declaration About an Individual Debtor's Schedules Installments Fee Sheets Decl…" at bounding box center [385, 196] width 225 height 656
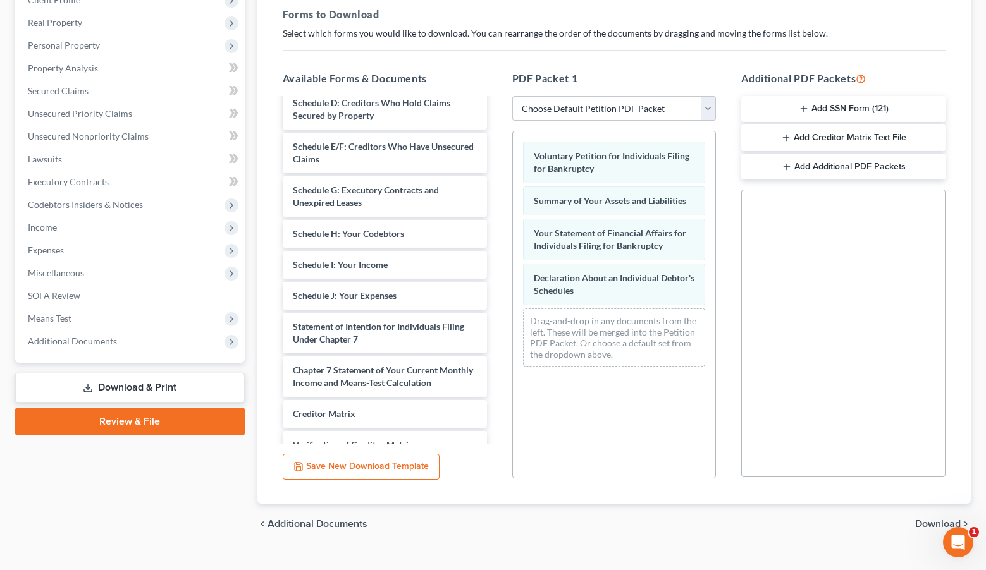
scroll to position [216, 0]
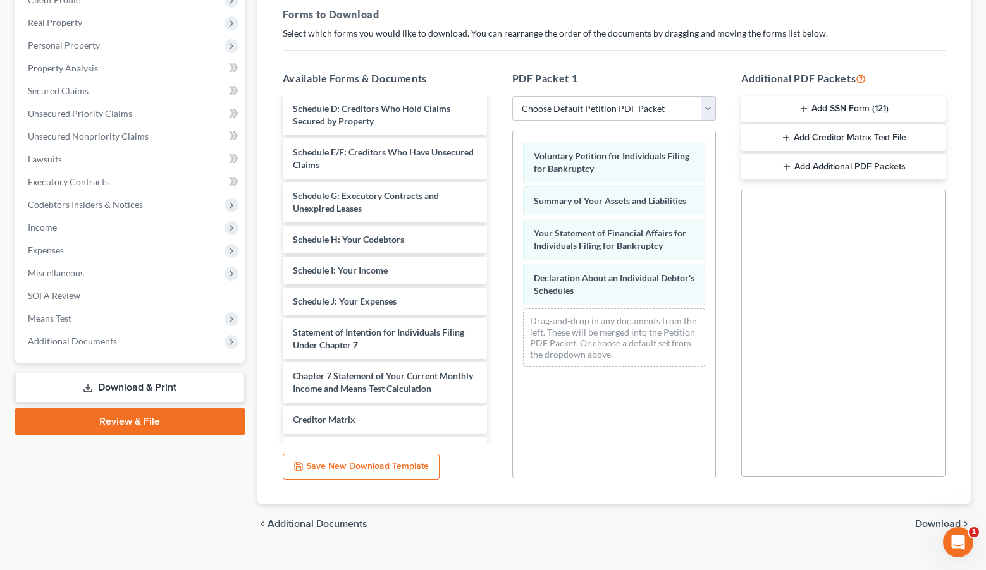
click at [175, 381] on link "Download & Print" at bounding box center [130, 388] width 230 height 30
click at [147, 389] on link "Download & Print" at bounding box center [130, 388] width 230 height 30
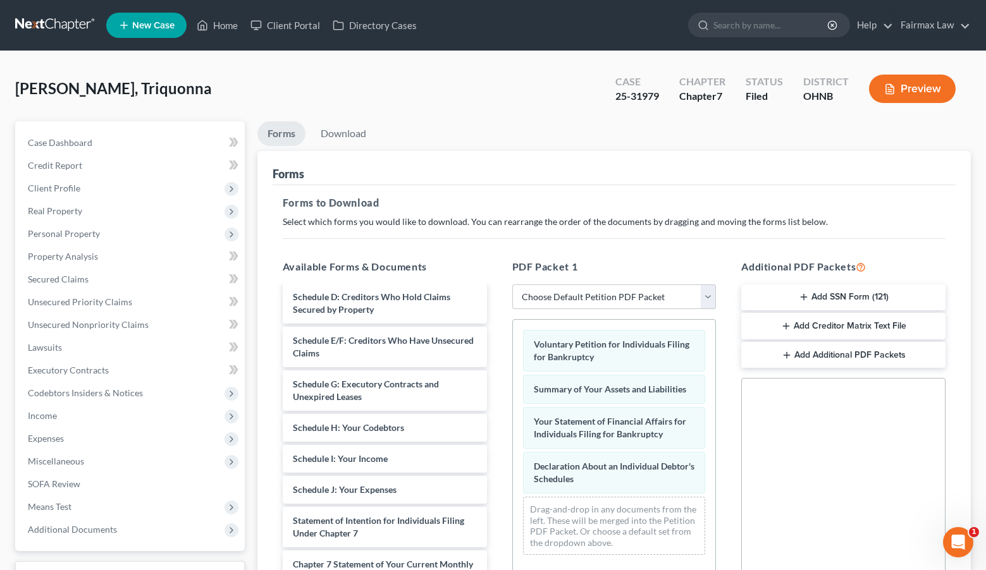
scroll to position [0, 0]
click at [350, 138] on link "Download" at bounding box center [344, 133] width 66 height 25
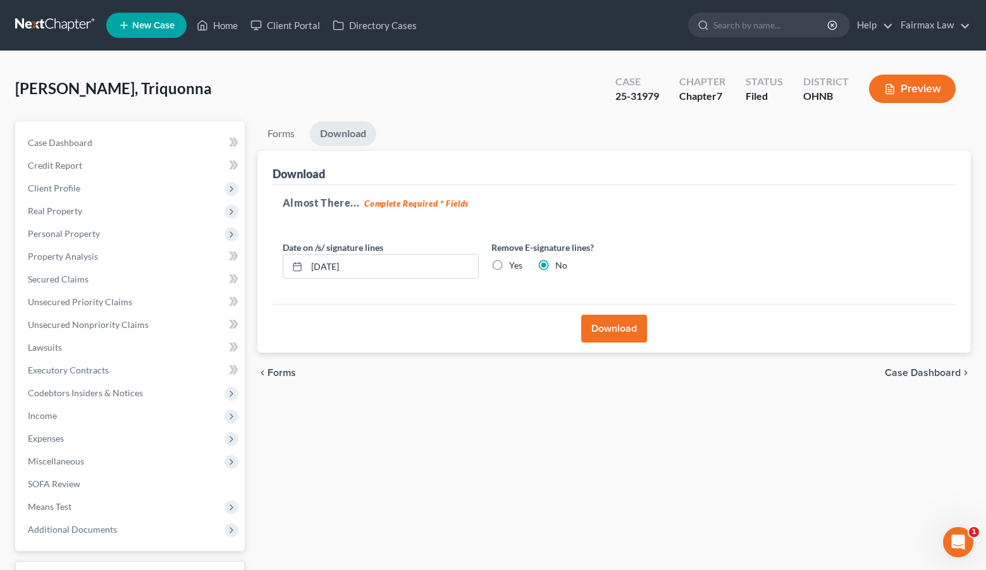
click at [624, 334] on button "Download" at bounding box center [614, 329] width 66 height 28
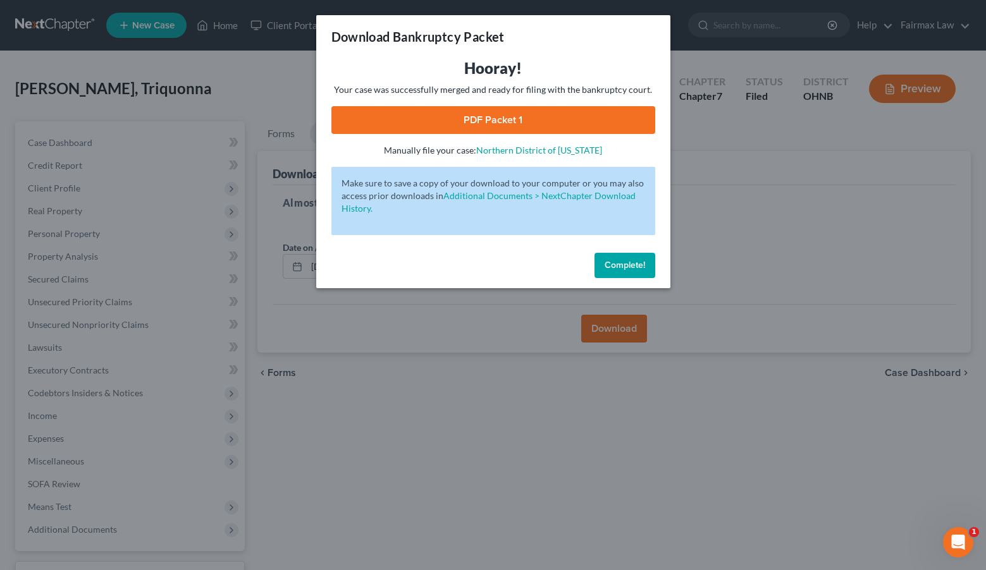
click at [632, 261] on span "Complete!" at bounding box center [625, 265] width 40 height 11
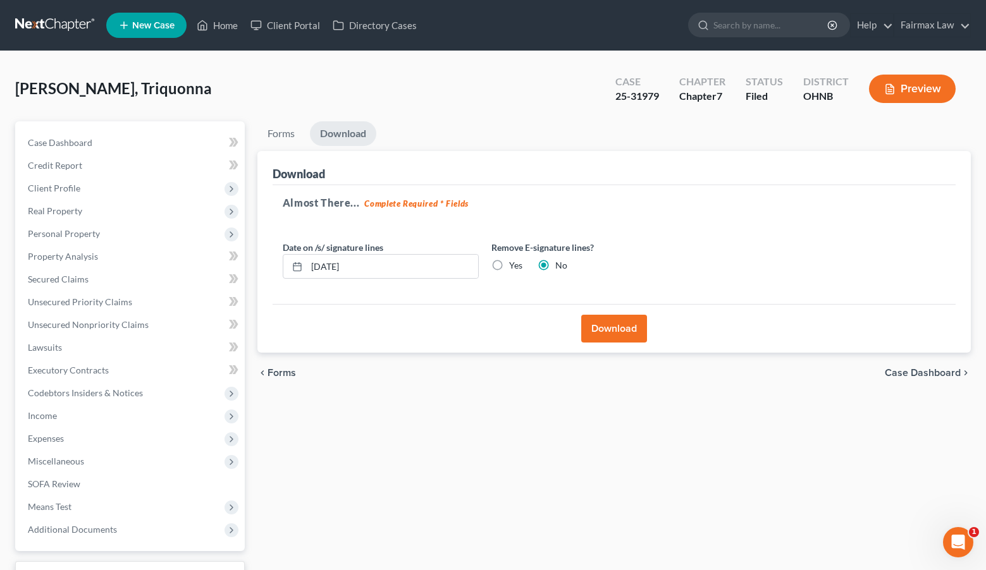
click at [595, 315] on button "Download" at bounding box center [614, 329] width 66 height 28
click at [594, 326] on button "Download" at bounding box center [614, 329] width 66 height 28
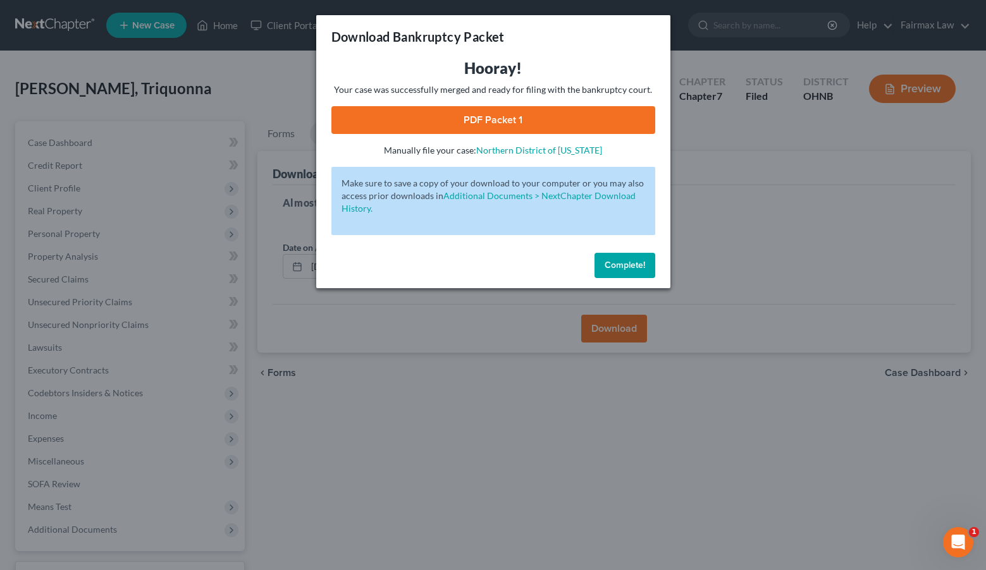
click at [627, 271] on button "Complete!" at bounding box center [625, 265] width 61 height 25
click at [623, 261] on span "Complete!" at bounding box center [625, 265] width 40 height 11
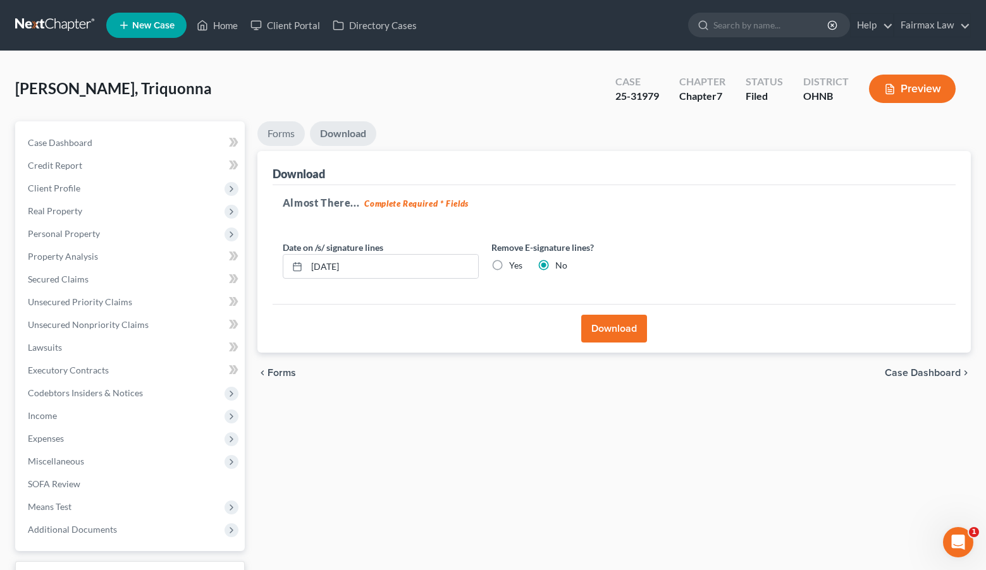
click at [291, 130] on link "Forms" at bounding box center [280, 133] width 47 height 25
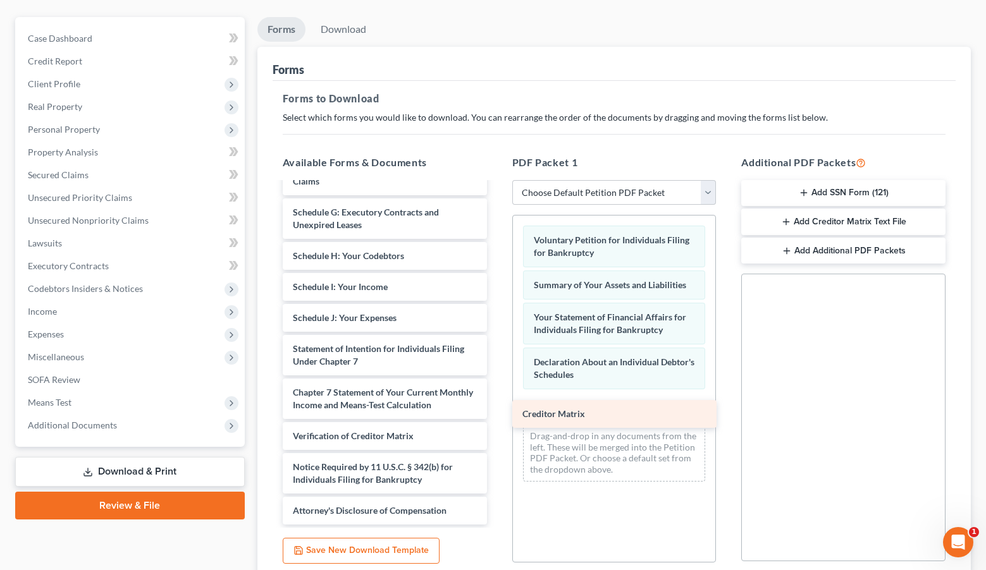
scroll to position [271, 0]
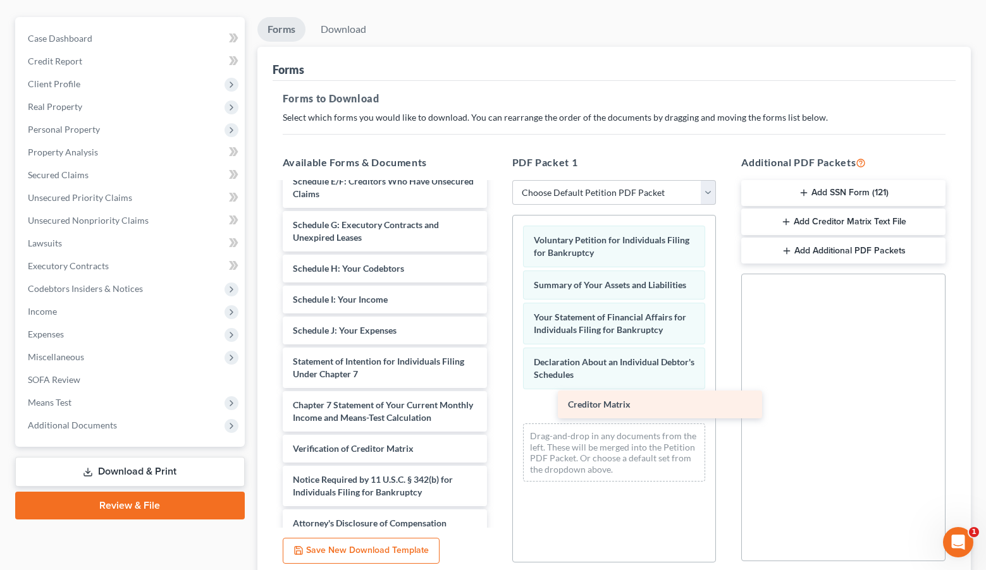
drag, startPoint x: 359, startPoint y: 410, endPoint x: 618, endPoint y: 414, distance: 259.3
click at [497, 414] on div "Creditor Matrix Installments Fee Sheets Declaration re Electronic Filing-pdf Pa…" at bounding box center [385, 225] width 225 height 625
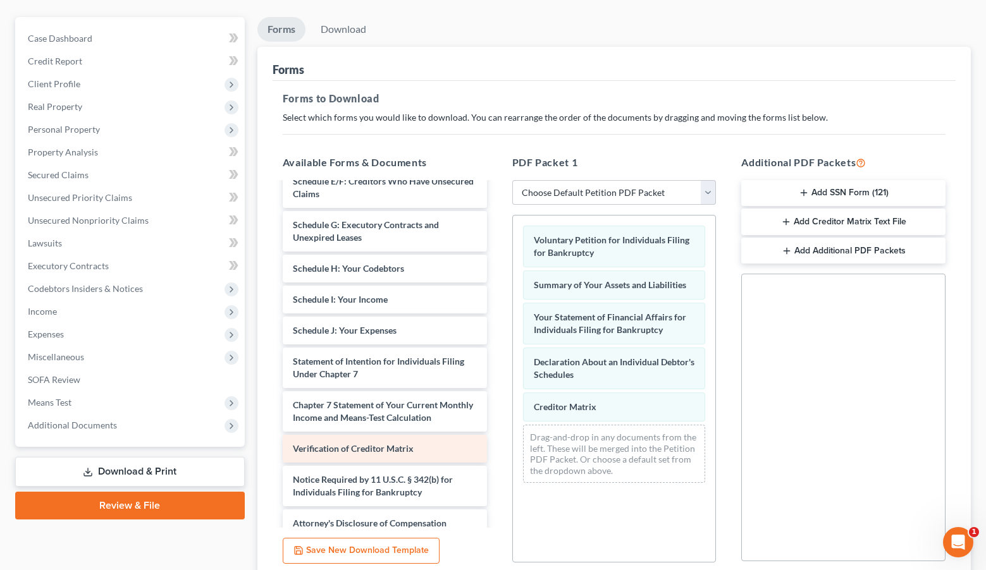
scroll to position [240, 0]
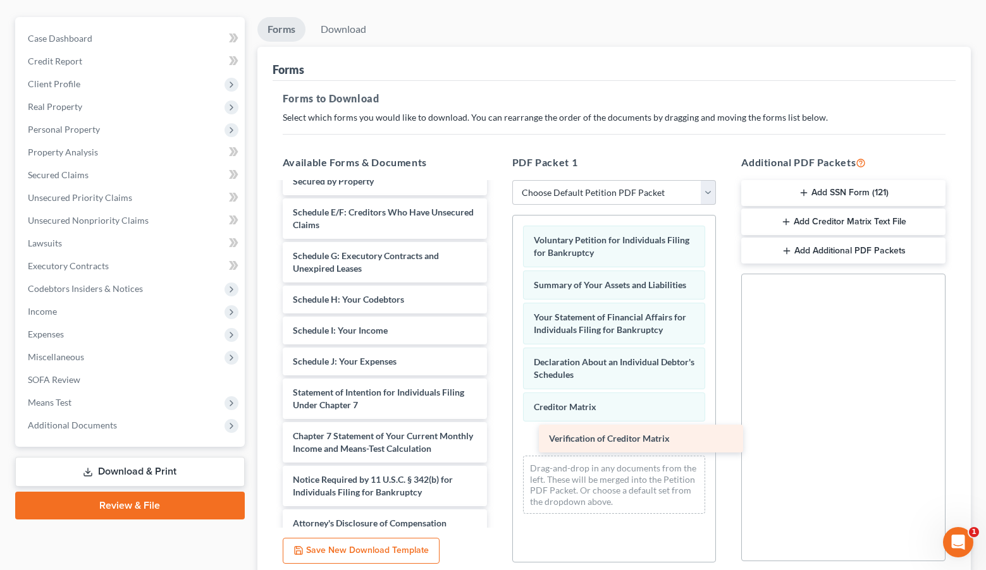
drag, startPoint x: 419, startPoint y: 436, endPoint x: 679, endPoint y: 433, distance: 260.0
click at [497, 433] on div "Verification of Creditor Matrix Installments Fee Sheets Declaration re Electron…" at bounding box center [385, 241] width 225 height 594
click at [586, 448] on div "Verification of Creditor Matrix" at bounding box center [614, 439] width 183 height 29
click at [585, 442] on span "Verification of Creditor Matrix" at bounding box center [594, 439] width 121 height 11
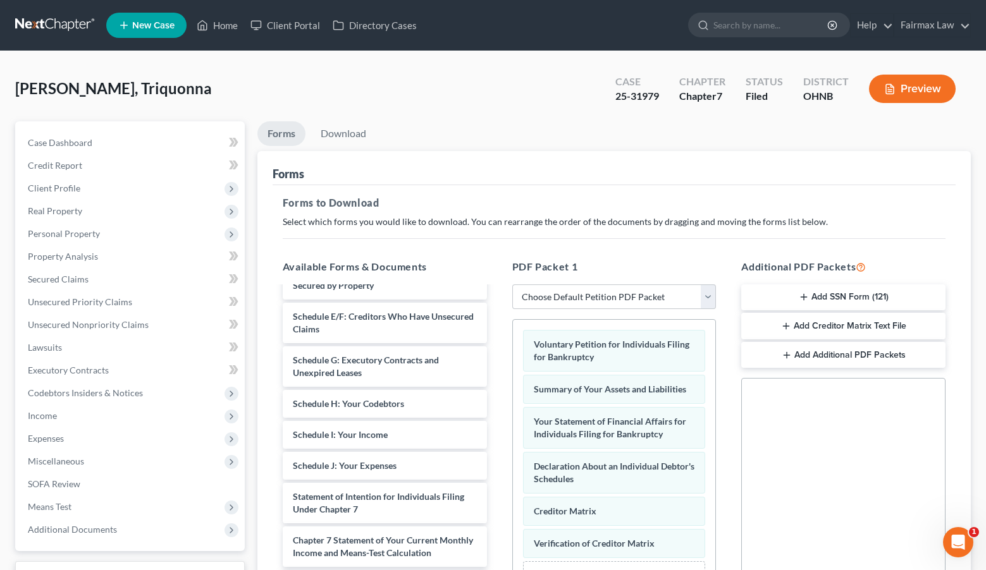
scroll to position [0, 0]
click at [359, 138] on link "Download" at bounding box center [344, 133] width 66 height 25
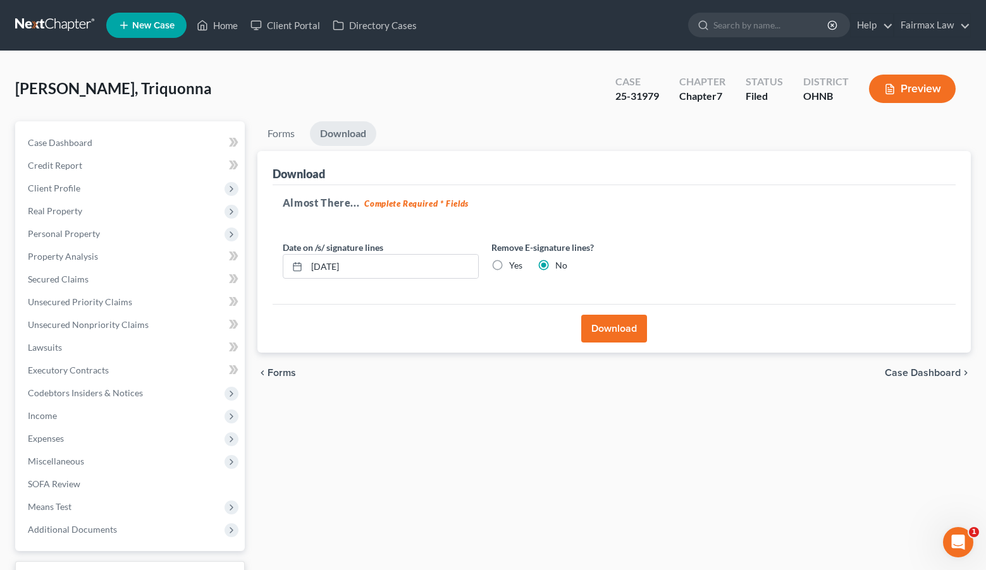
click at [644, 333] on button "Download" at bounding box center [614, 329] width 66 height 28
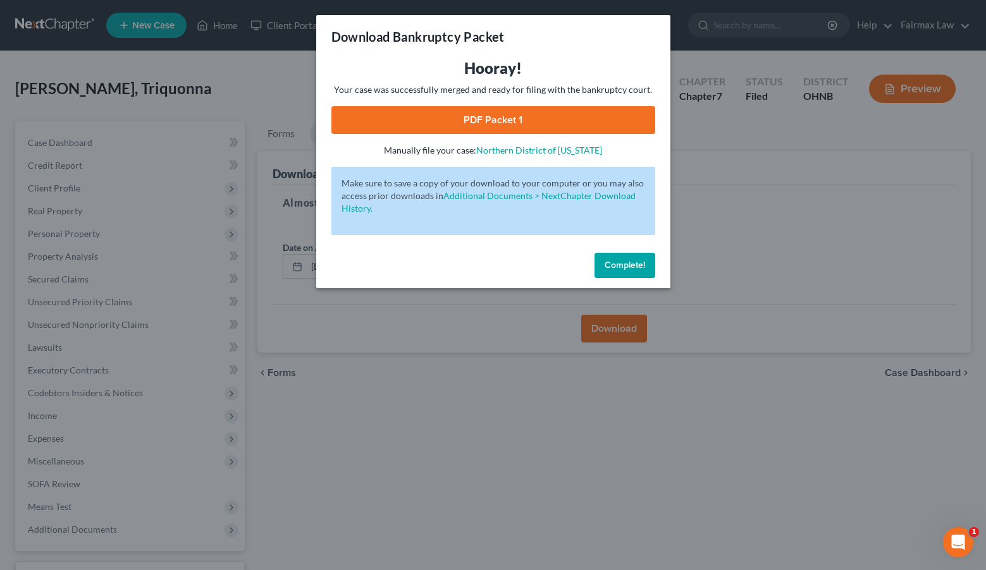
click at [581, 109] on link "PDF Packet 1" at bounding box center [493, 120] width 324 height 28
click at [620, 267] on span "Complete!" at bounding box center [625, 265] width 40 height 11
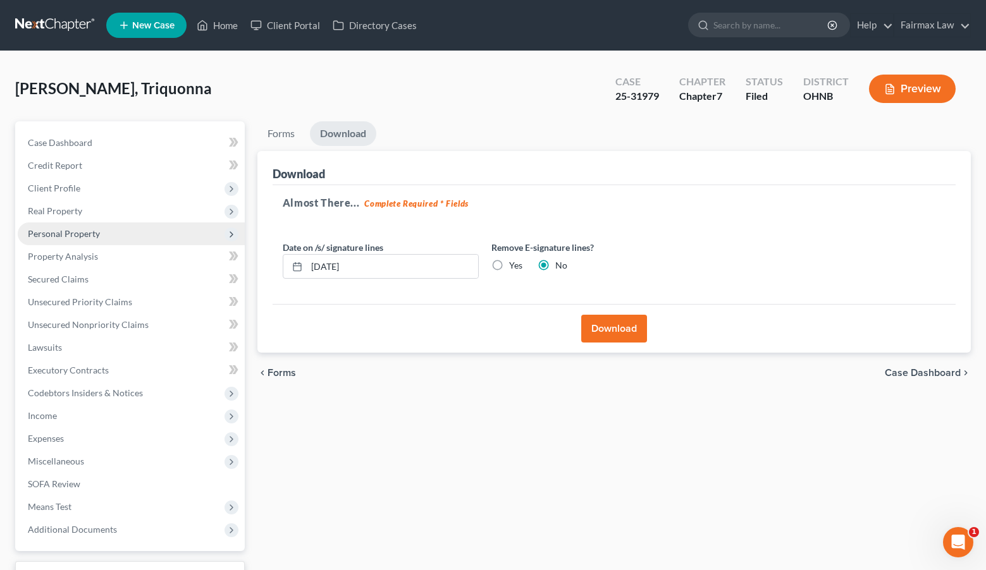
click at [145, 224] on span "Personal Property" at bounding box center [131, 234] width 227 height 23
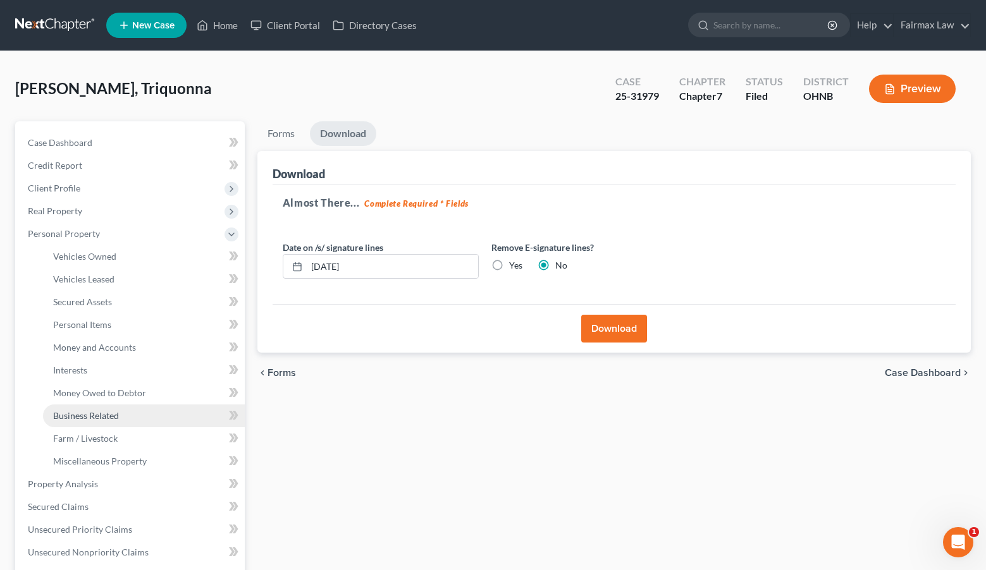
click at [103, 422] on link "Business Related" at bounding box center [144, 416] width 202 height 23
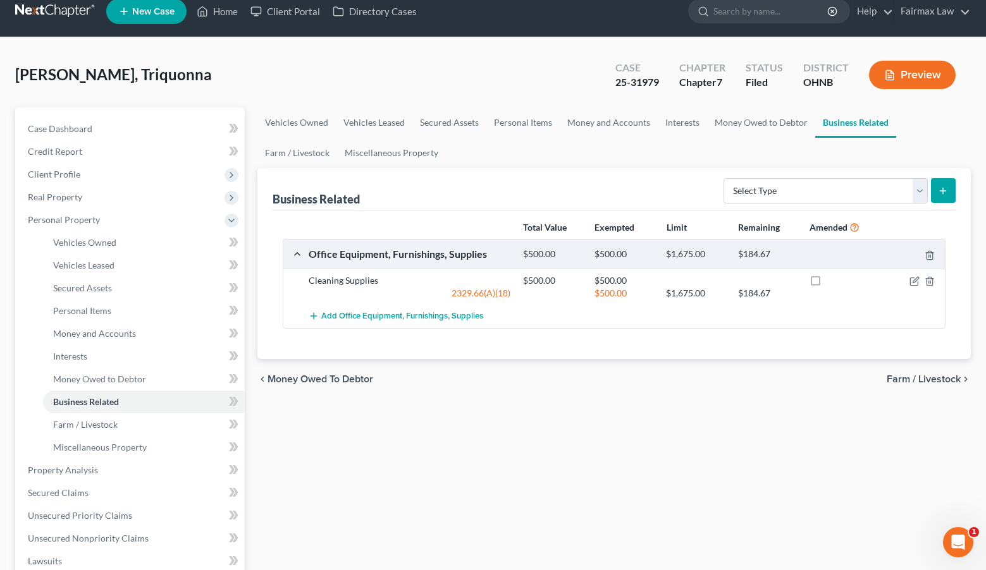
scroll to position [15, 0]
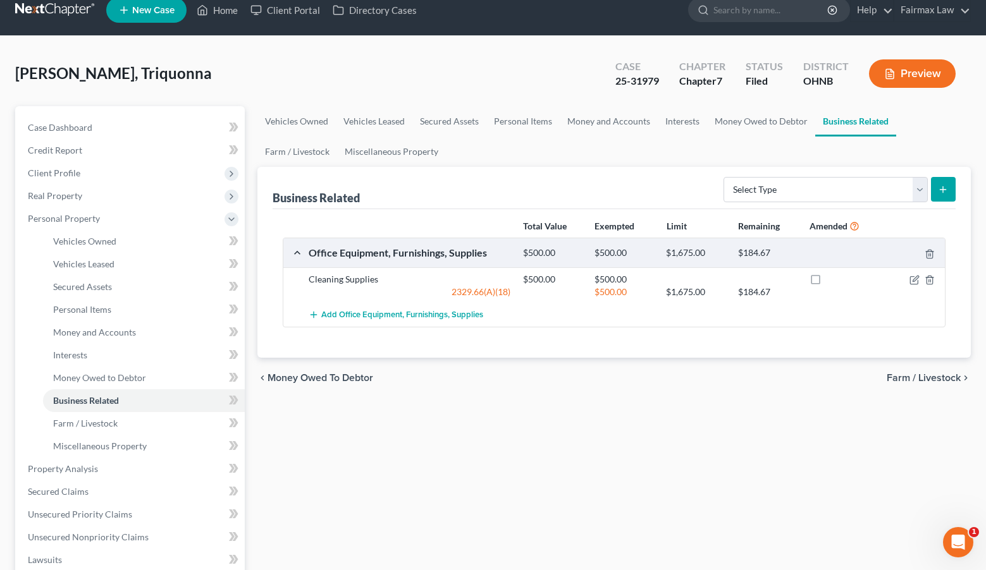
click at [880, 251] on div at bounding box center [910, 252] width 71 height 13
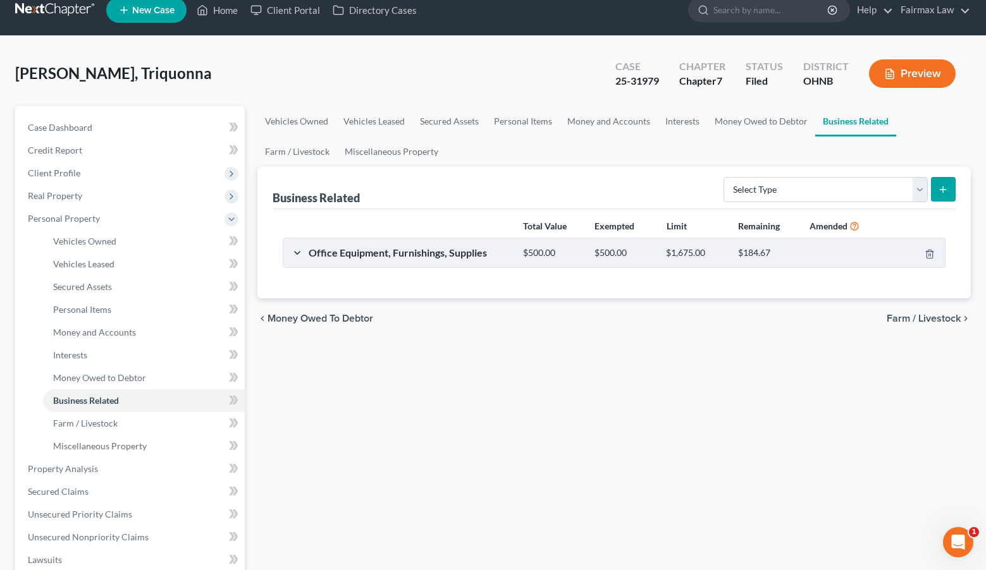
click at [897, 256] on div at bounding box center [910, 252] width 71 height 13
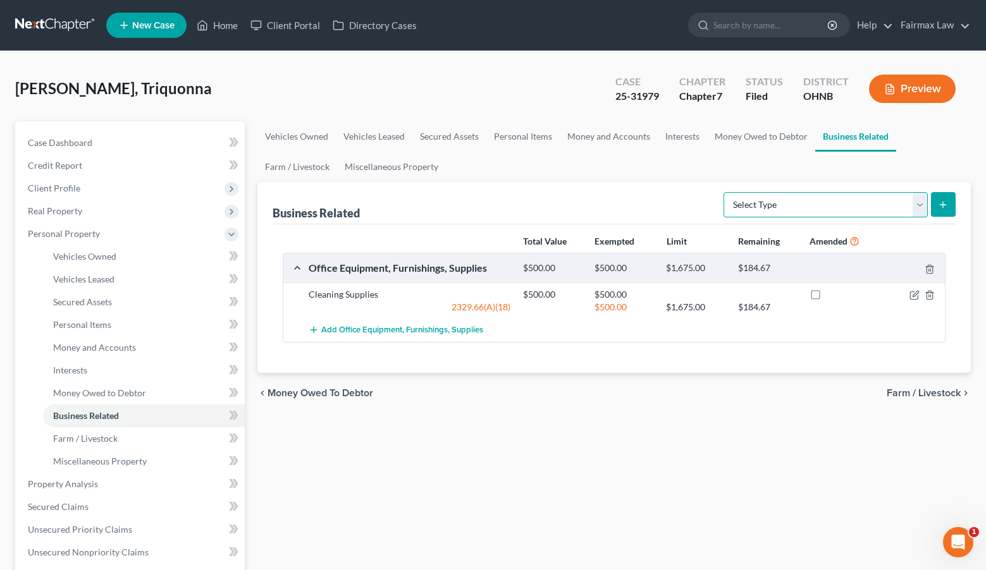
scroll to position [0, 0]
